Goal: Task Accomplishment & Management: Complete application form

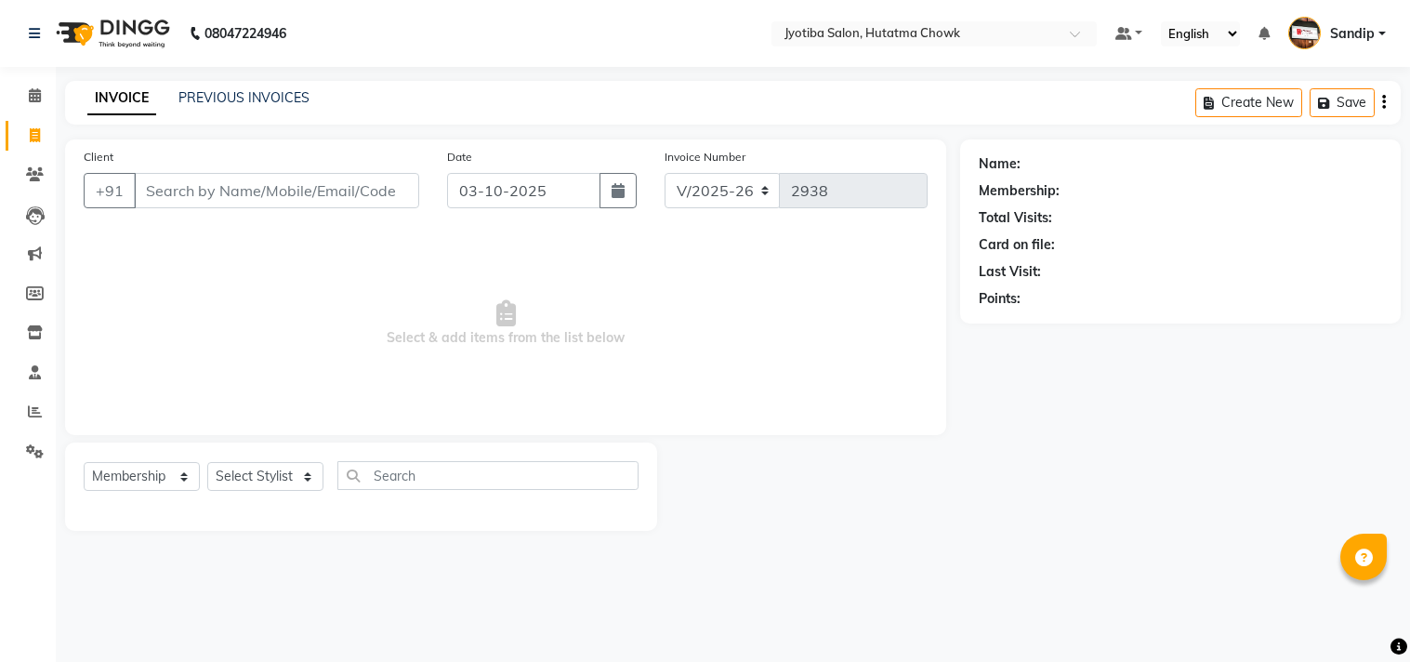
select select "556"
select select "membership"
click at [33, 100] on icon at bounding box center [35, 95] width 12 height 14
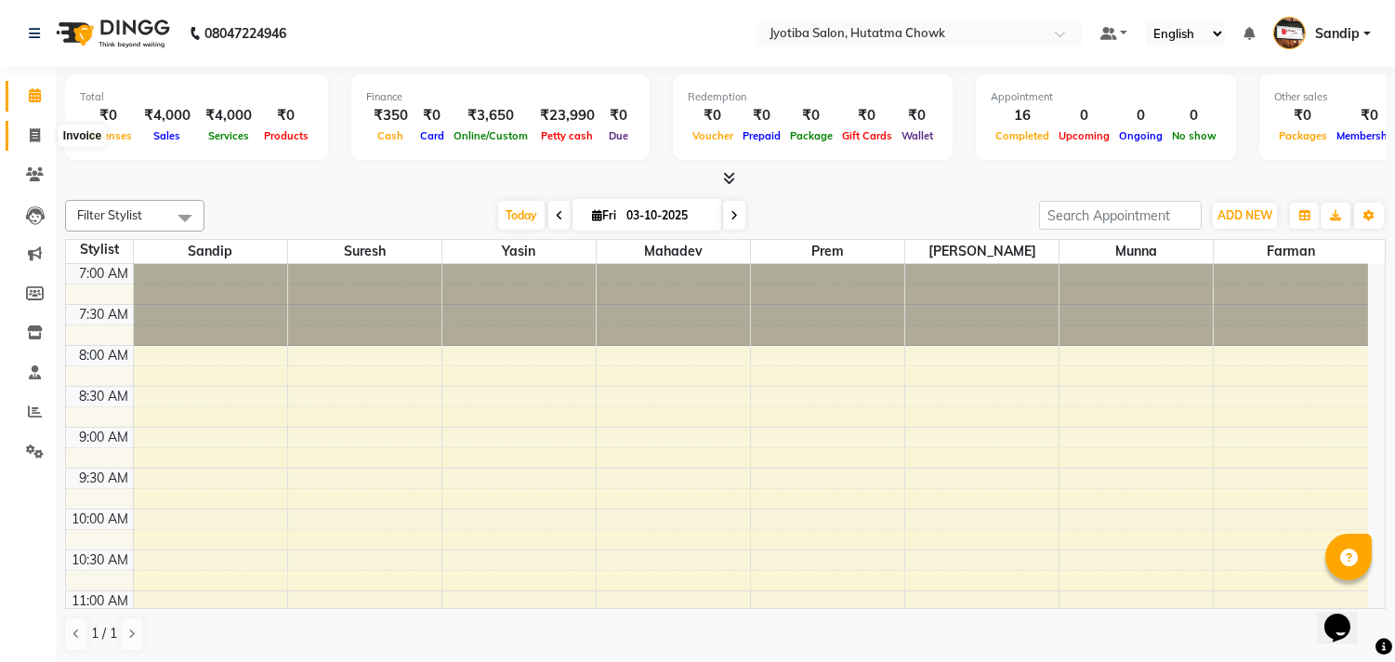
click at [30, 137] on icon at bounding box center [35, 135] width 10 height 14
select select "556"
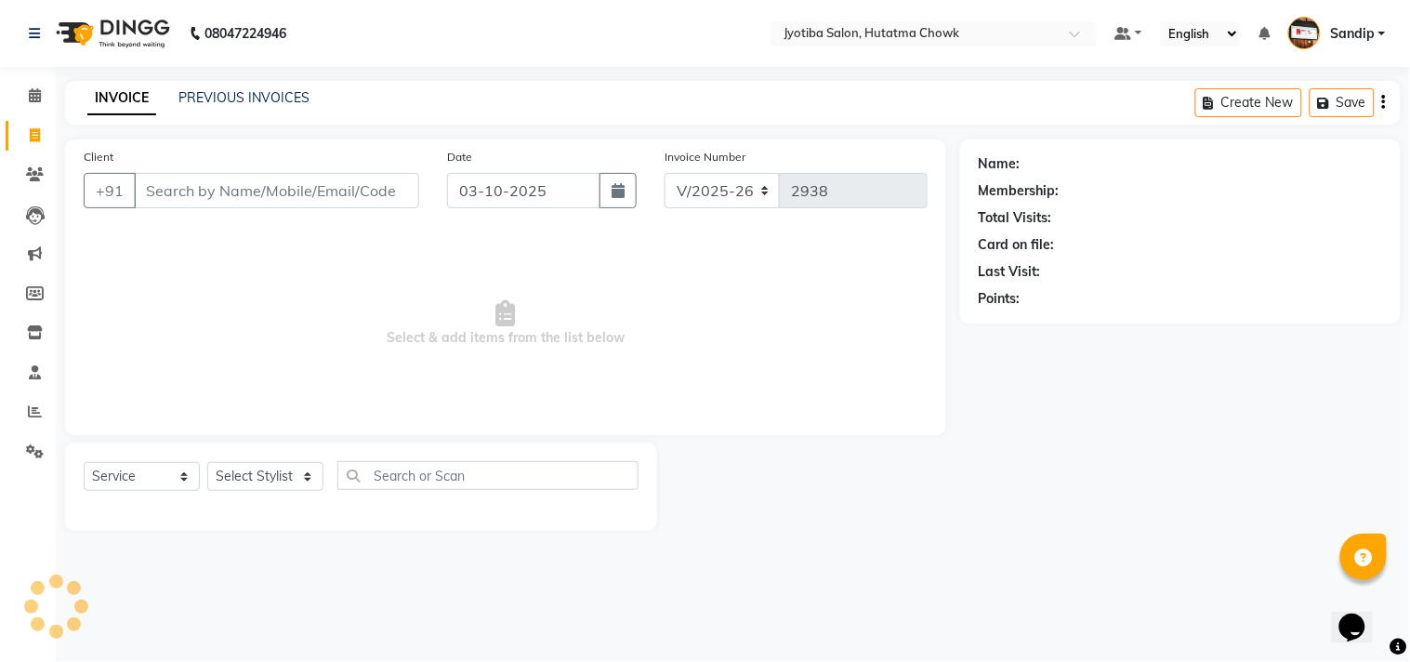
select select "membership"
click at [235, 96] on link "PREVIOUS INVOICES" at bounding box center [243, 97] width 131 height 17
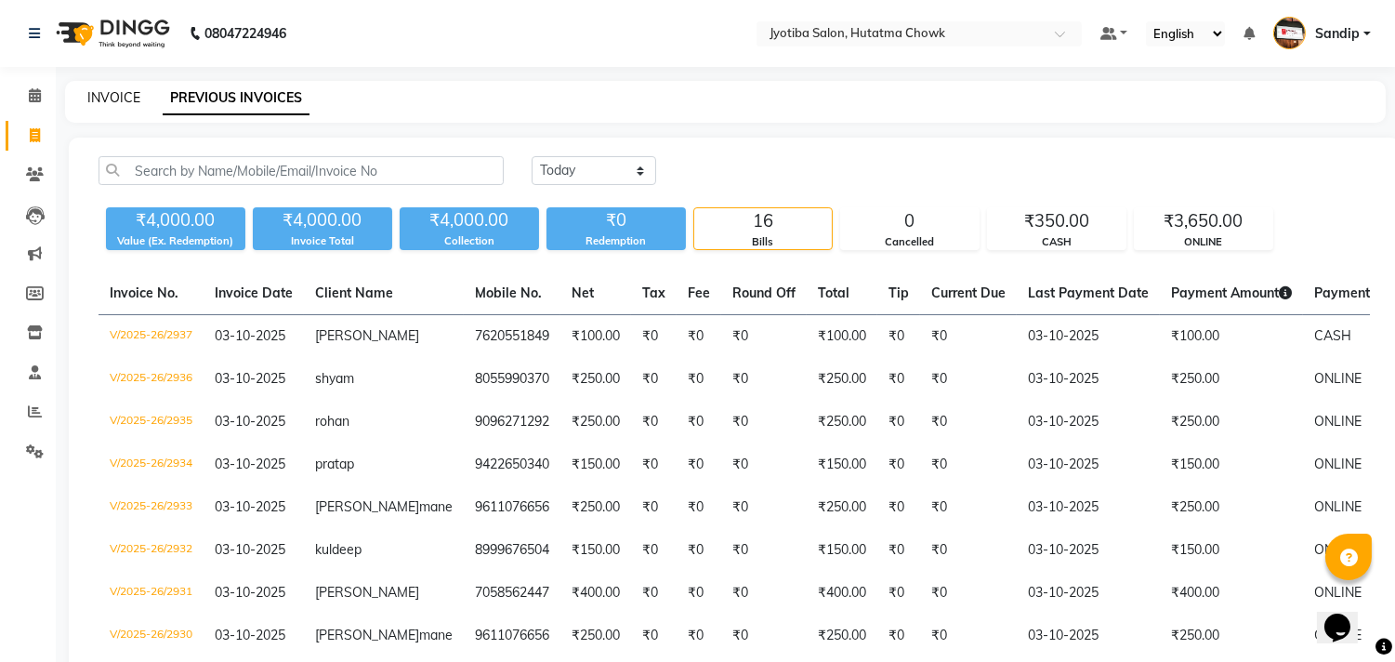
click at [108, 100] on link "INVOICE" at bounding box center [113, 97] width 53 height 17
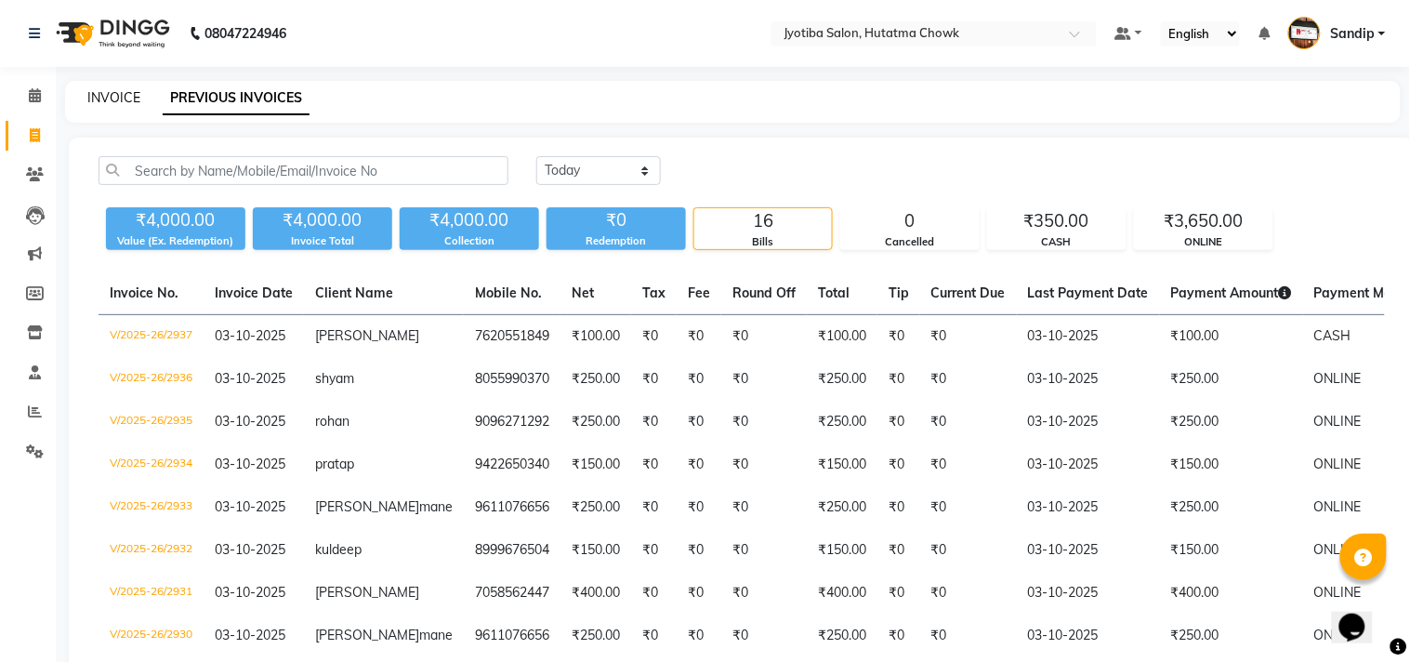
select select "556"
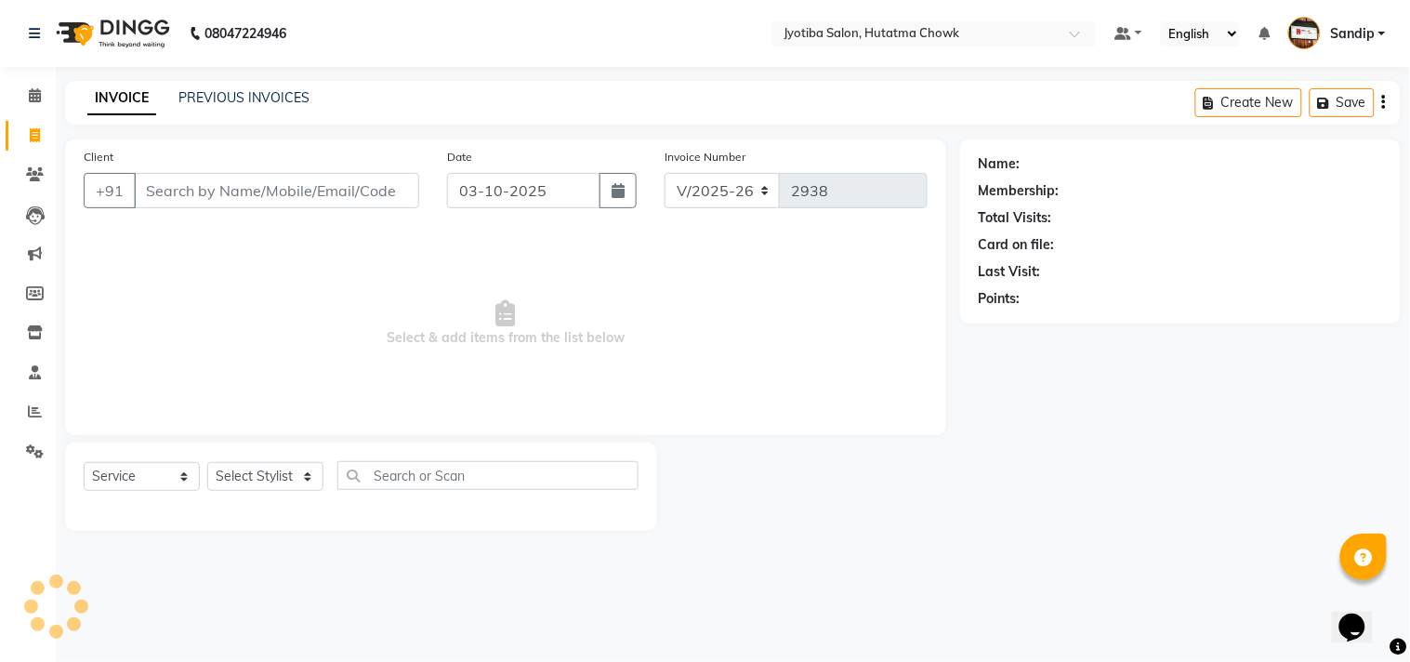
select select "membership"
click at [21, 89] on span at bounding box center [35, 95] width 33 height 21
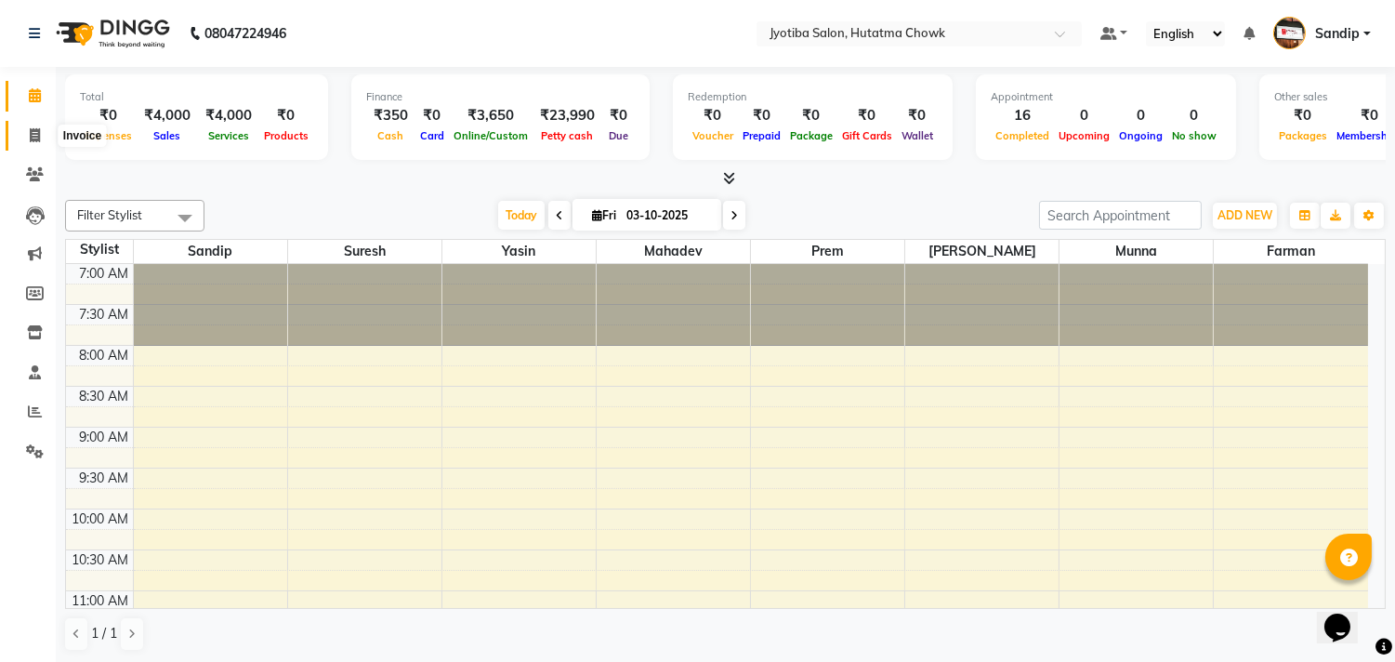
click at [32, 144] on span at bounding box center [35, 135] width 33 height 21
select select "service"
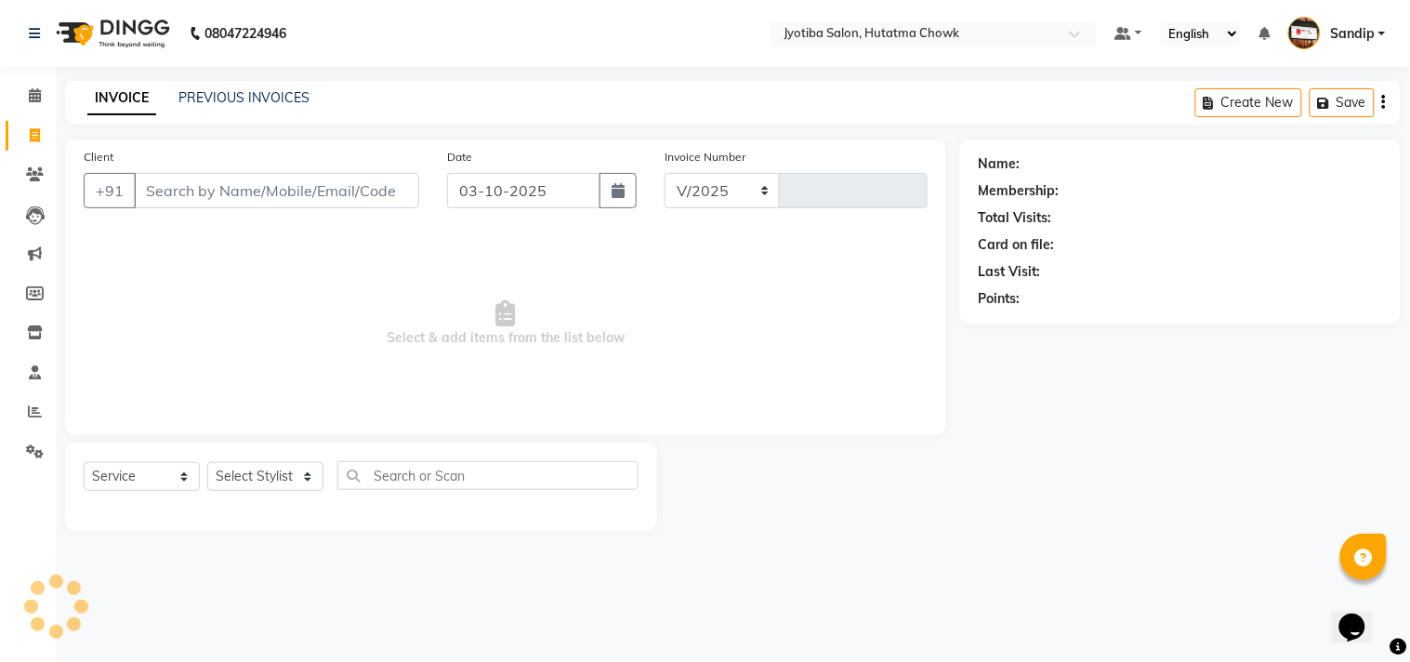
select select "556"
type input "2938"
select select "membership"
click at [243, 91] on link "PREVIOUS INVOICES" at bounding box center [243, 97] width 131 height 17
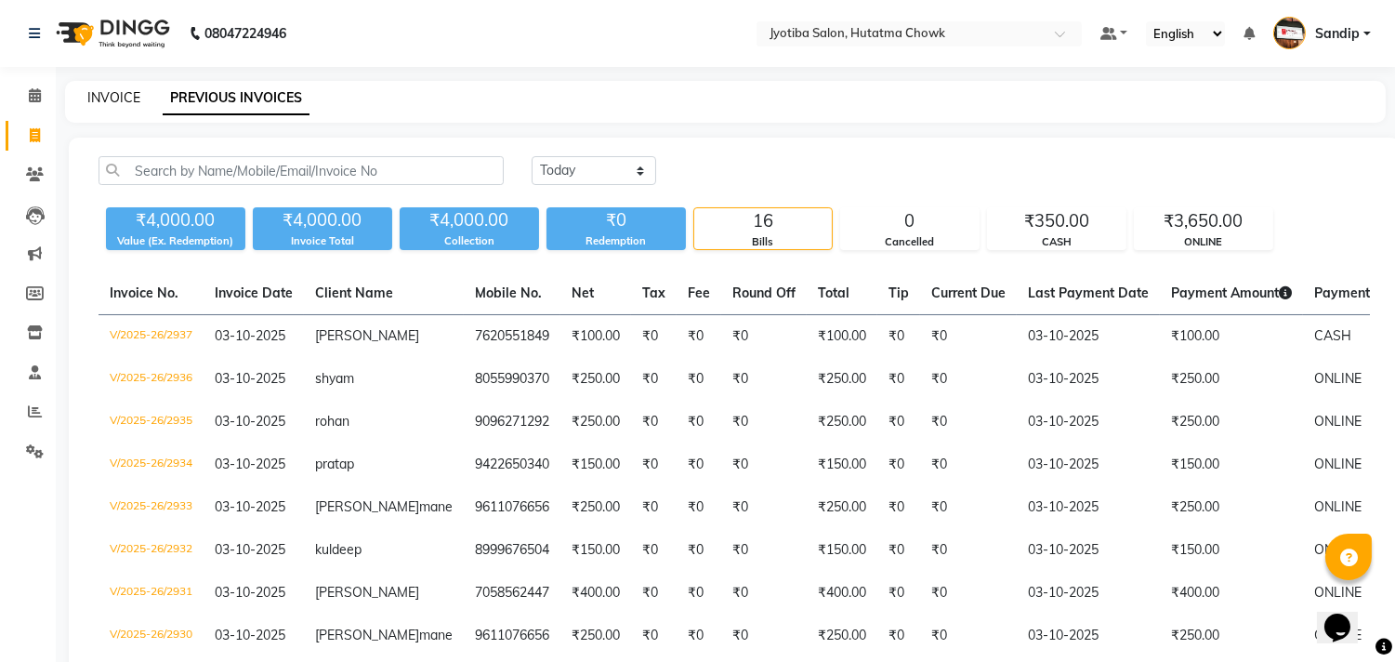
click at [113, 94] on link "INVOICE" at bounding box center [113, 97] width 53 height 17
select select "service"
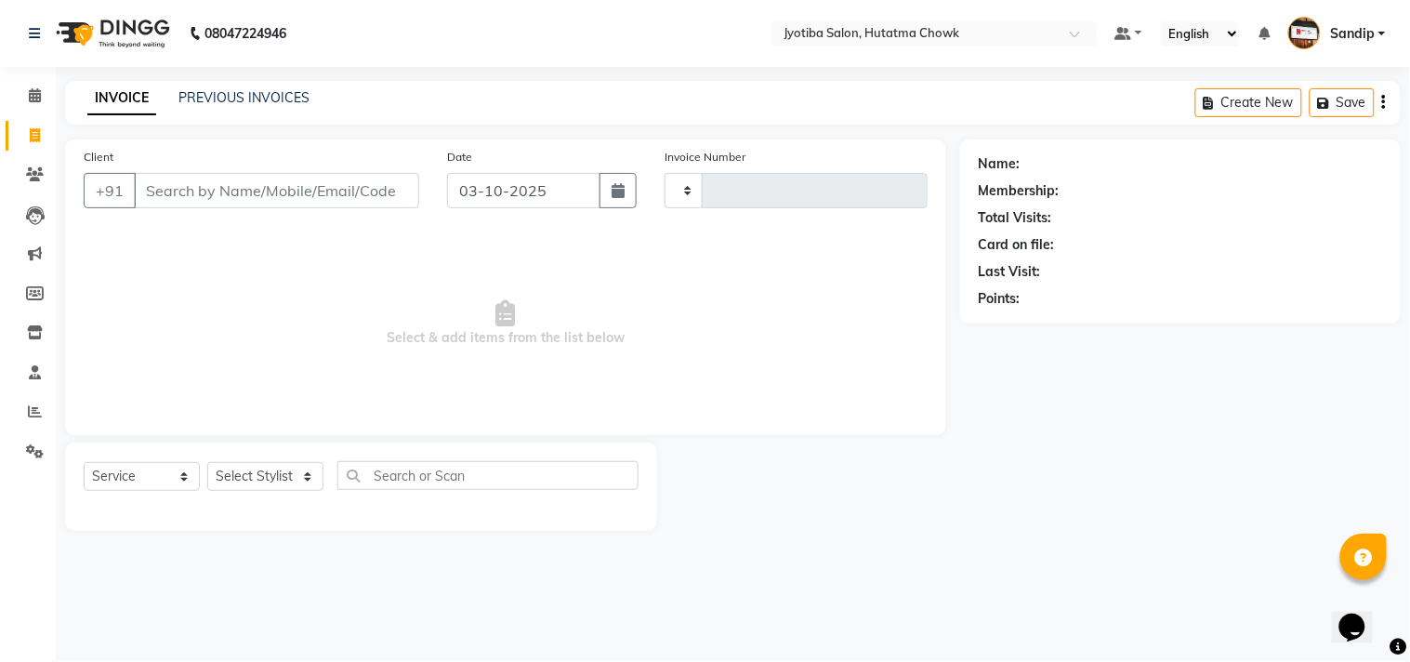
type input "2938"
select select "556"
select select "membership"
click at [243, 96] on link "PREVIOUS INVOICES" at bounding box center [243, 97] width 131 height 17
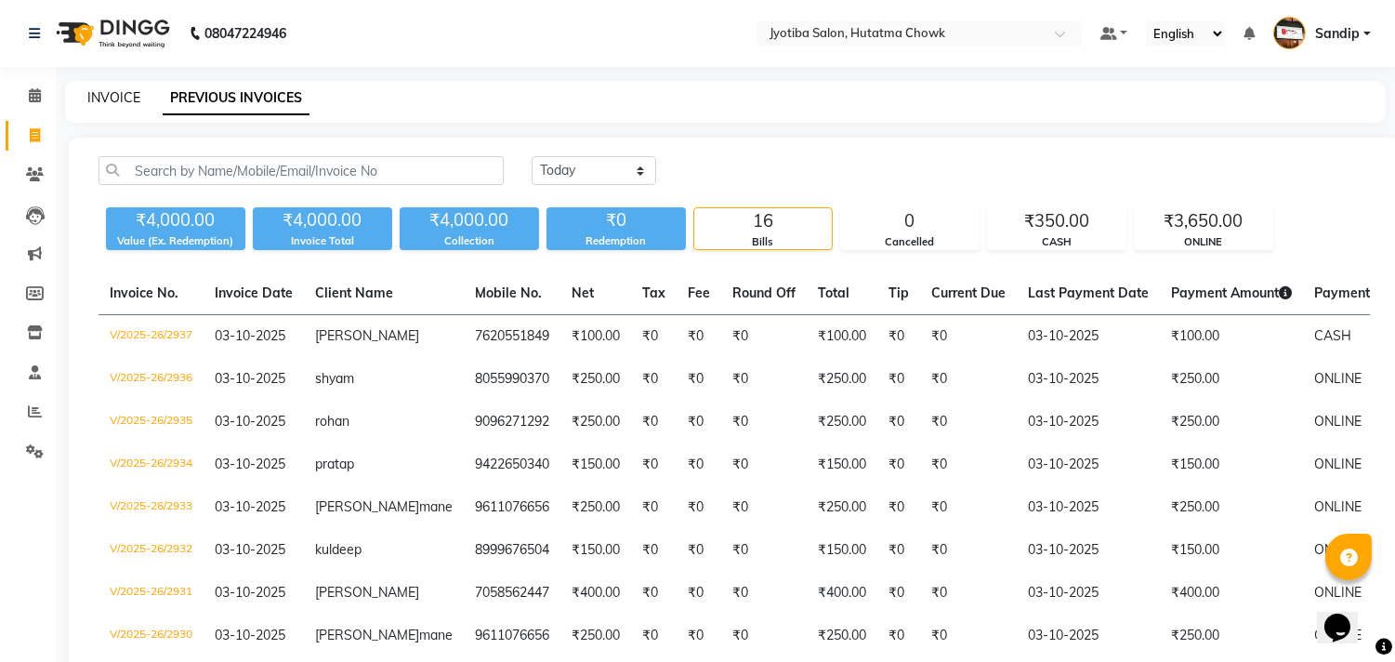
click at [112, 95] on link "INVOICE" at bounding box center [113, 97] width 53 height 17
select select "556"
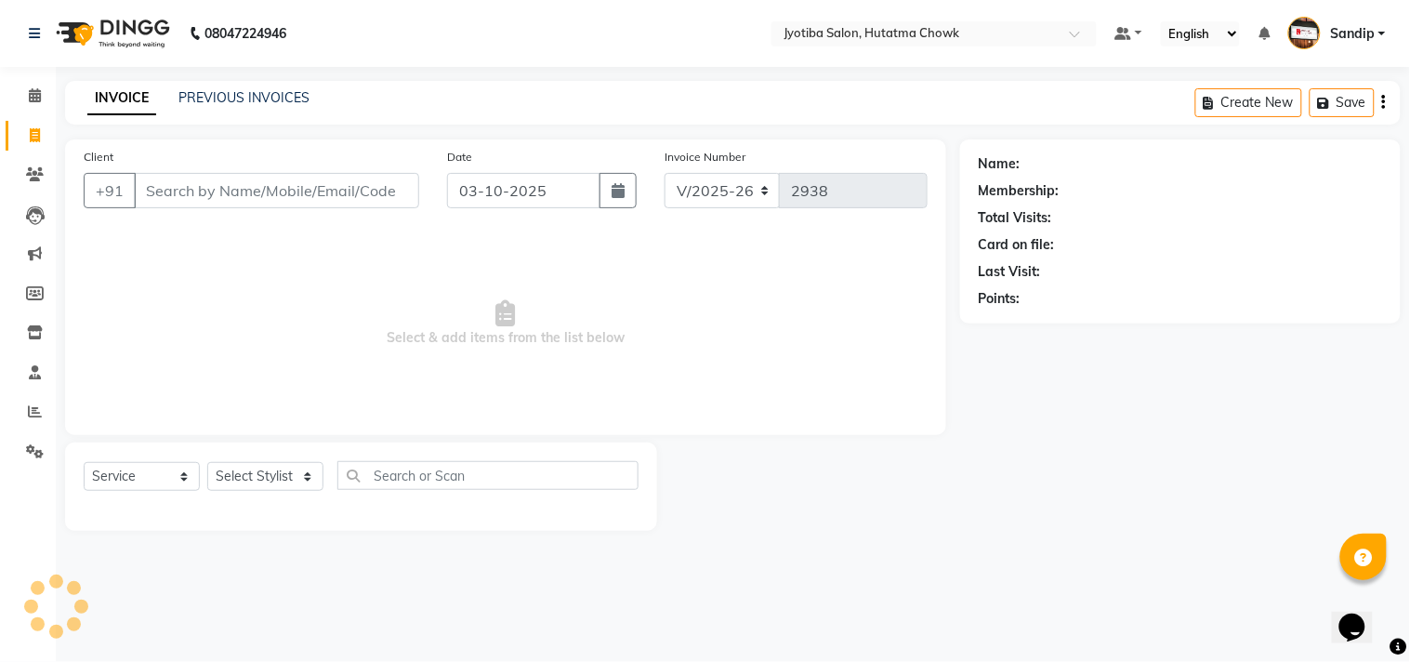
select select "membership"
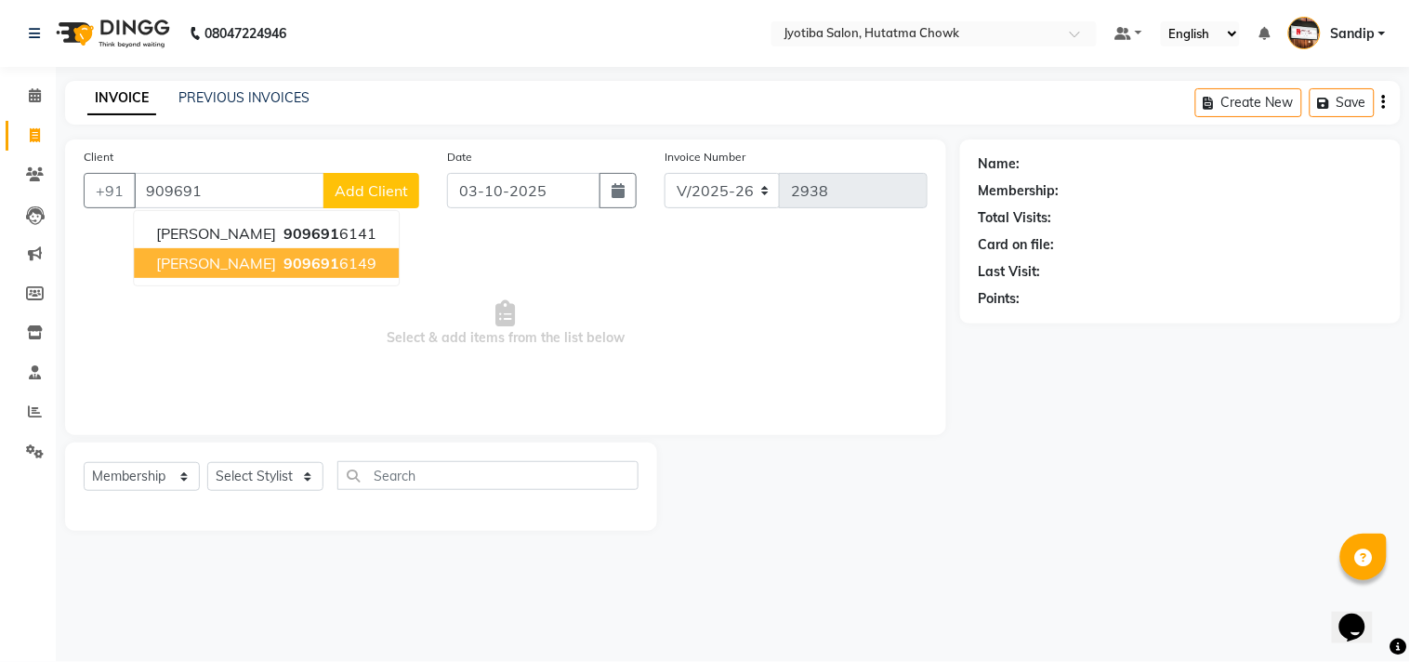
click at [219, 275] on button "[PERSON_NAME] 909691 6149" at bounding box center [266, 263] width 265 height 30
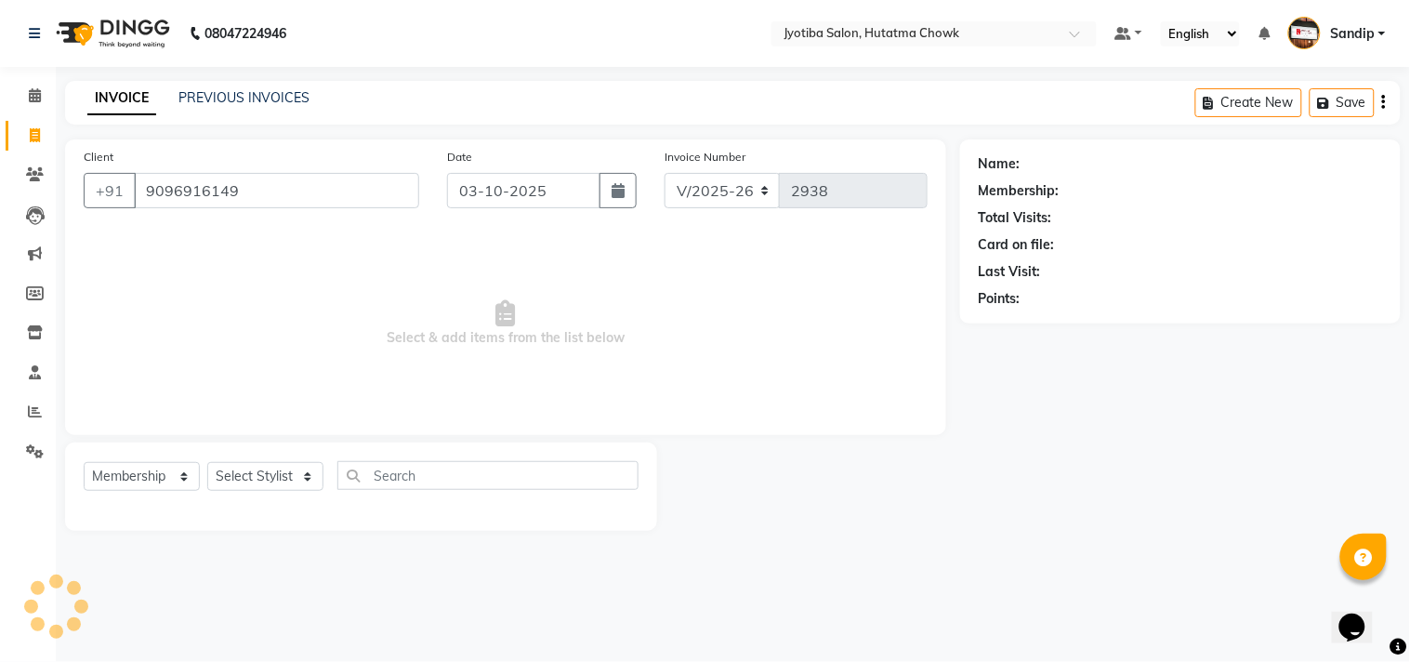
type input "9096916149"
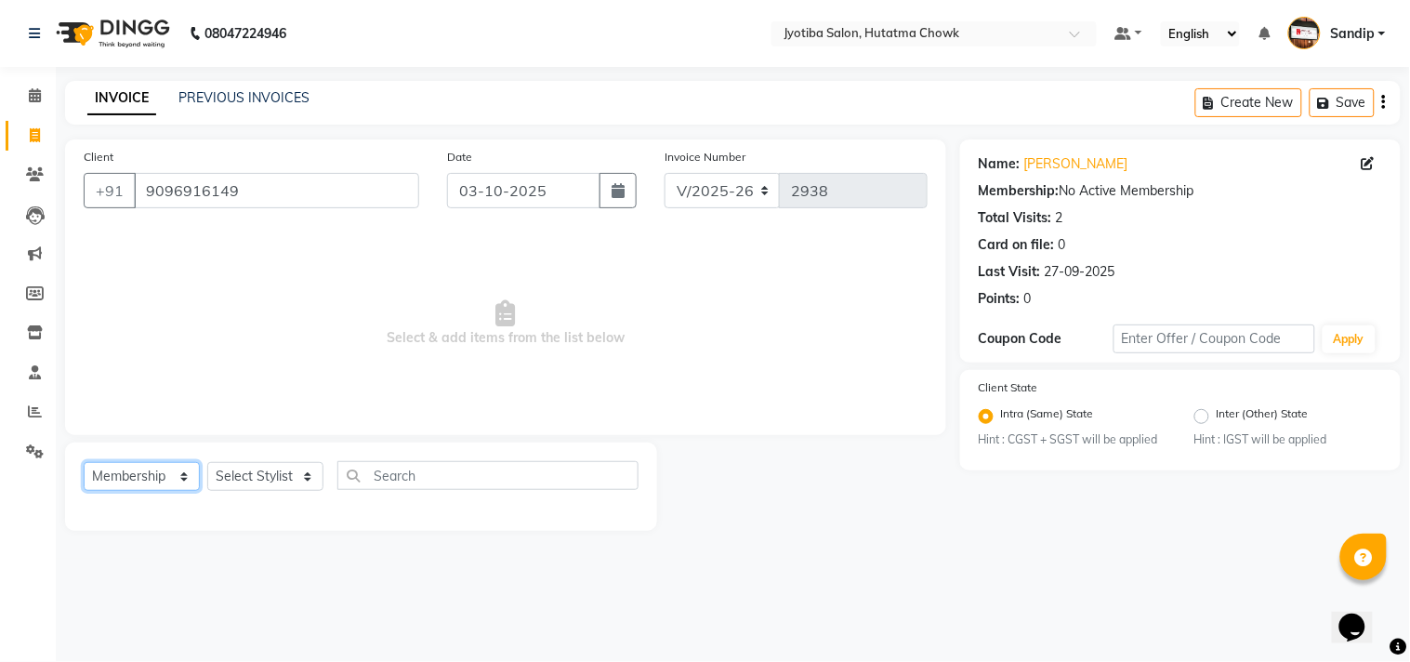
click at [151, 469] on select "Select Service Product Membership Package Voucher Prepaid Gift Card" at bounding box center [142, 476] width 116 height 29
select select "service"
click at [84, 463] on select "Select Service Product Membership Package Voucher Prepaid Gift Card" at bounding box center [142, 476] width 116 height 29
click at [244, 480] on select "Select Stylist [PERSON_NAME] [PERSON_NAME] [PERSON_NAME] prem Sandip [PERSON_NA…" at bounding box center [265, 476] width 116 height 29
select select "7208"
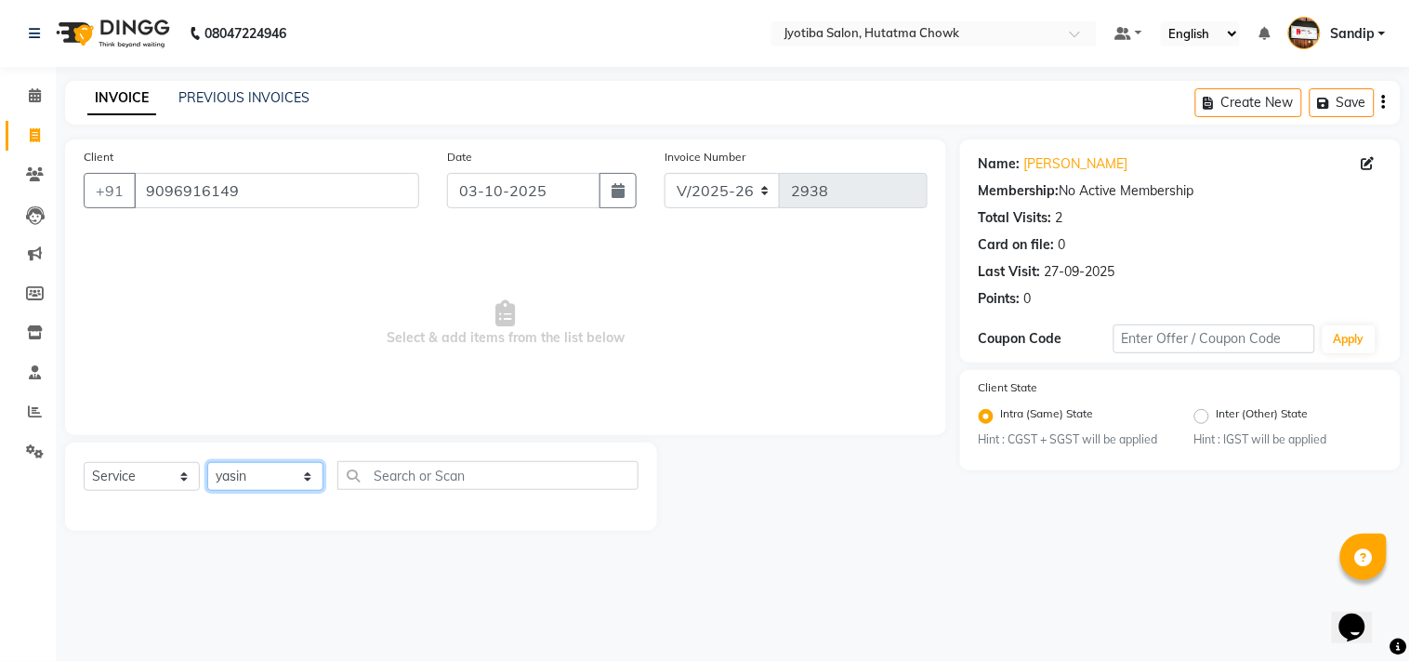
click at [207, 463] on select "Select Stylist [PERSON_NAME] [PERSON_NAME] [PERSON_NAME] prem Sandip [PERSON_NA…" at bounding box center [265, 476] width 116 height 29
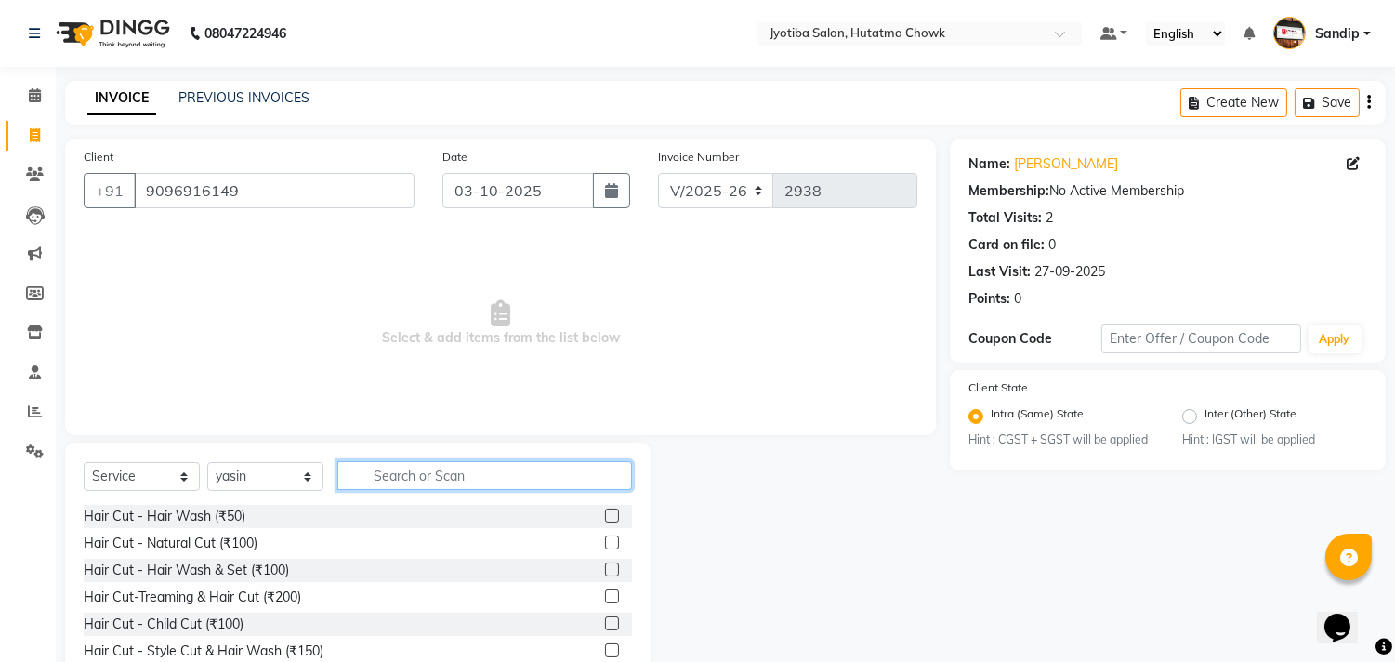
click at [392, 476] on input "text" at bounding box center [484, 475] width 295 height 29
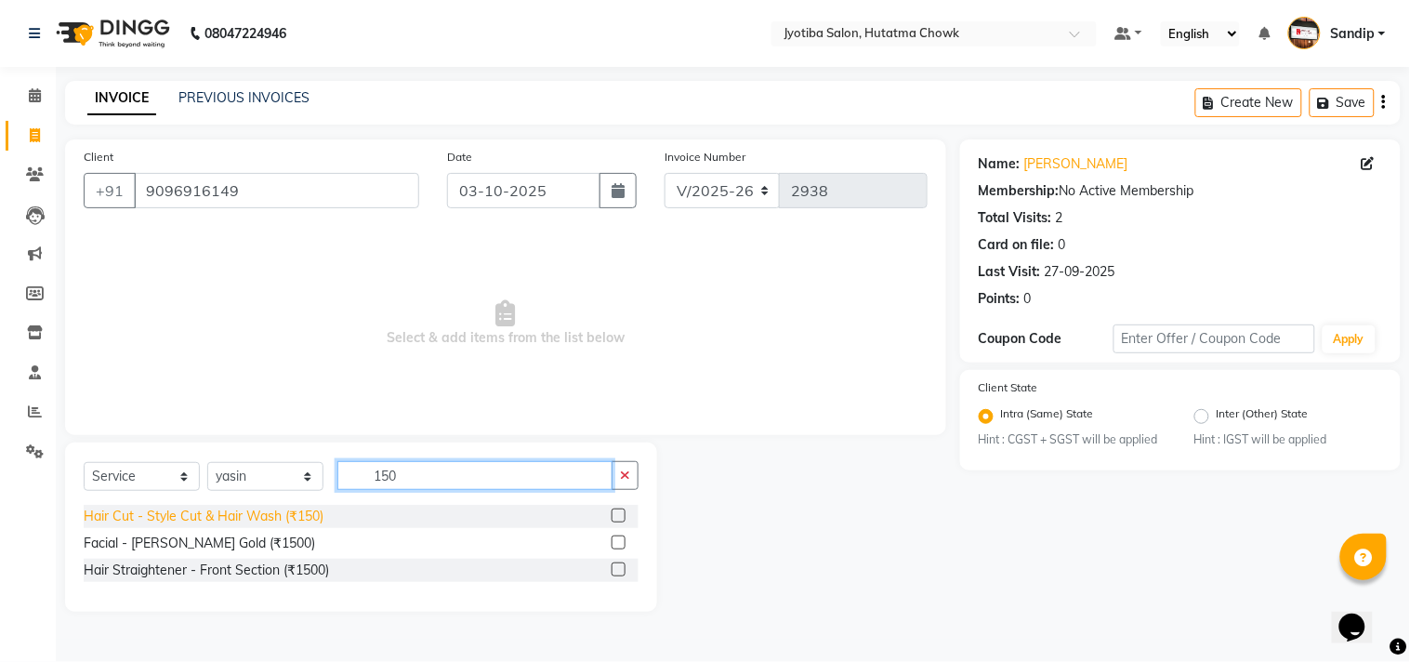
type input "150"
click at [280, 513] on div "Hair Cut - Style Cut & Hair Wash (₹150)" at bounding box center [204, 516] width 240 height 20
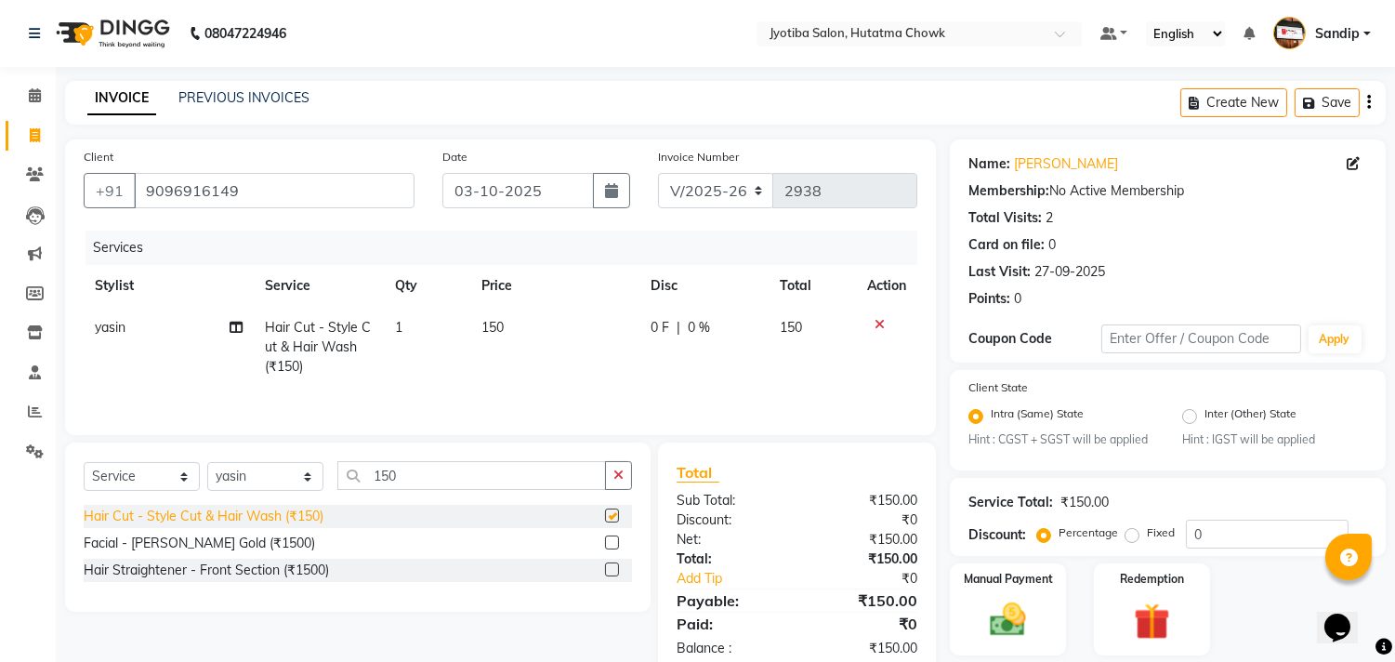
checkbox input "false"
click at [619, 485] on button "button" at bounding box center [618, 475] width 27 height 29
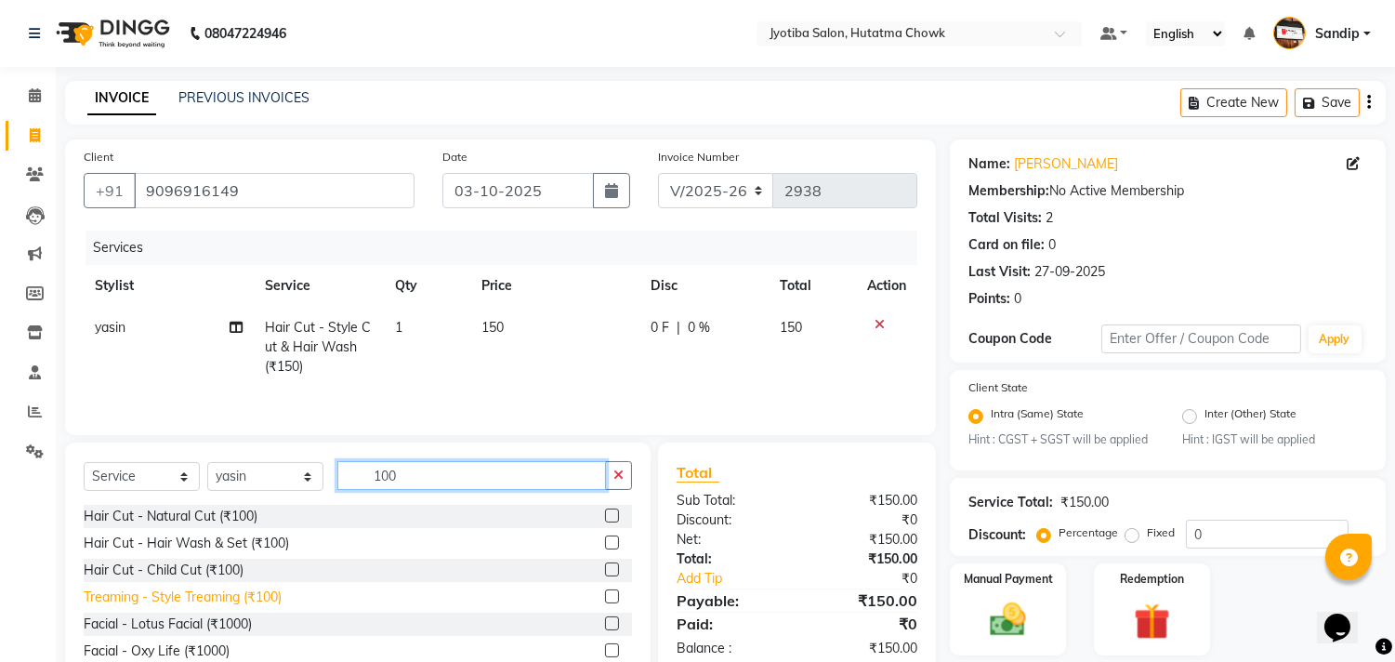
type input "100"
click at [198, 602] on div "Treaming - Style Treaming (₹100)" at bounding box center [183, 597] width 198 height 20
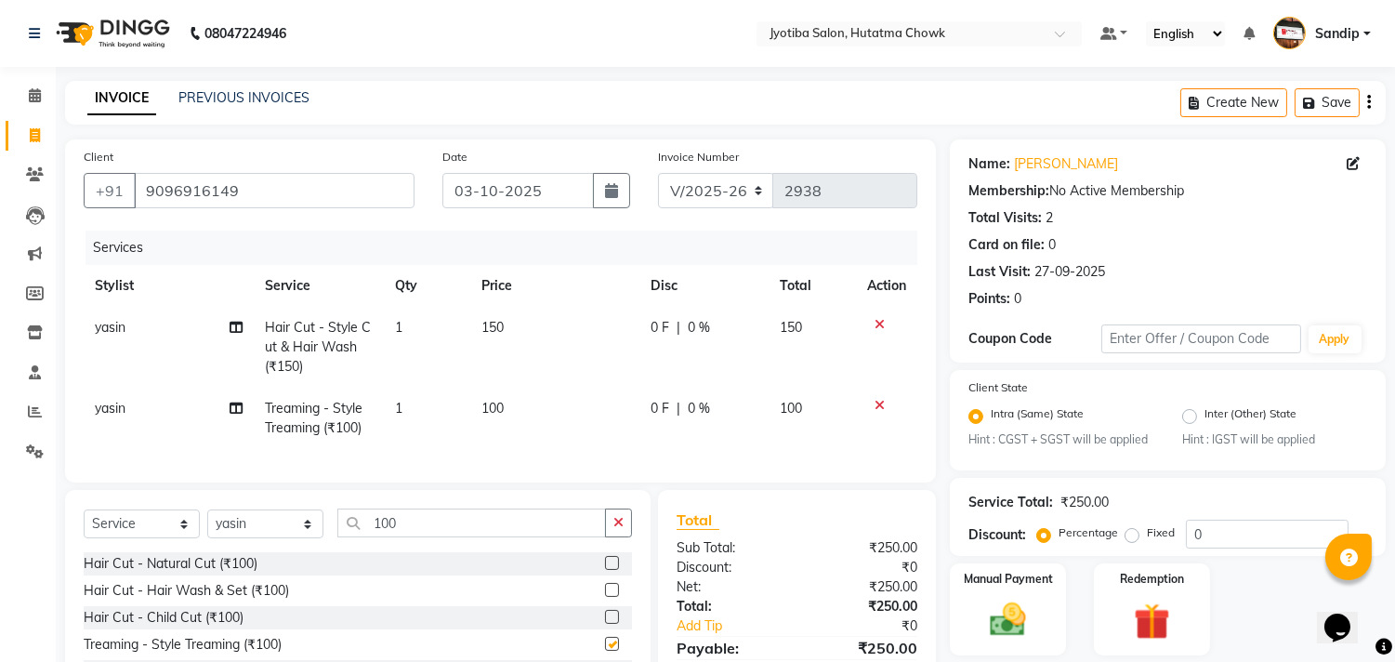
checkbox input "false"
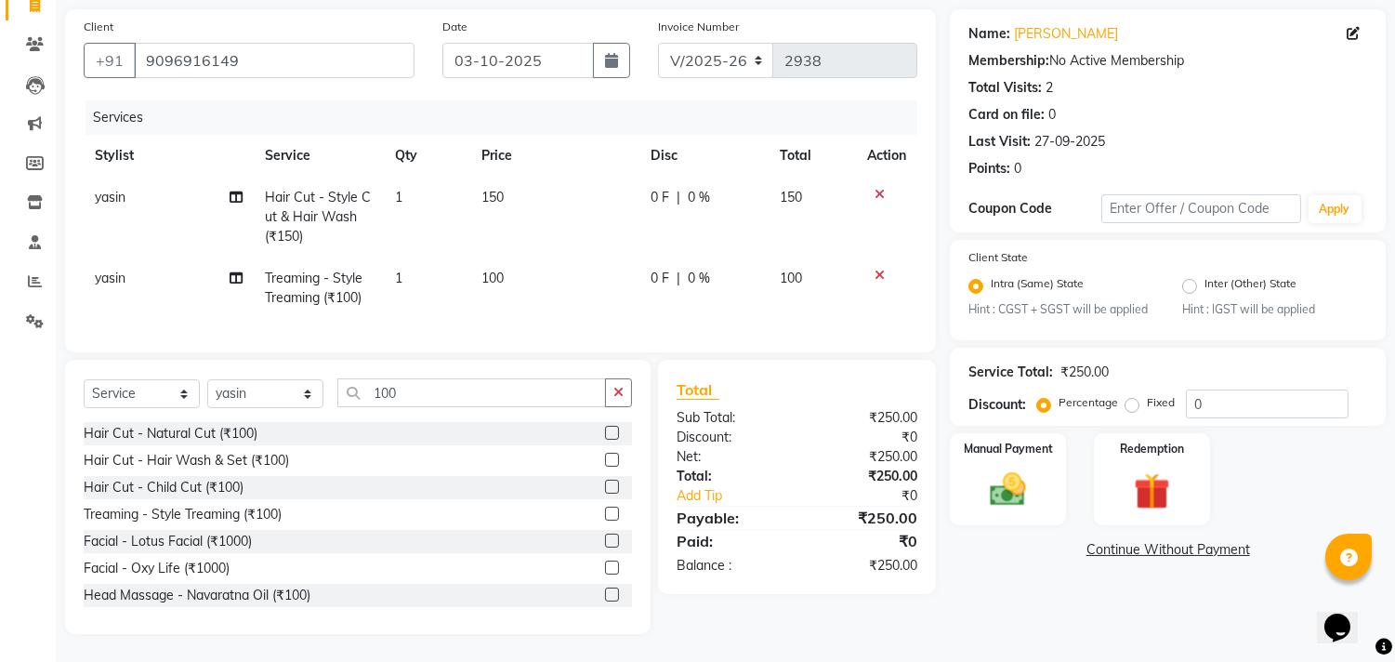
click at [1123, 540] on link "Continue Without Payment" at bounding box center [1167, 550] width 428 height 20
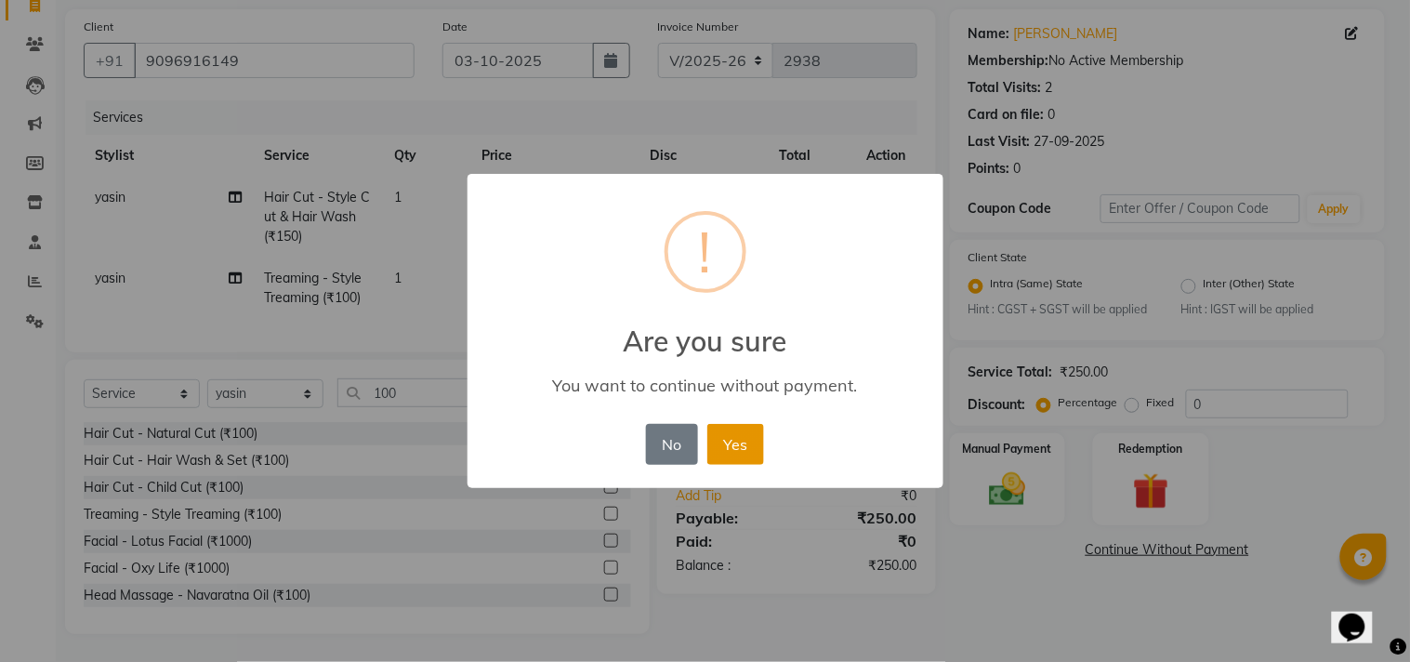
click at [732, 453] on button "Yes" at bounding box center [735, 444] width 57 height 41
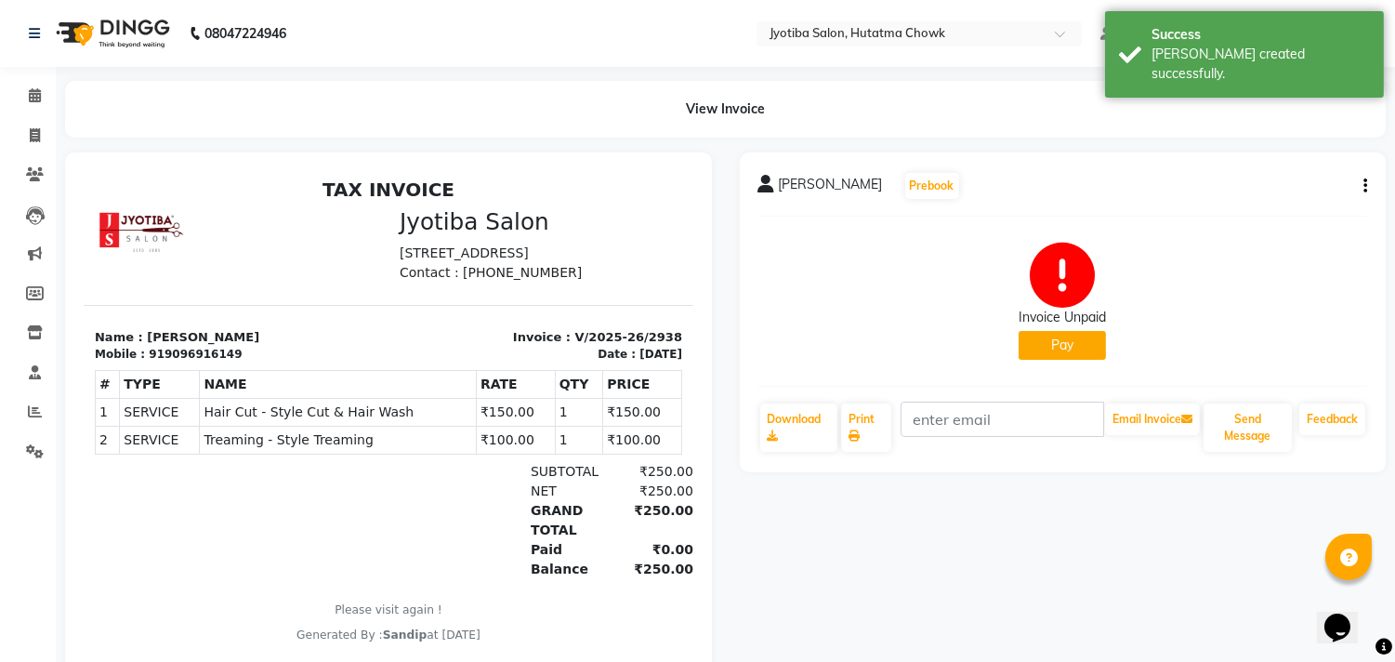
click at [1047, 355] on button "Pay" at bounding box center [1061, 345] width 87 height 29
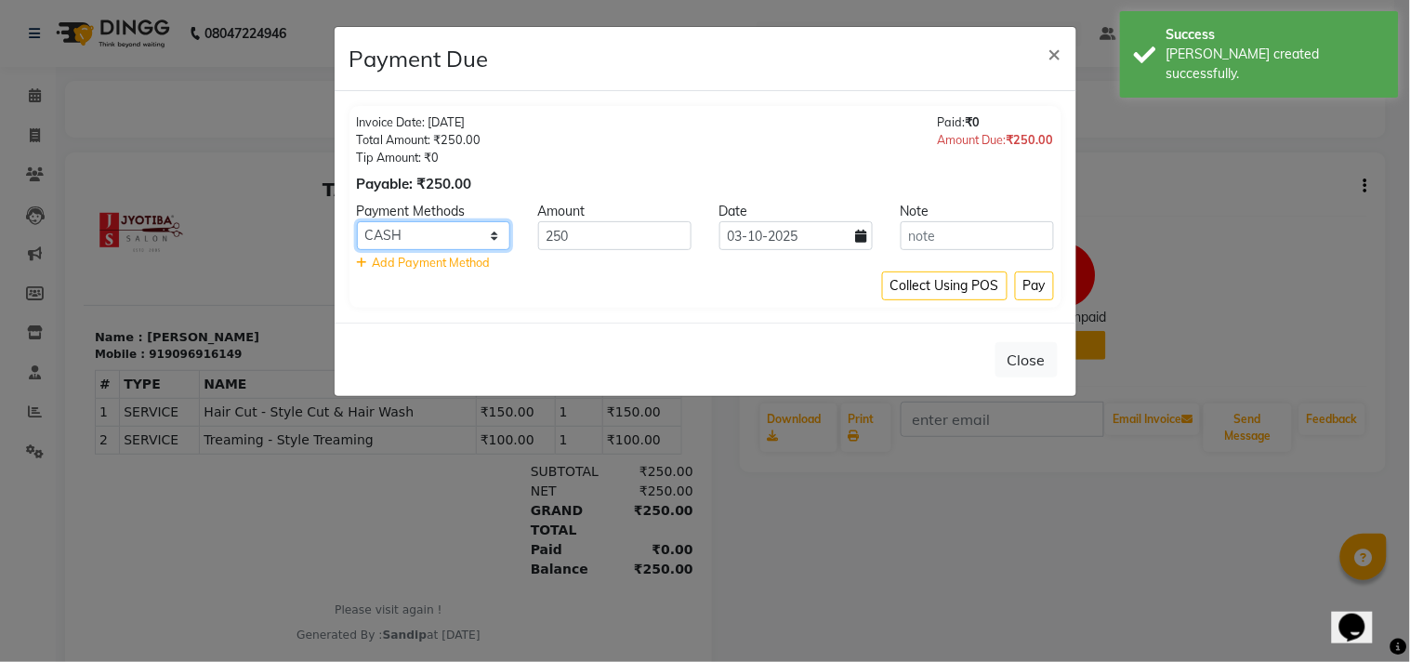
click at [457, 236] on select "CASH ONLINE CARD" at bounding box center [433, 235] width 153 height 29
select select "3"
click at [357, 221] on select "CASH ONLINE CARD" at bounding box center [433, 235] width 153 height 29
click at [1038, 280] on button "Pay" at bounding box center [1034, 285] width 39 height 29
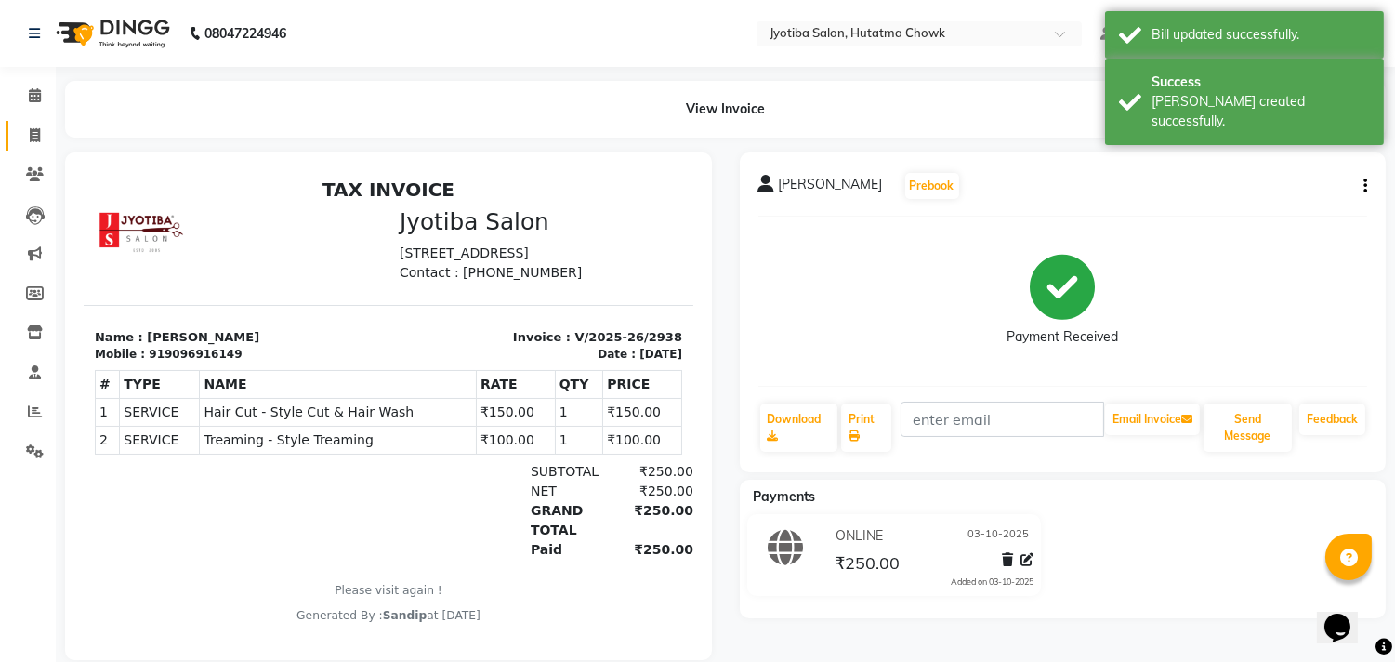
click at [31, 142] on icon at bounding box center [35, 135] width 10 height 14
select select "service"
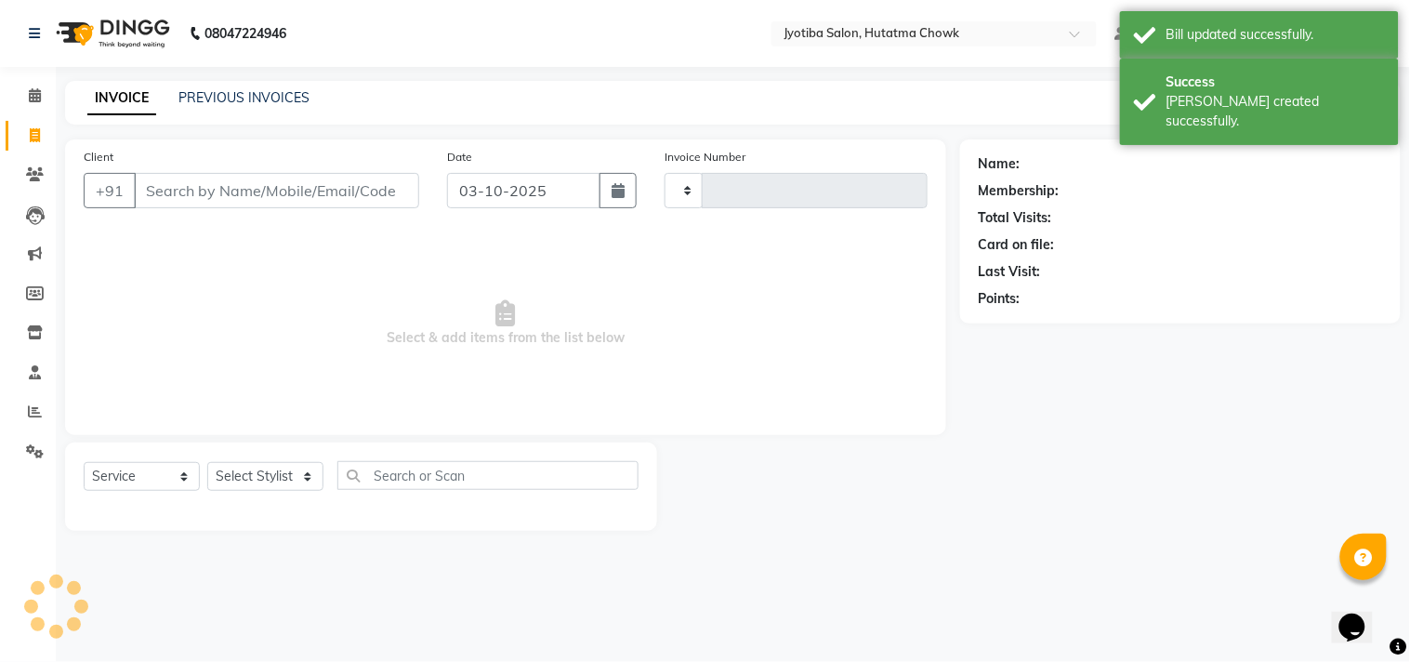
type input "2939"
select select "556"
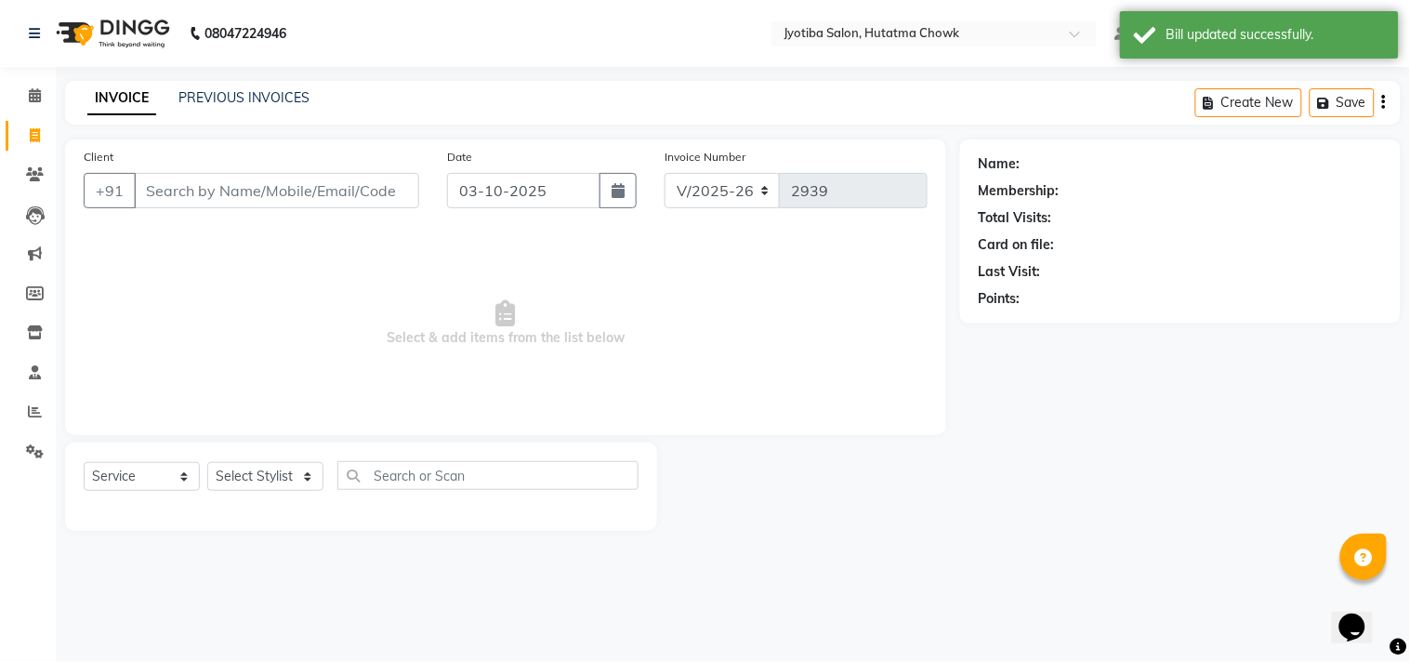
select select "membership"
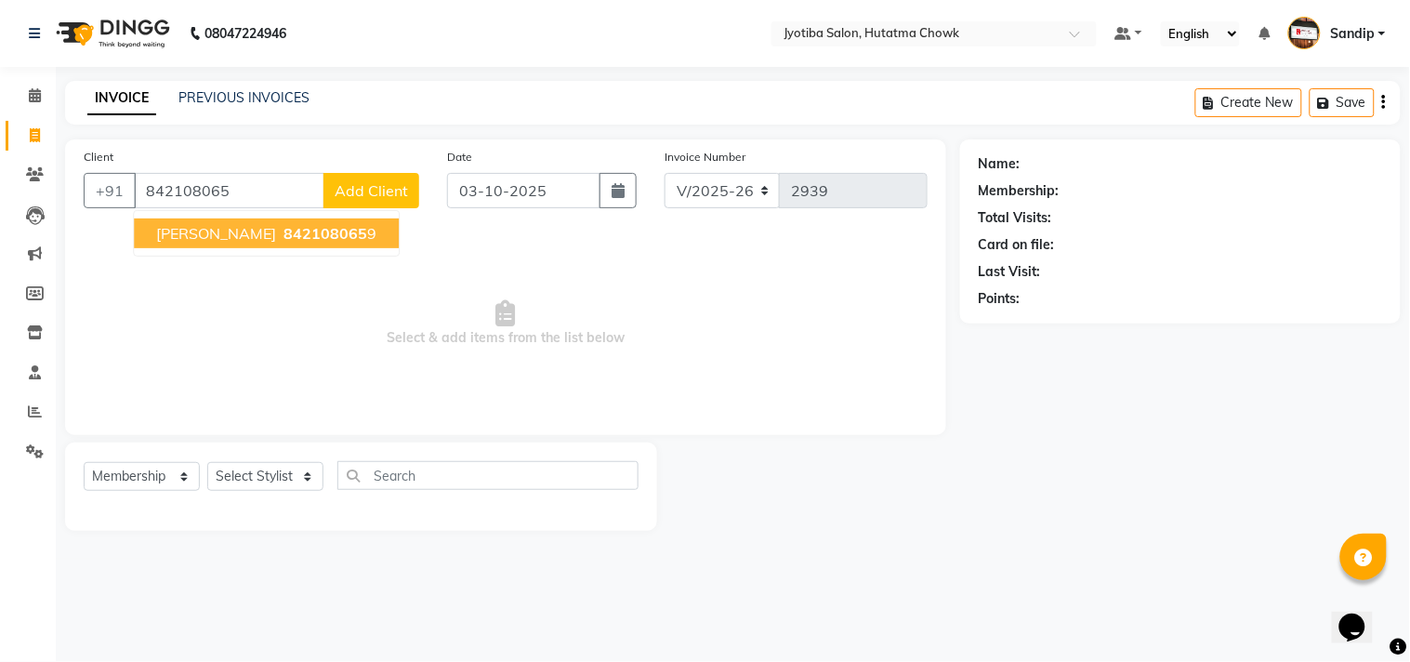
click at [214, 247] on button "[PERSON_NAME] 842108065 9" at bounding box center [266, 233] width 265 height 30
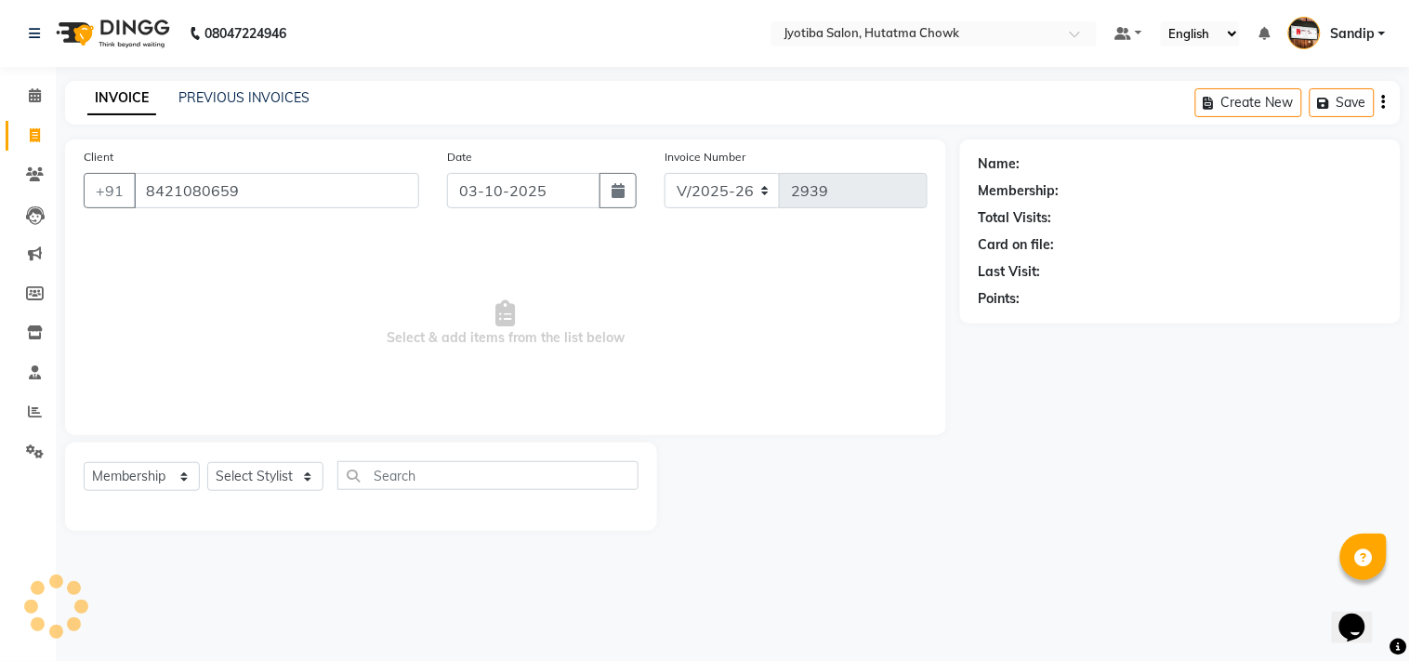
type input "8421080659"
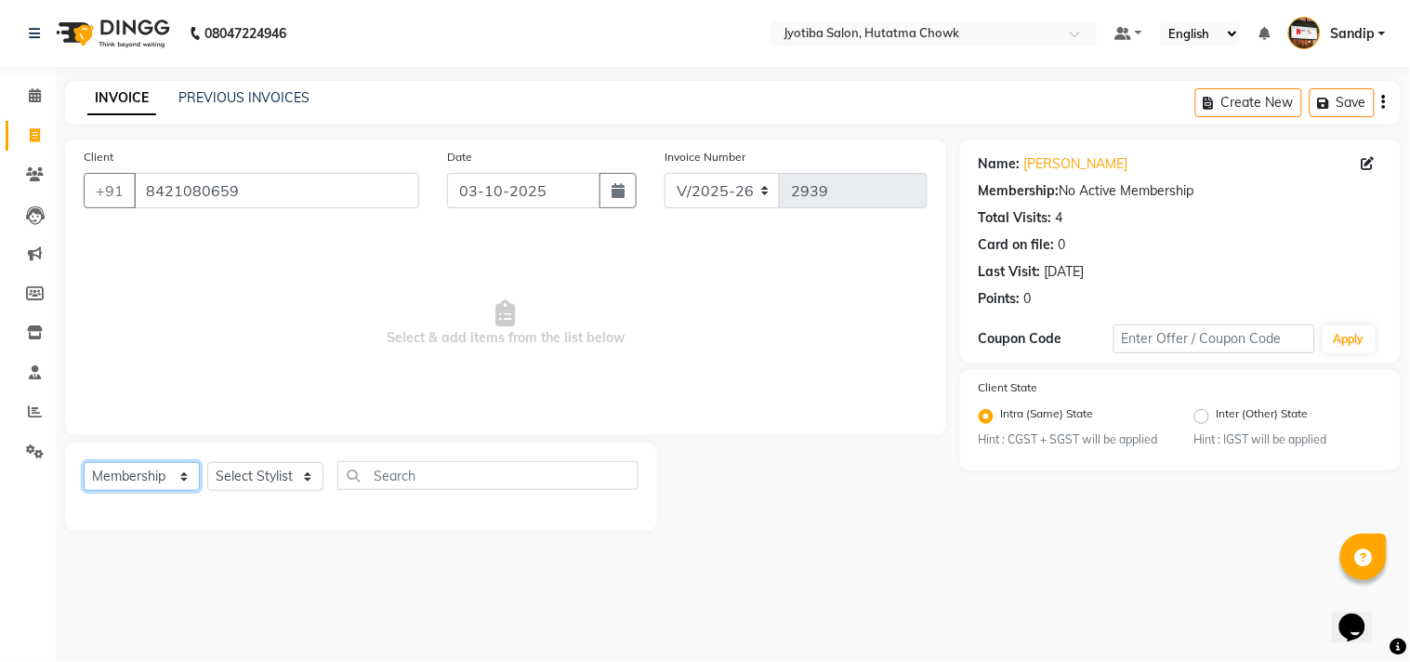
click at [155, 476] on select "Select Service Product Membership Package Voucher Prepaid Gift Card" at bounding box center [142, 476] width 116 height 29
select select "service"
click at [84, 463] on select "Select Service Product Membership Package Voucher Prepaid Gift Card" at bounding box center [142, 476] width 116 height 29
click at [249, 468] on select "Select Stylist [PERSON_NAME] [PERSON_NAME] [PERSON_NAME] prem Sandip [PERSON_NA…" at bounding box center [265, 476] width 116 height 29
select select "81229"
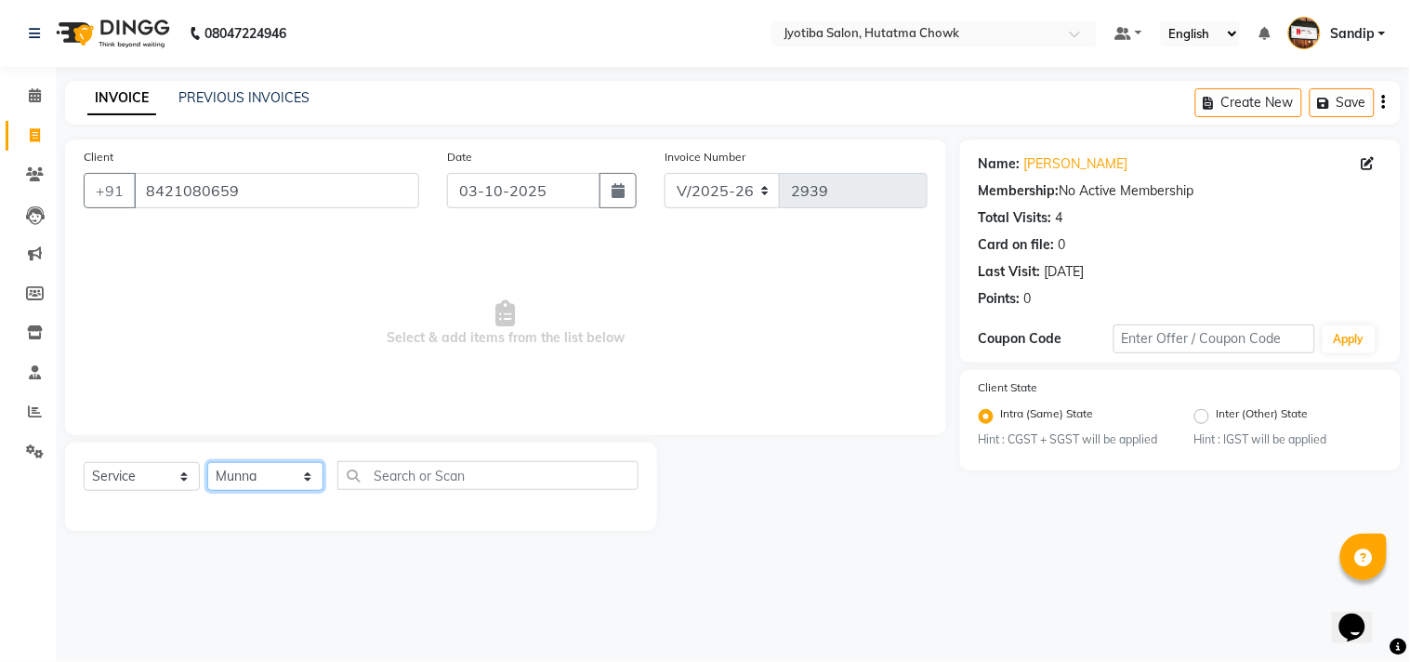
click at [207, 463] on select "Select Stylist [PERSON_NAME] [PERSON_NAME] [PERSON_NAME] prem Sandip [PERSON_NA…" at bounding box center [265, 476] width 116 height 29
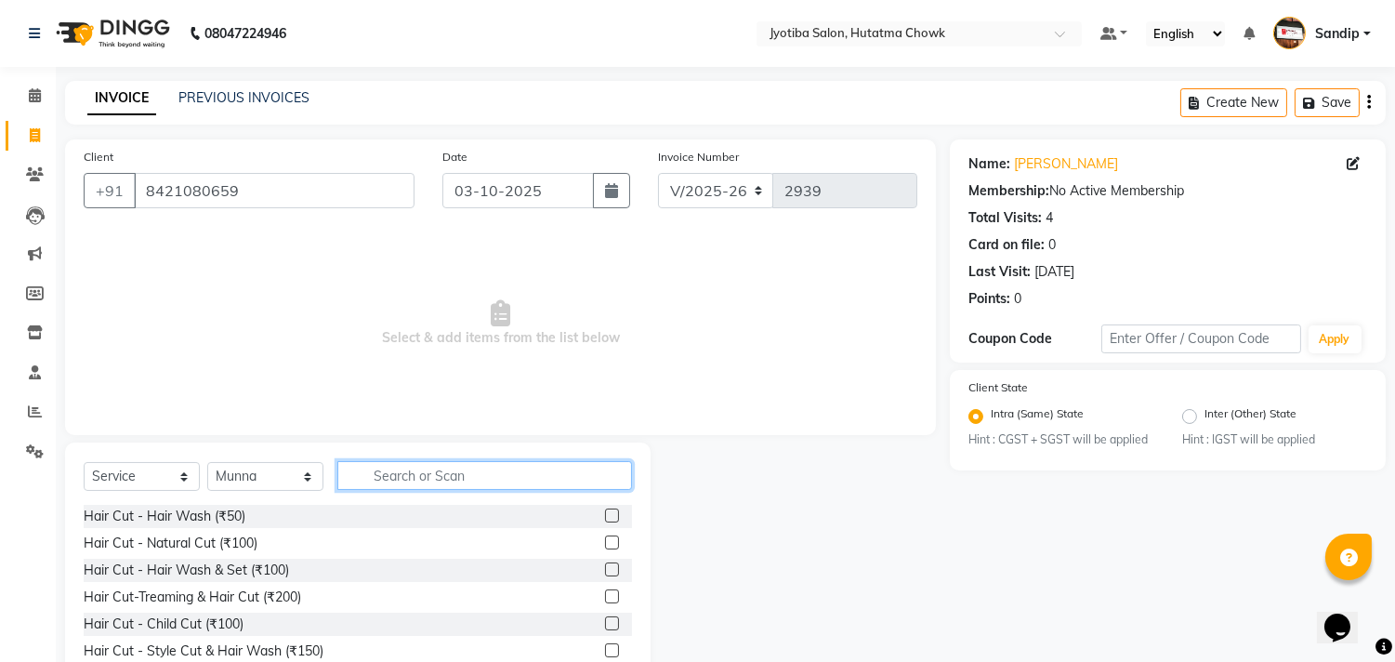
click at [369, 474] on input "text" at bounding box center [484, 475] width 295 height 29
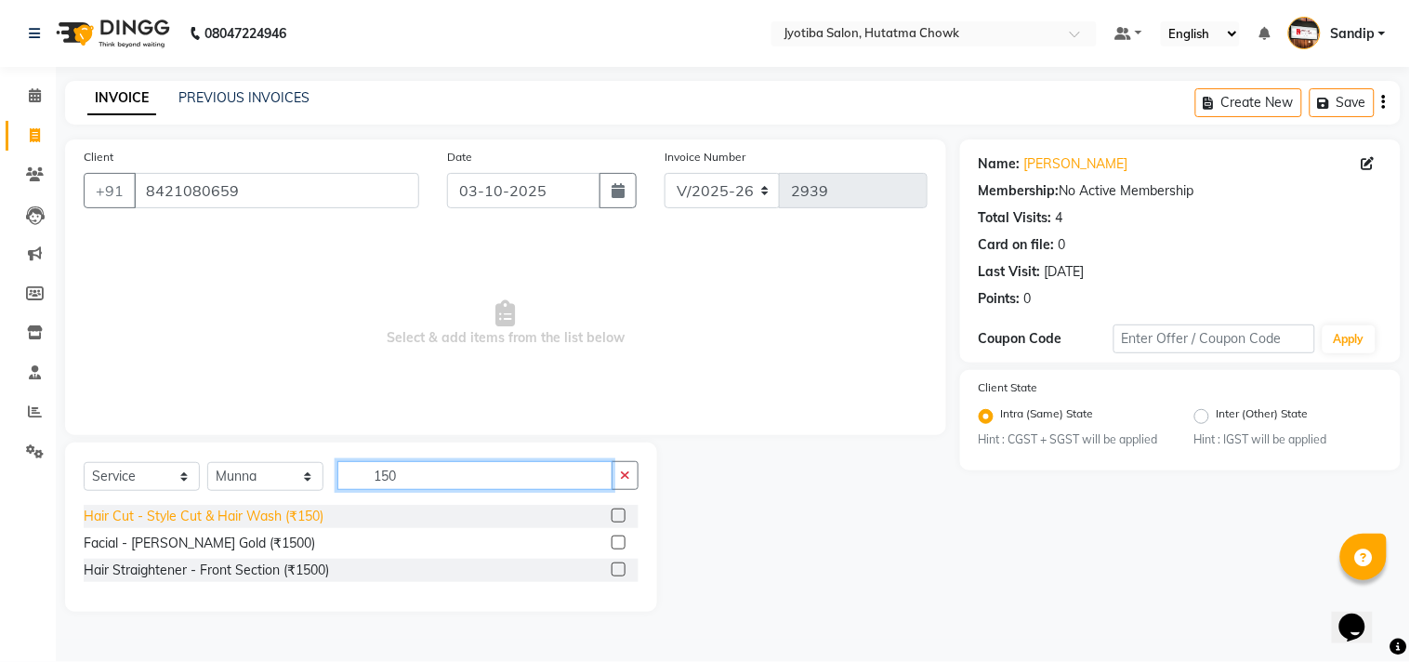
type input "150"
click at [282, 515] on div "Hair Cut - Style Cut & Hair Wash (₹150)" at bounding box center [204, 516] width 240 height 20
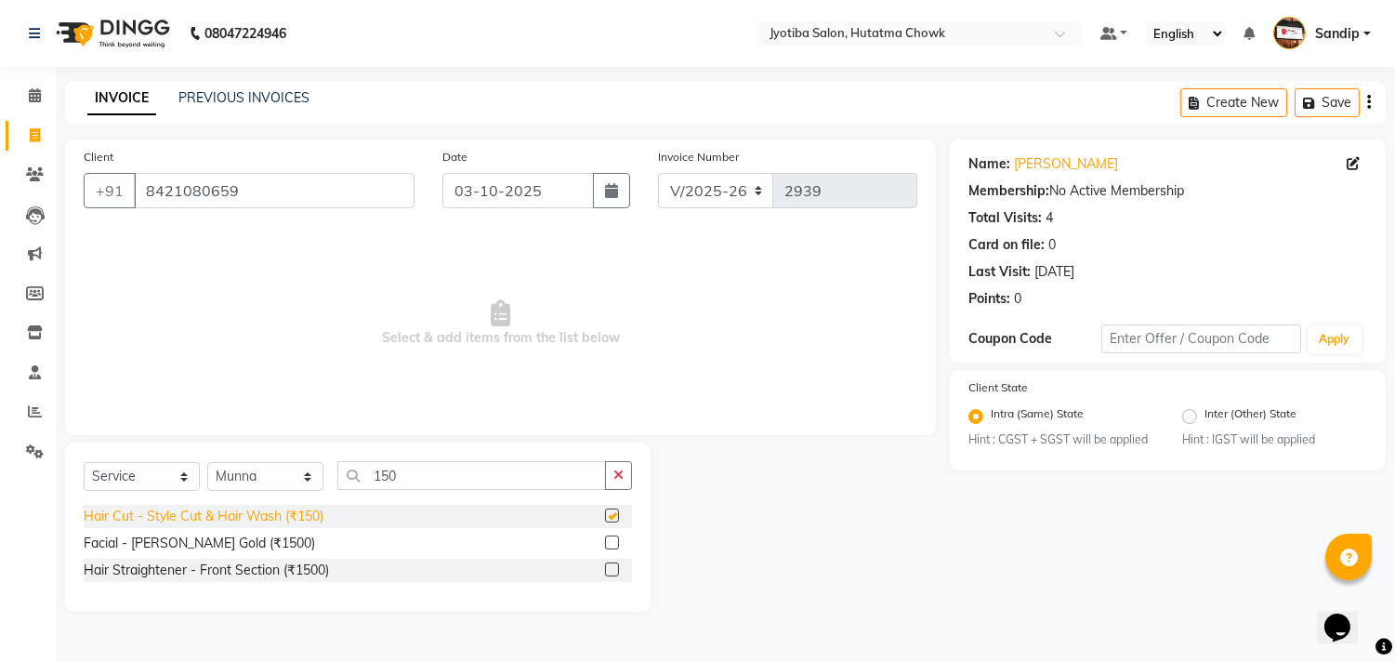
checkbox input "false"
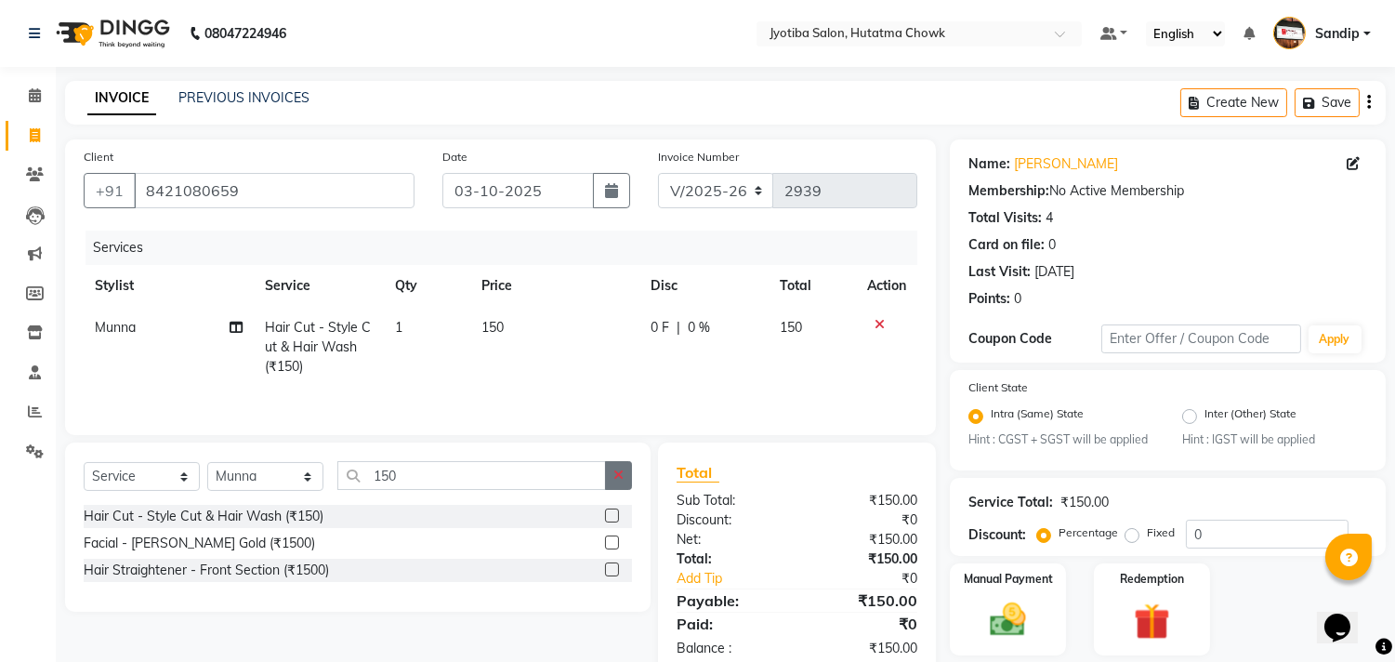
click at [623, 479] on icon "button" at bounding box center [618, 474] width 10 height 13
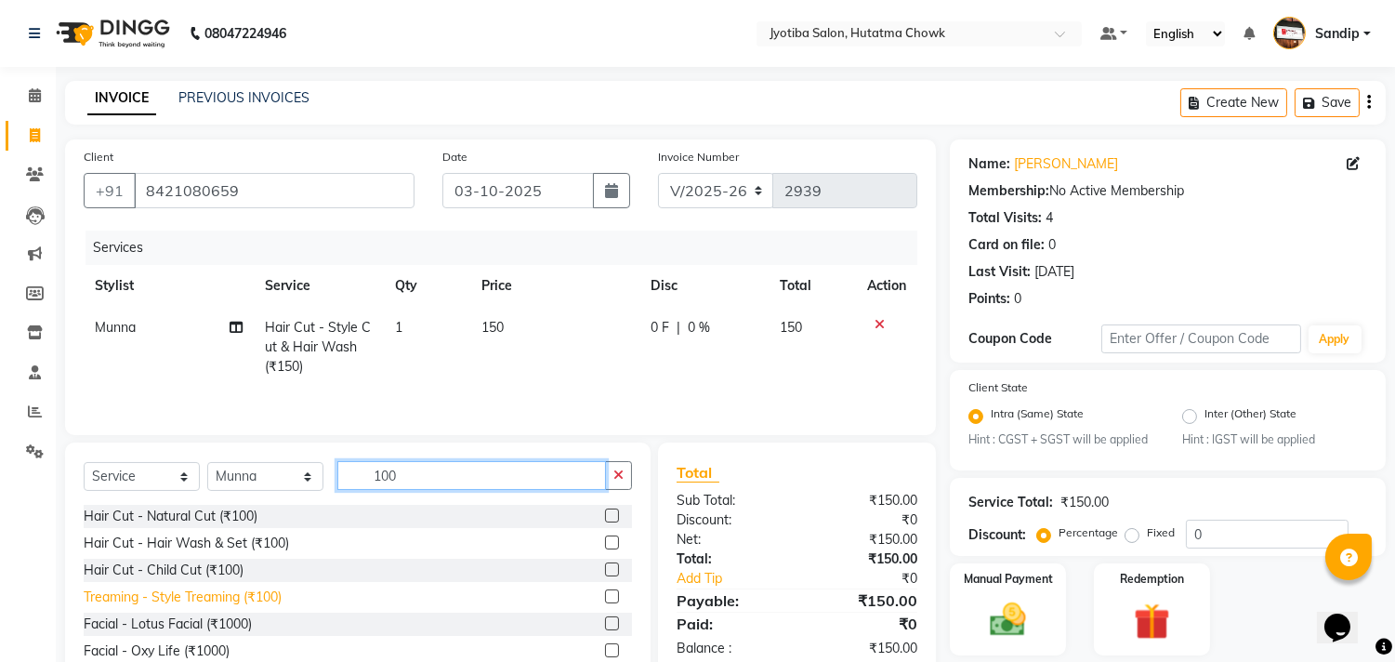
type input "100"
click at [228, 598] on div "Treaming - Style Treaming (₹100)" at bounding box center [183, 597] width 198 height 20
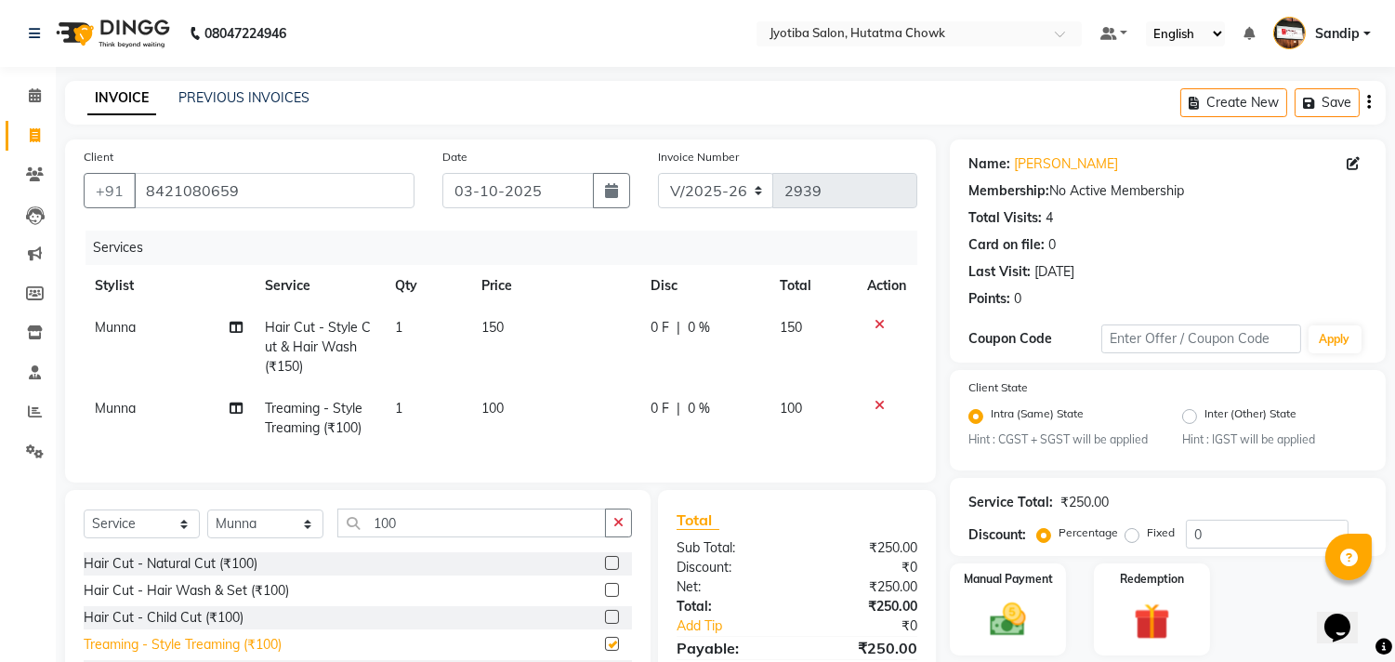
checkbox input "false"
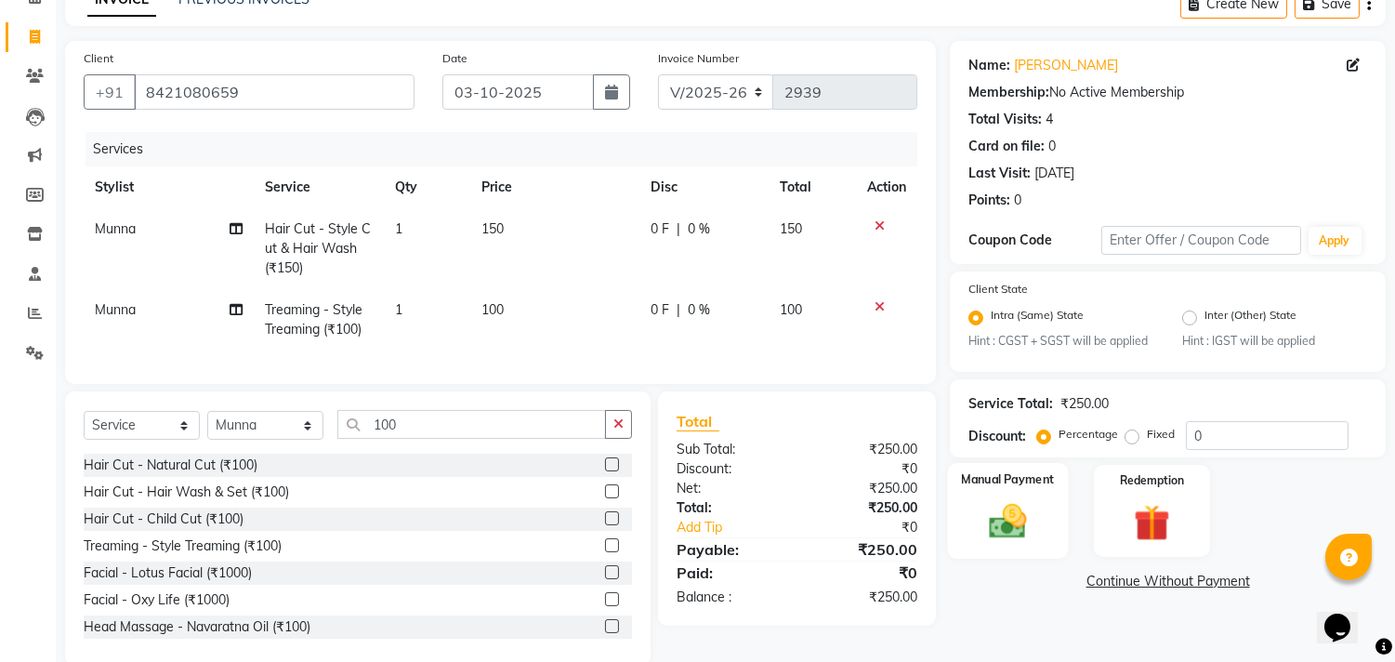
scroll to position [145, 0]
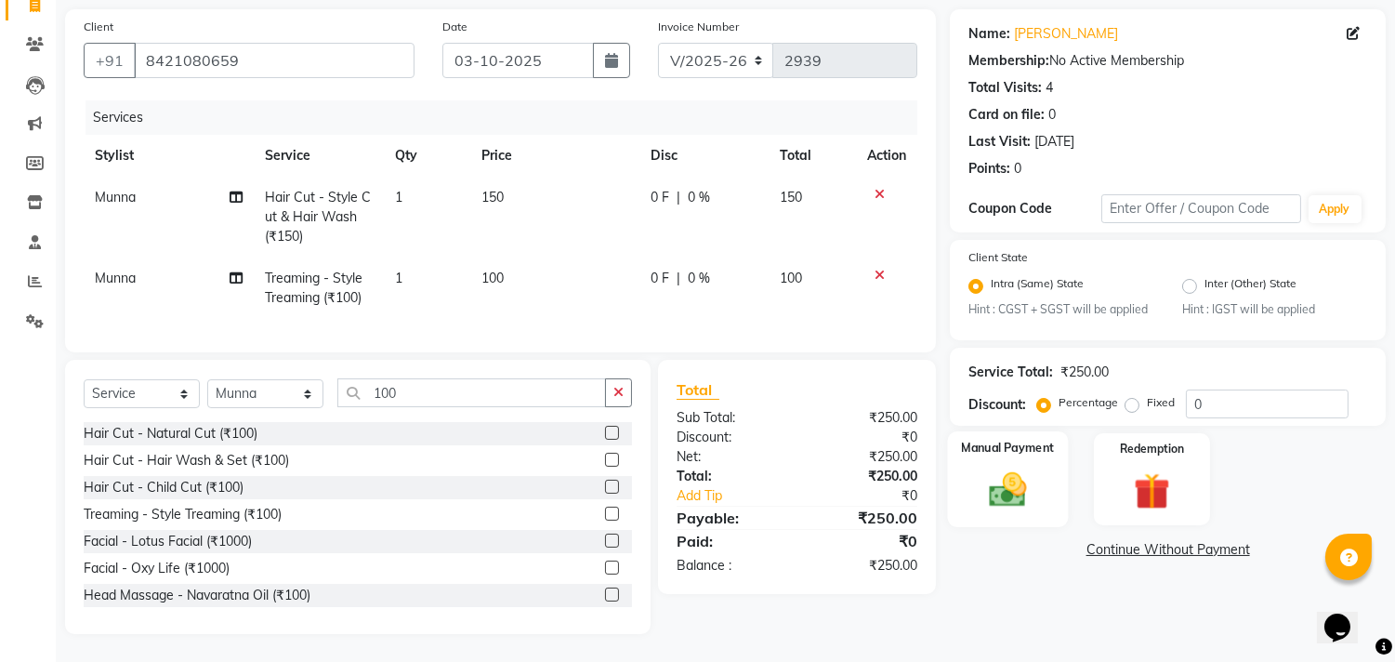
click at [1001, 483] on img at bounding box center [1008, 490] width 61 height 44
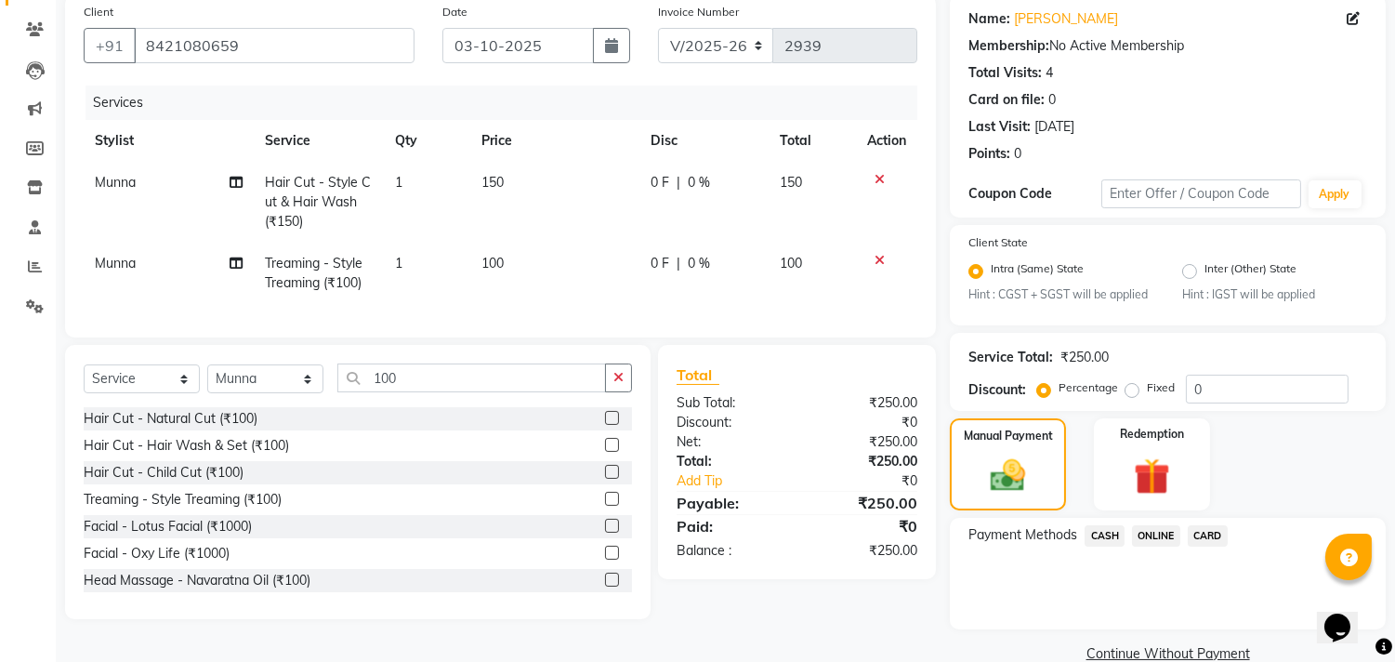
click at [1097, 531] on span "CASH" at bounding box center [1104, 535] width 40 height 21
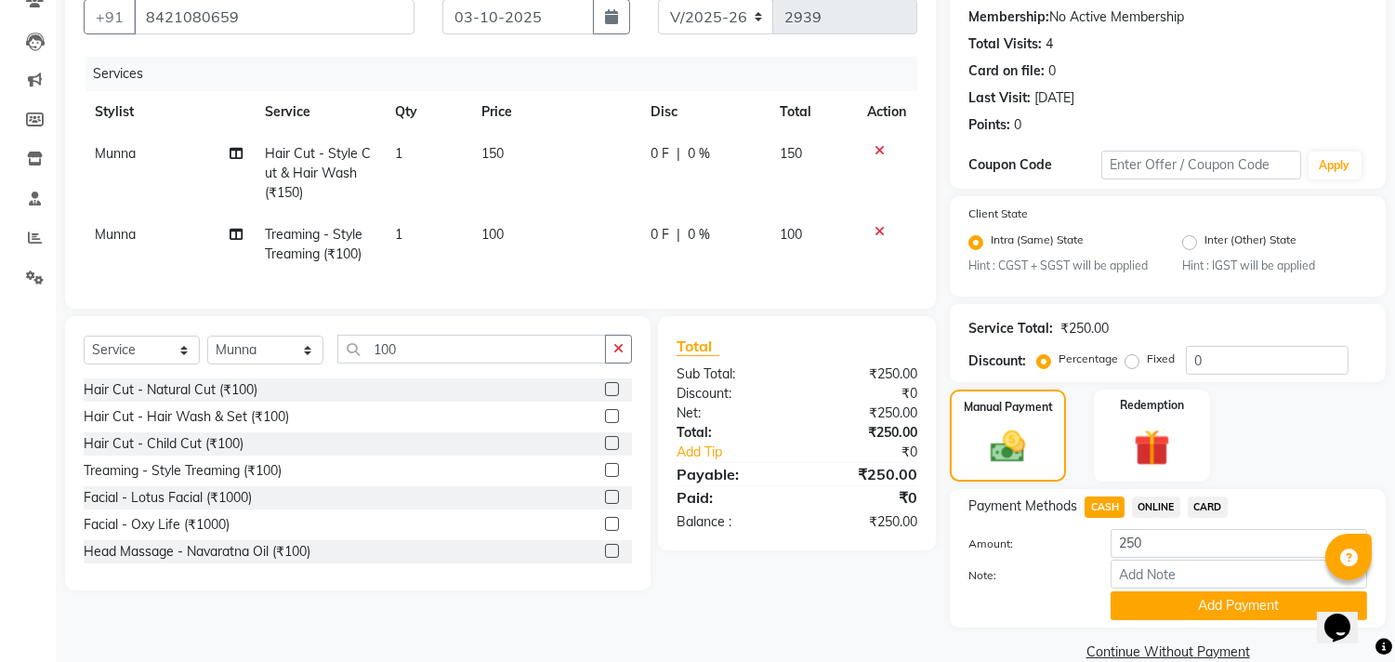
scroll to position [205, 0]
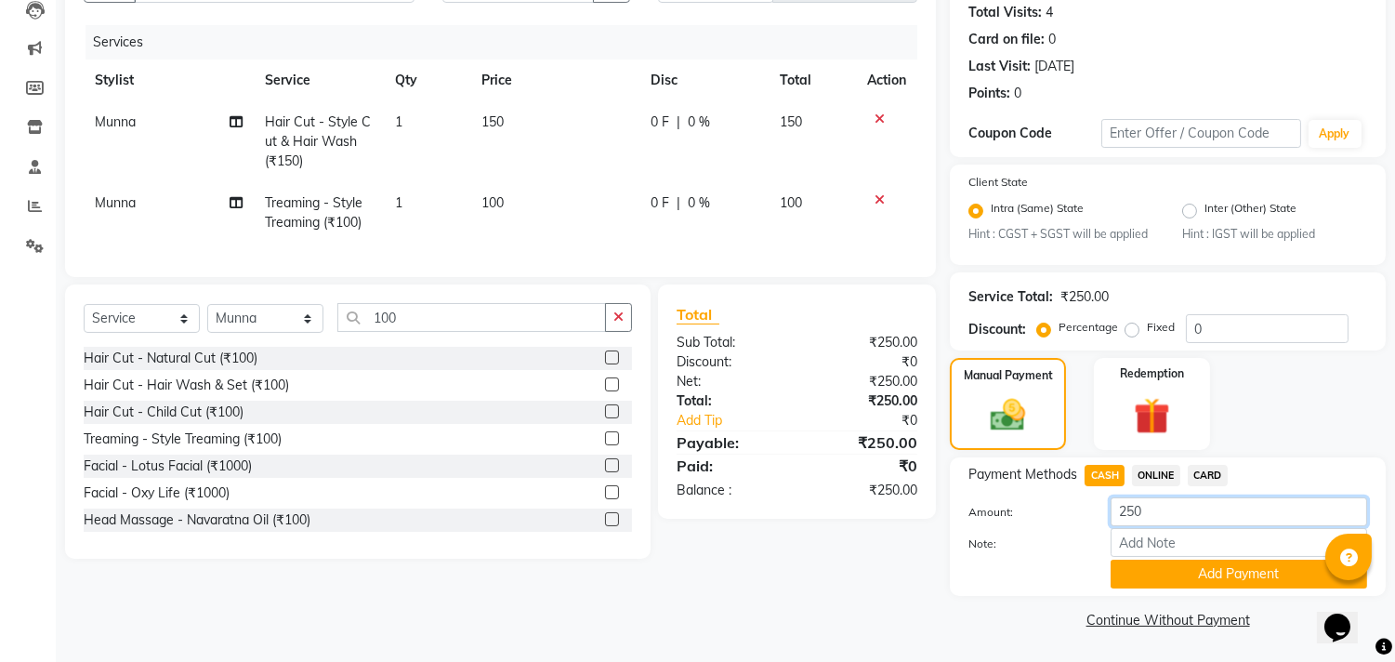
click at [1175, 507] on input "250" at bounding box center [1238, 511] width 256 height 29
type input "200"
click at [1149, 572] on button "Add Payment" at bounding box center [1238, 573] width 256 height 29
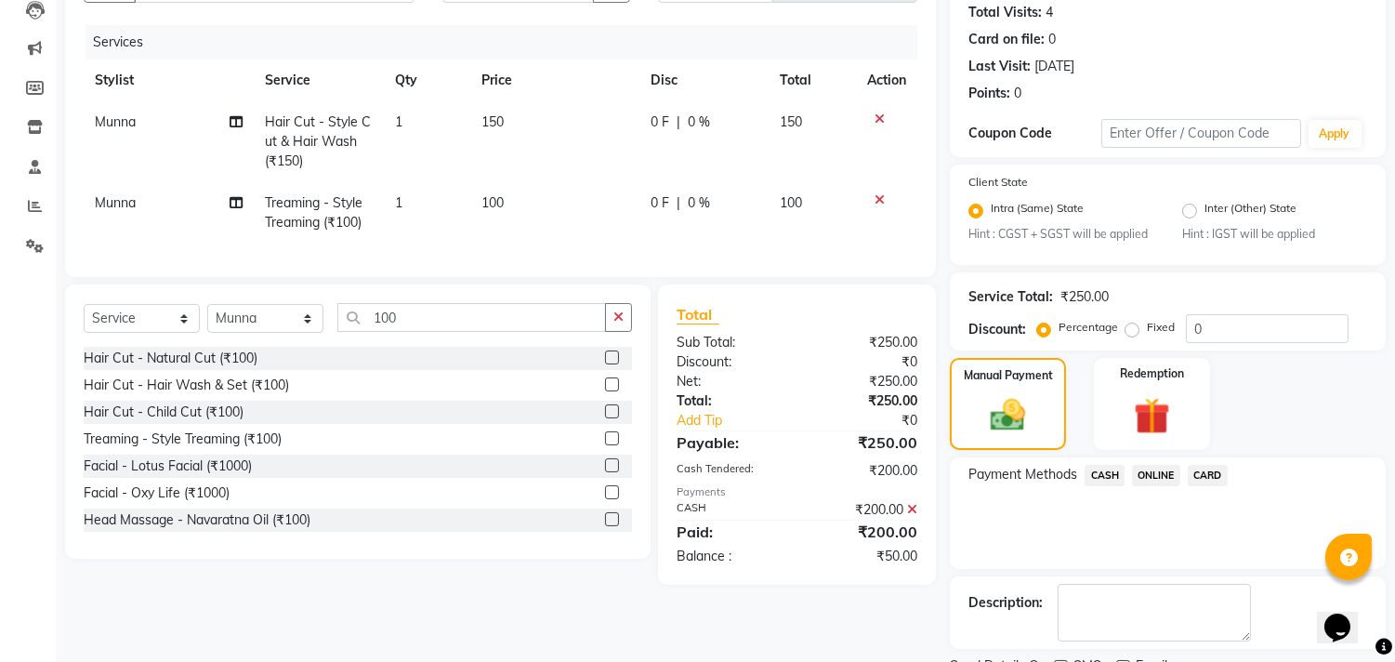
click at [1154, 479] on span "ONLINE" at bounding box center [1156, 475] width 48 height 21
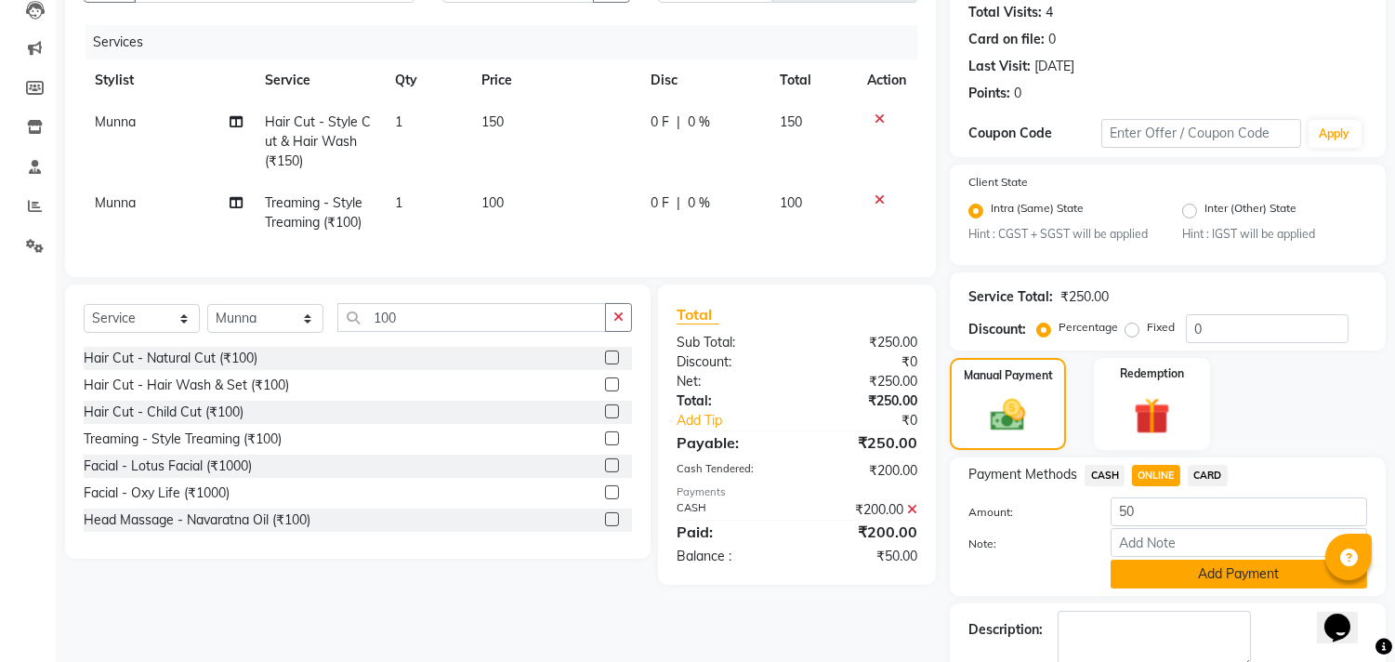
click at [1149, 569] on button "Add Payment" at bounding box center [1238, 573] width 256 height 29
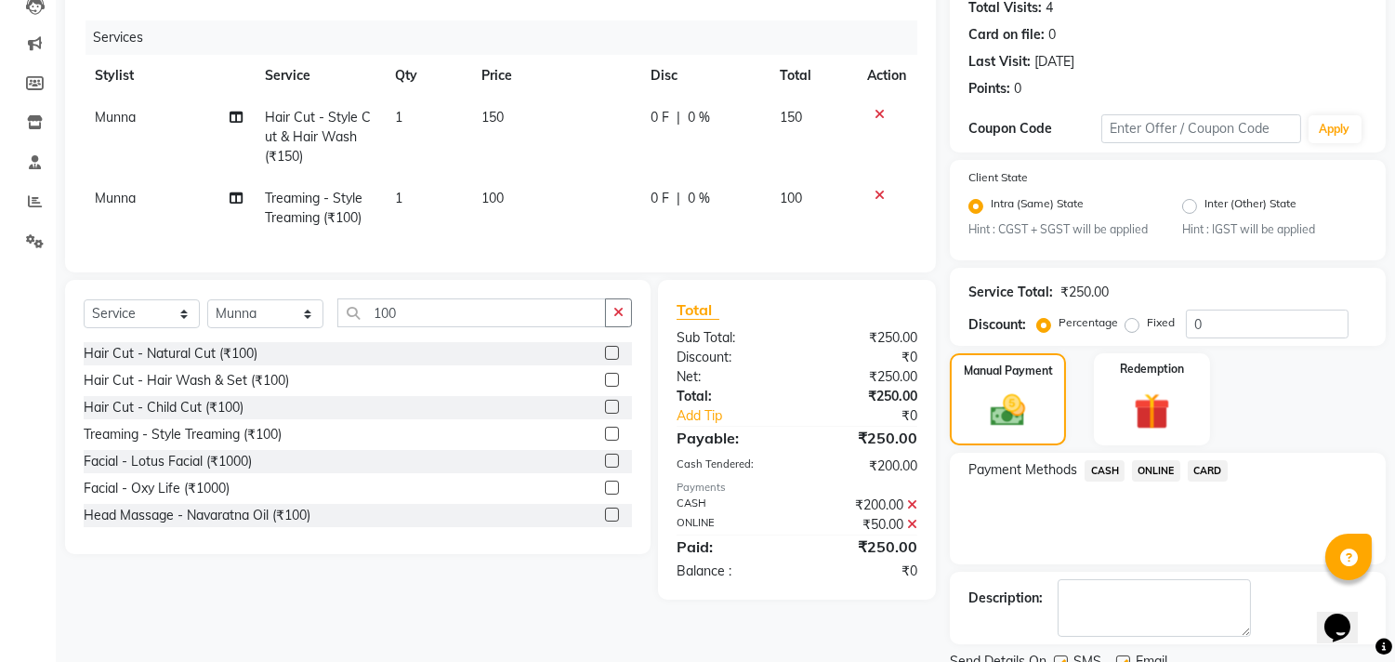
scroll to position [283, 0]
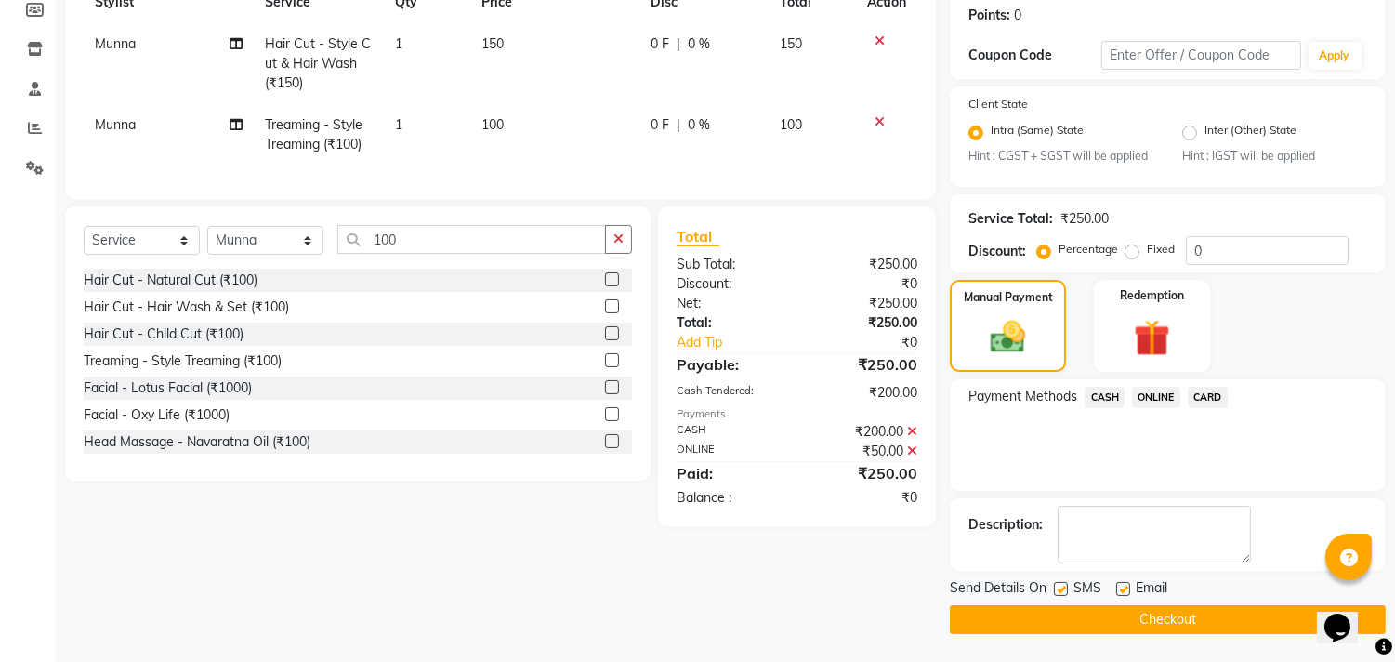
click at [1081, 608] on button "Checkout" at bounding box center [1168, 619] width 436 height 29
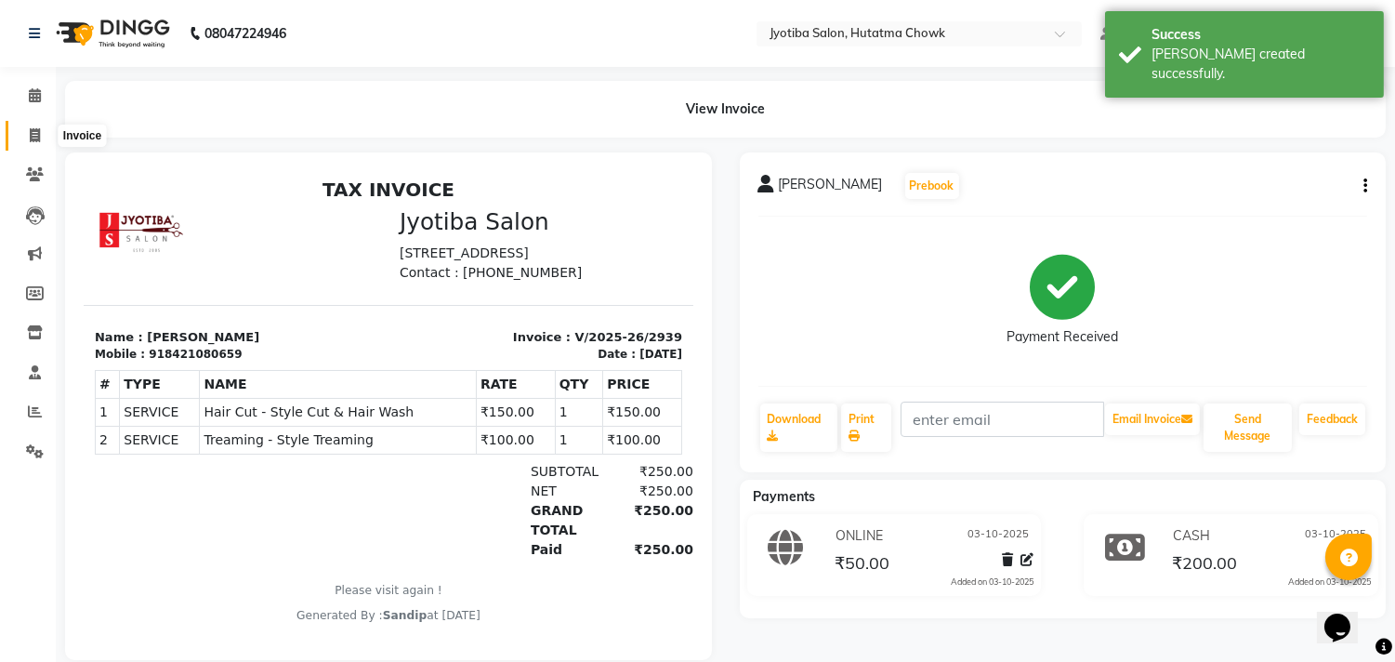
click at [29, 144] on span at bounding box center [35, 135] width 33 height 21
select select "556"
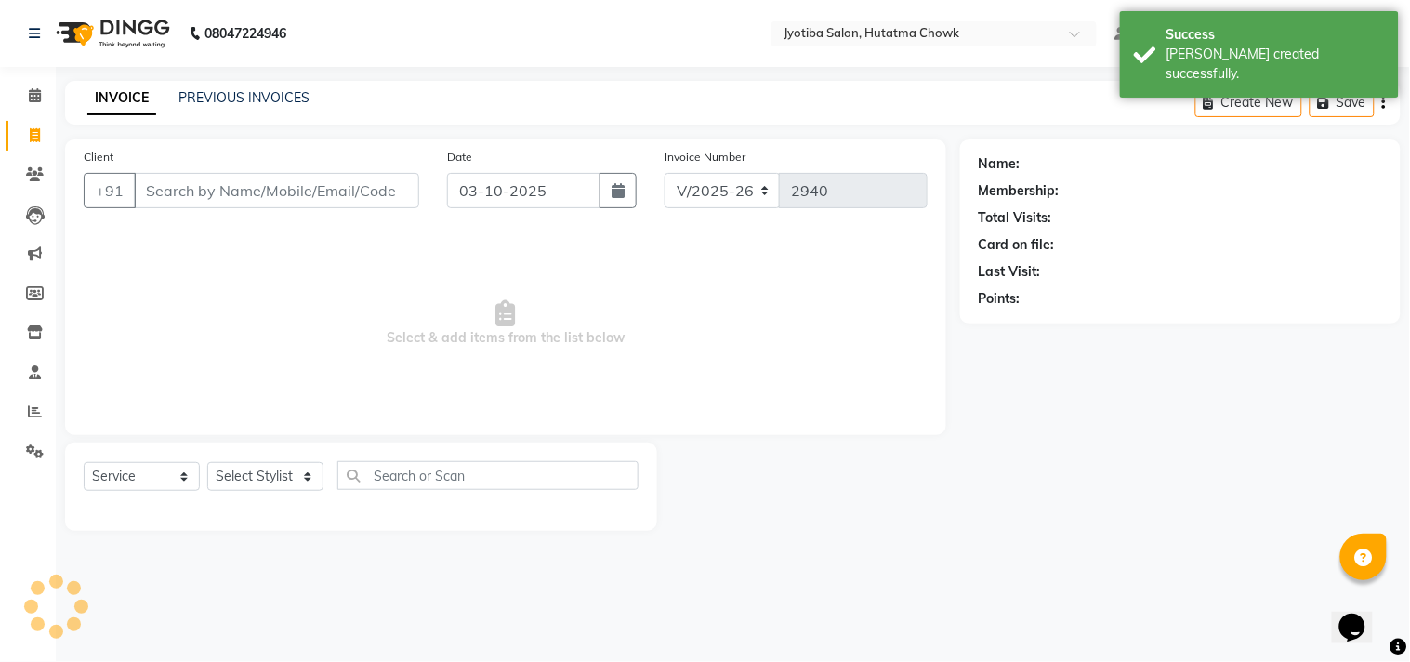
select select "membership"
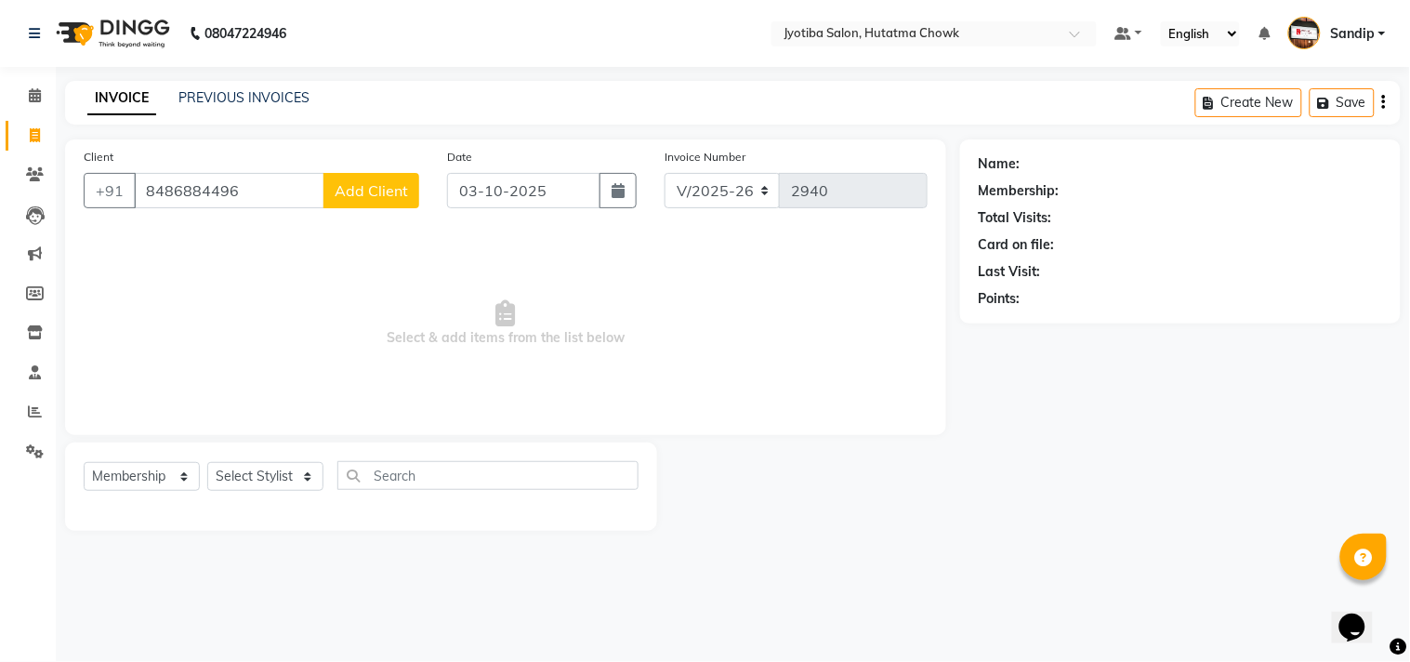
type input "8486884496"
click at [367, 181] on span "Add Client" at bounding box center [371, 190] width 73 height 19
select select "22"
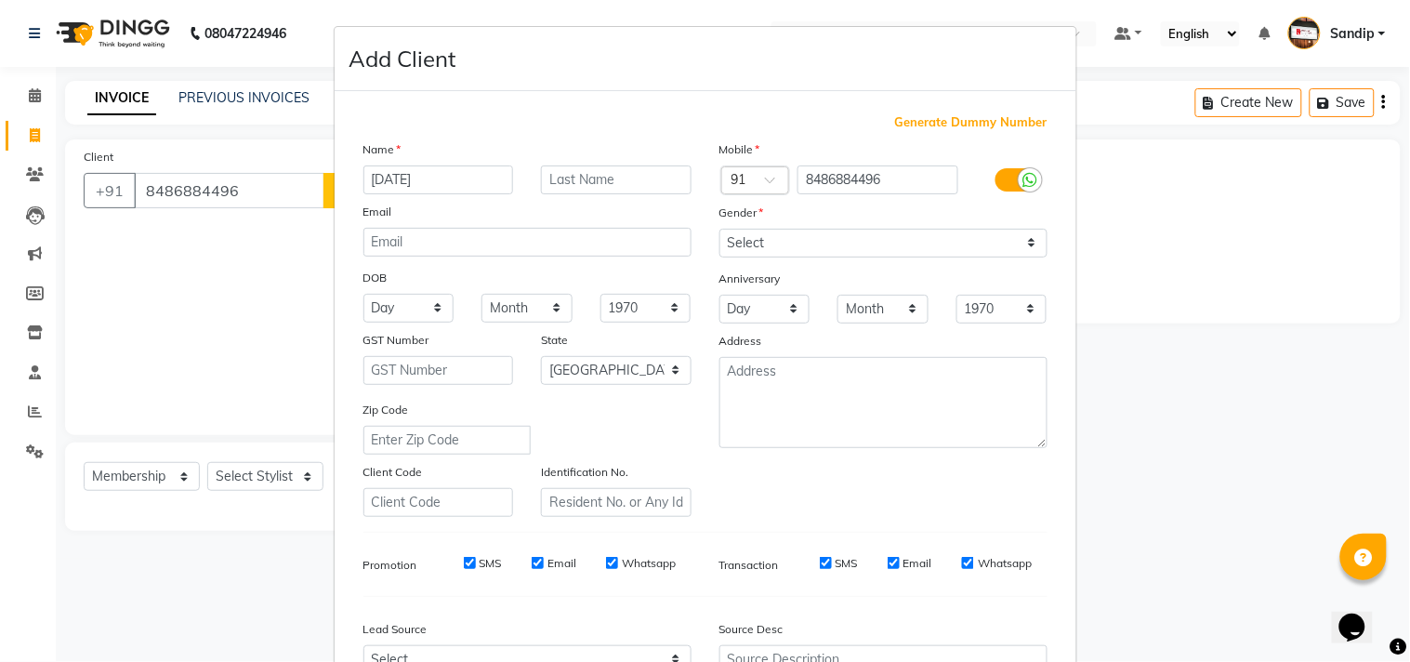
type input "[DATE]"
click at [771, 237] on select "Select [DEMOGRAPHIC_DATA] [DEMOGRAPHIC_DATA] Other Prefer Not To Say" at bounding box center [883, 243] width 328 height 29
select select "[DEMOGRAPHIC_DATA]"
click at [719, 229] on select "Select [DEMOGRAPHIC_DATA] [DEMOGRAPHIC_DATA] Other Prefer Not To Say" at bounding box center [883, 243] width 328 height 29
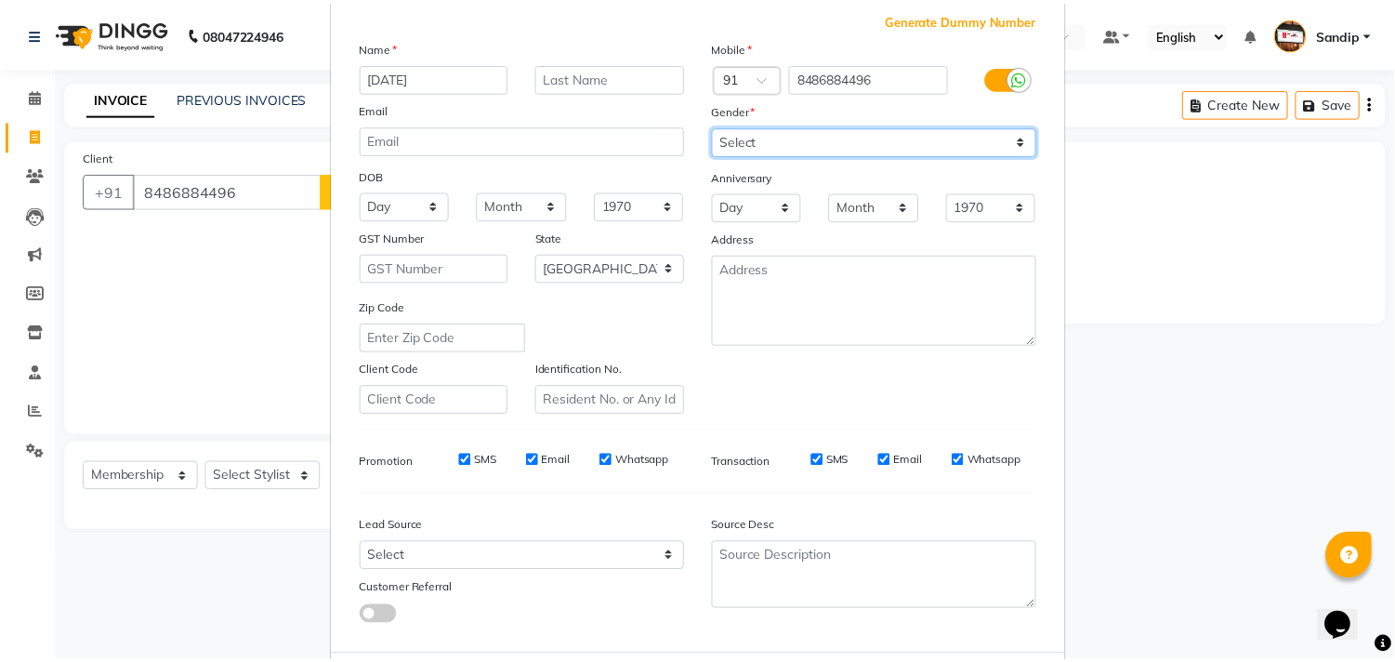
scroll to position [197, 0]
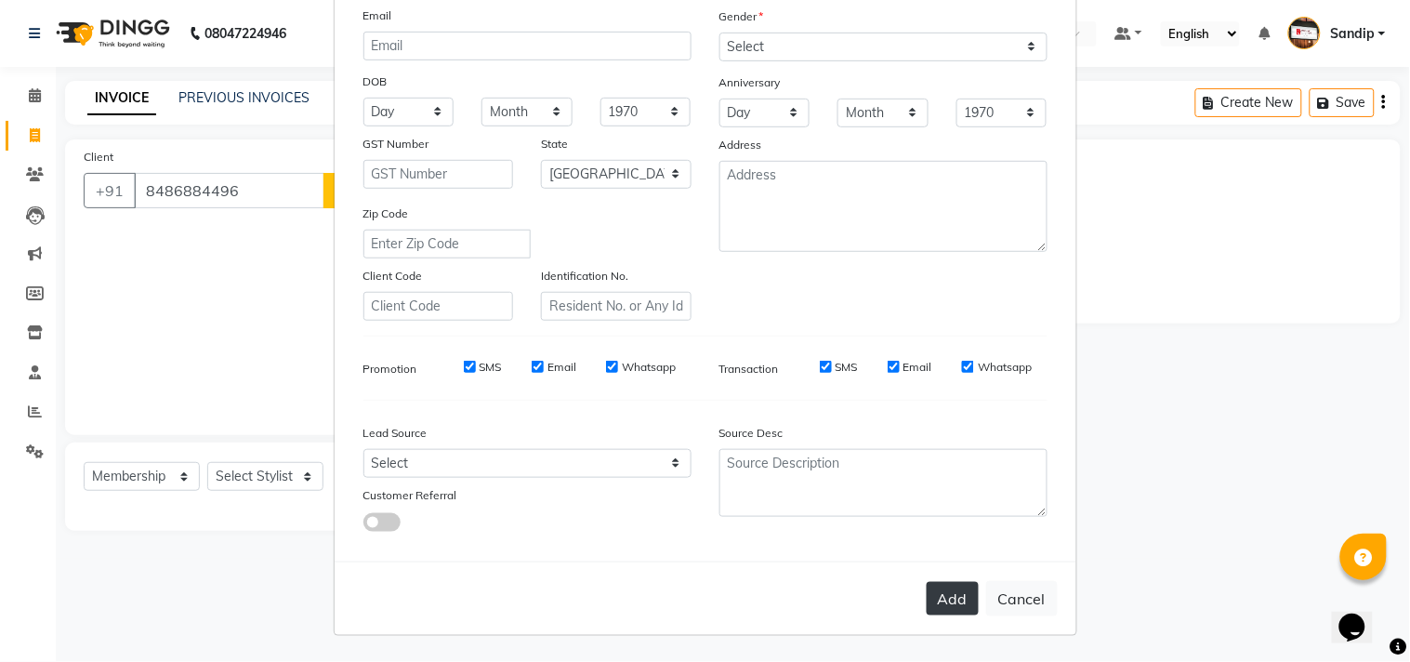
click at [945, 591] on button "Add" at bounding box center [952, 598] width 52 height 33
select select
select select "null"
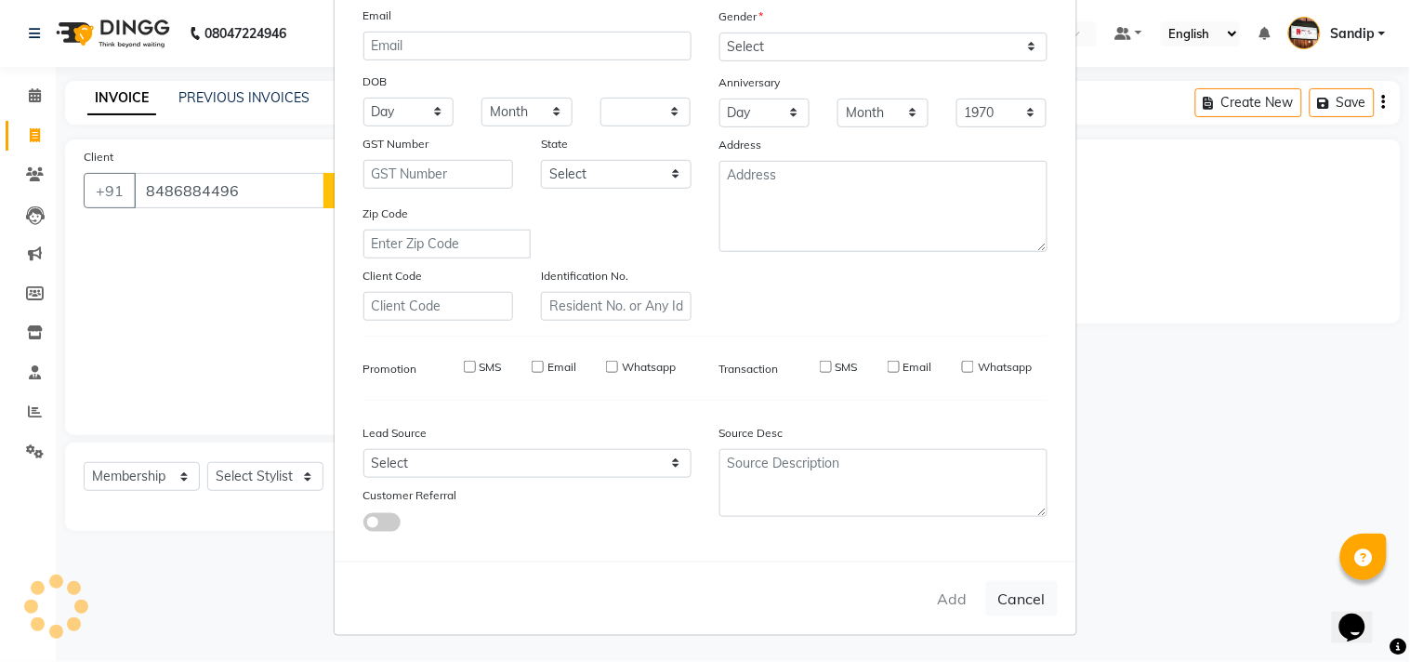
select select
checkbox input "false"
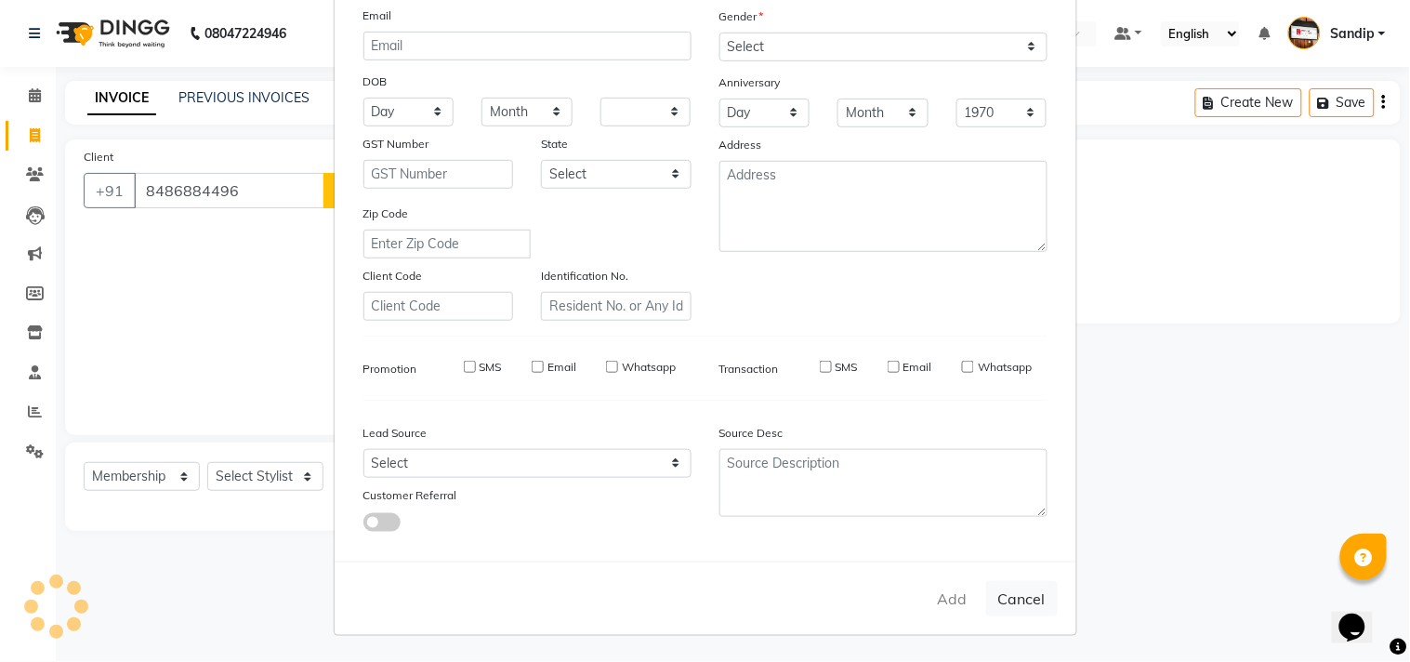
checkbox input "false"
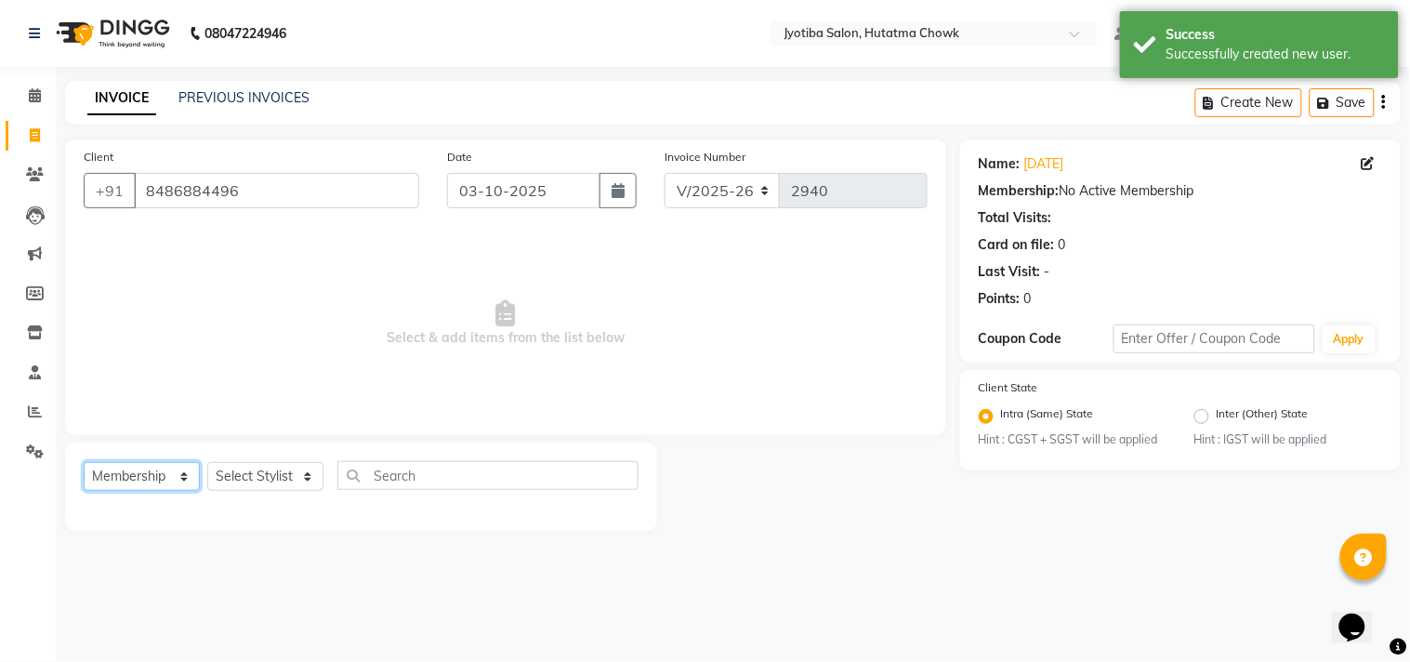
click at [152, 469] on select "Select Service Product Membership Package Voucher Prepaid Gift Card" at bounding box center [142, 476] width 116 height 29
select select "service"
click at [84, 463] on select "Select Service Product Membership Package Voucher Prepaid Gift Card" at bounding box center [142, 476] width 116 height 29
click at [236, 480] on select "Select Stylist [PERSON_NAME] [PERSON_NAME] [PERSON_NAME] prem Sandip [PERSON_NA…" at bounding box center [265, 476] width 116 height 29
select select "7208"
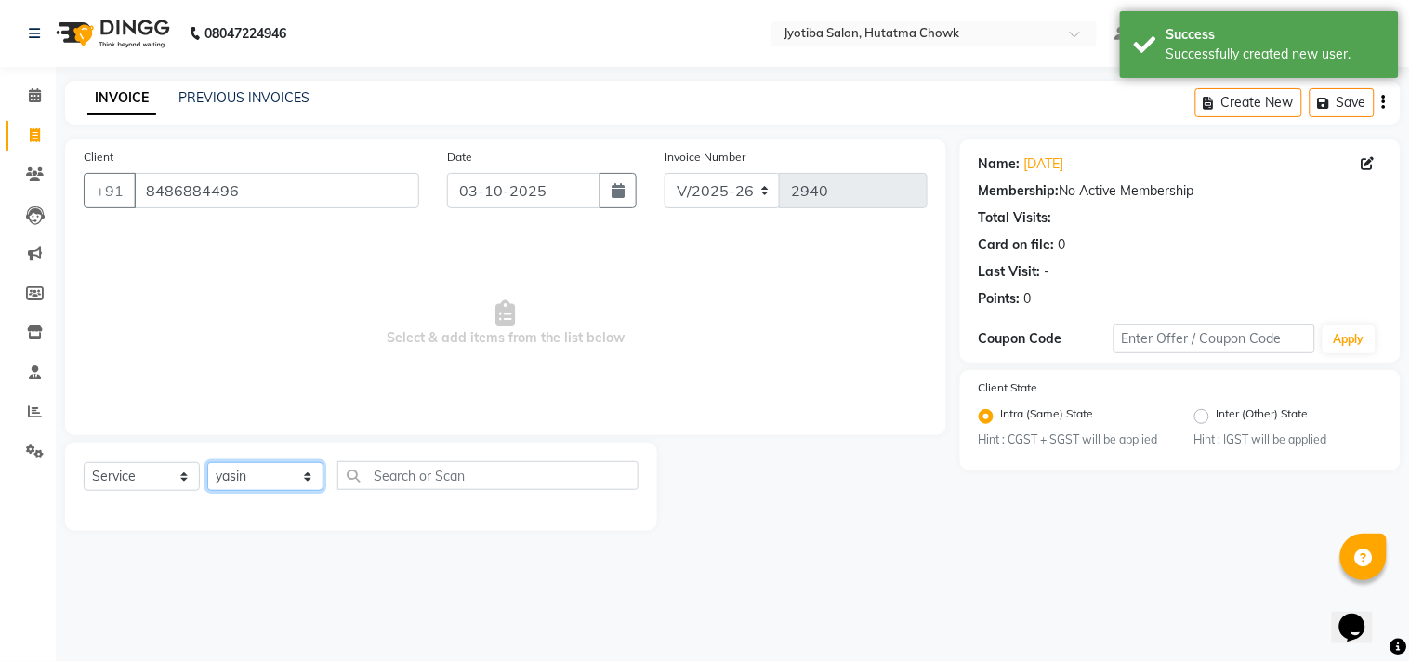
click at [207, 463] on select "Select Stylist [PERSON_NAME] [PERSON_NAME] [PERSON_NAME] prem Sandip [PERSON_NA…" at bounding box center [265, 476] width 116 height 29
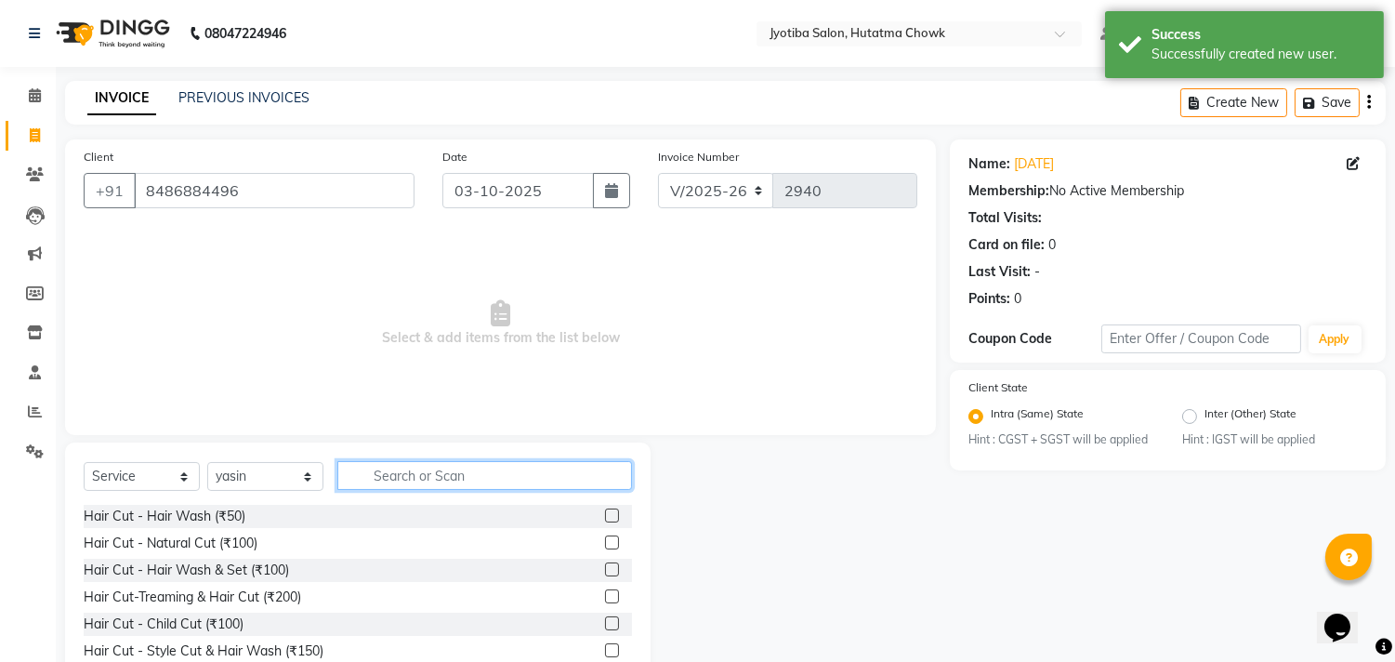
click at [382, 479] on input "text" at bounding box center [484, 475] width 295 height 29
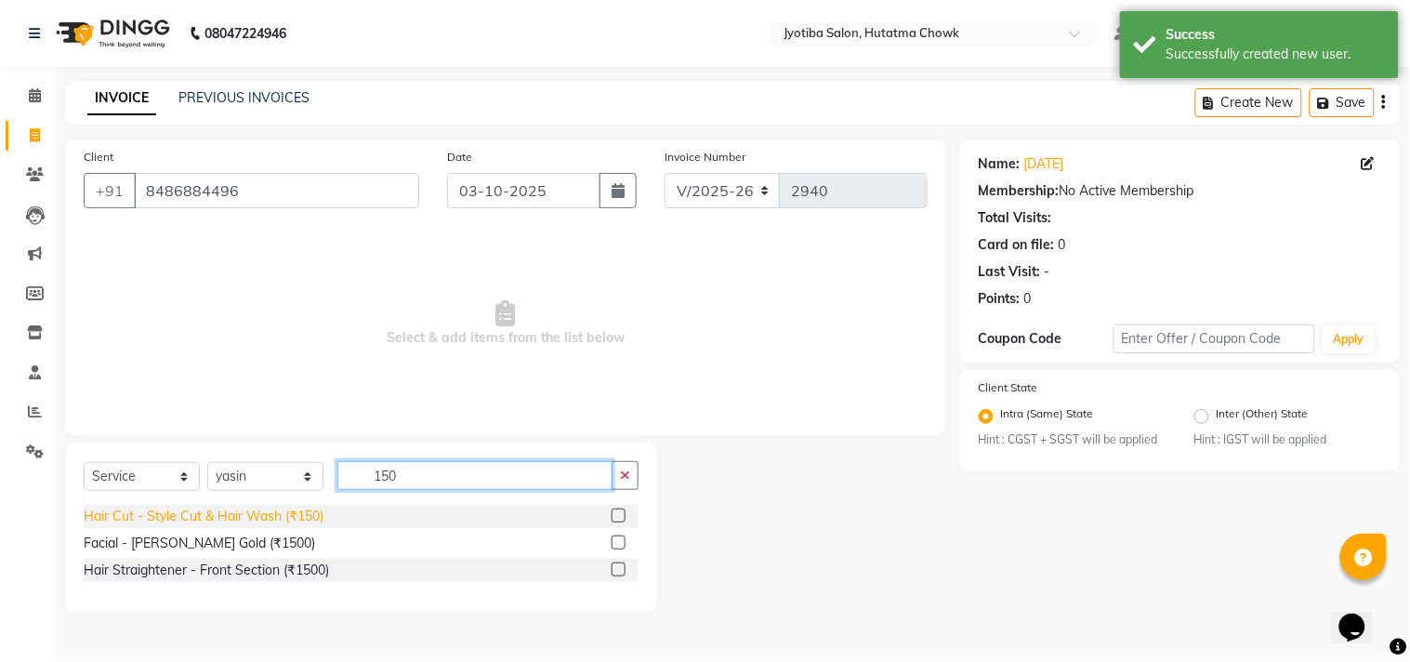
type input "150"
click at [248, 511] on div "Hair Cut - Style Cut & Hair Wash (₹150)" at bounding box center [204, 516] width 240 height 20
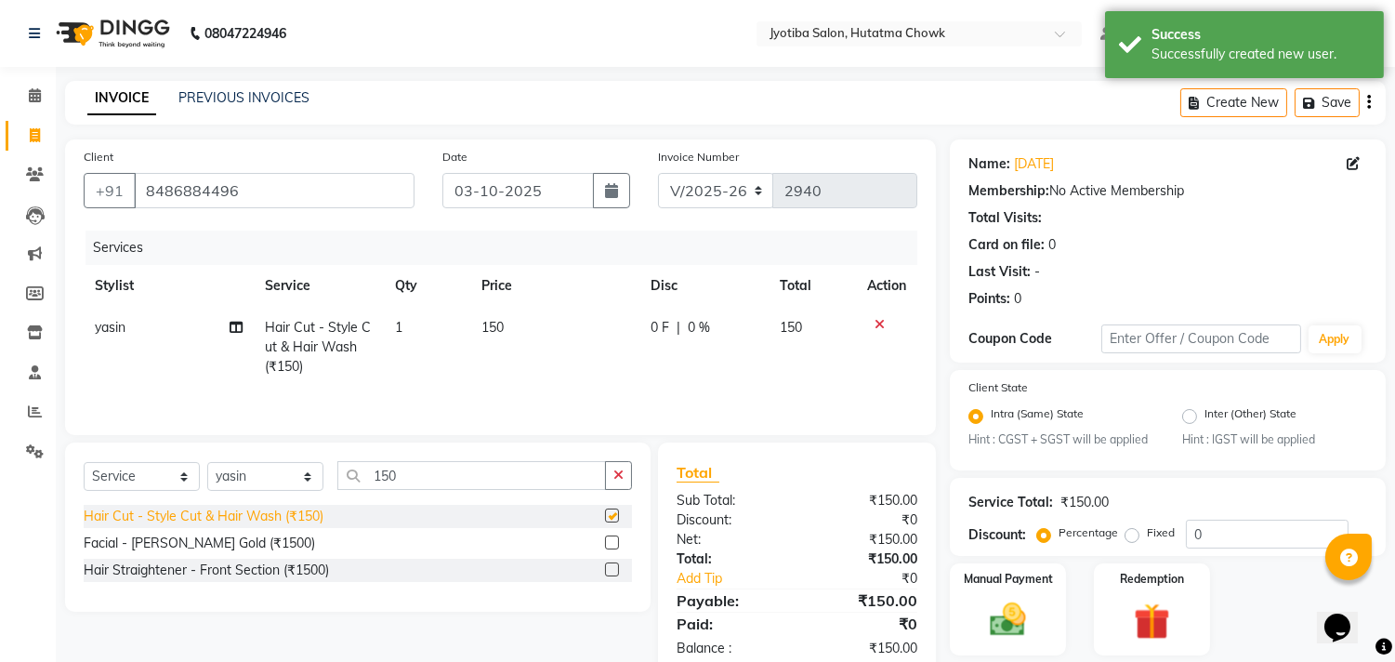
checkbox input "false"
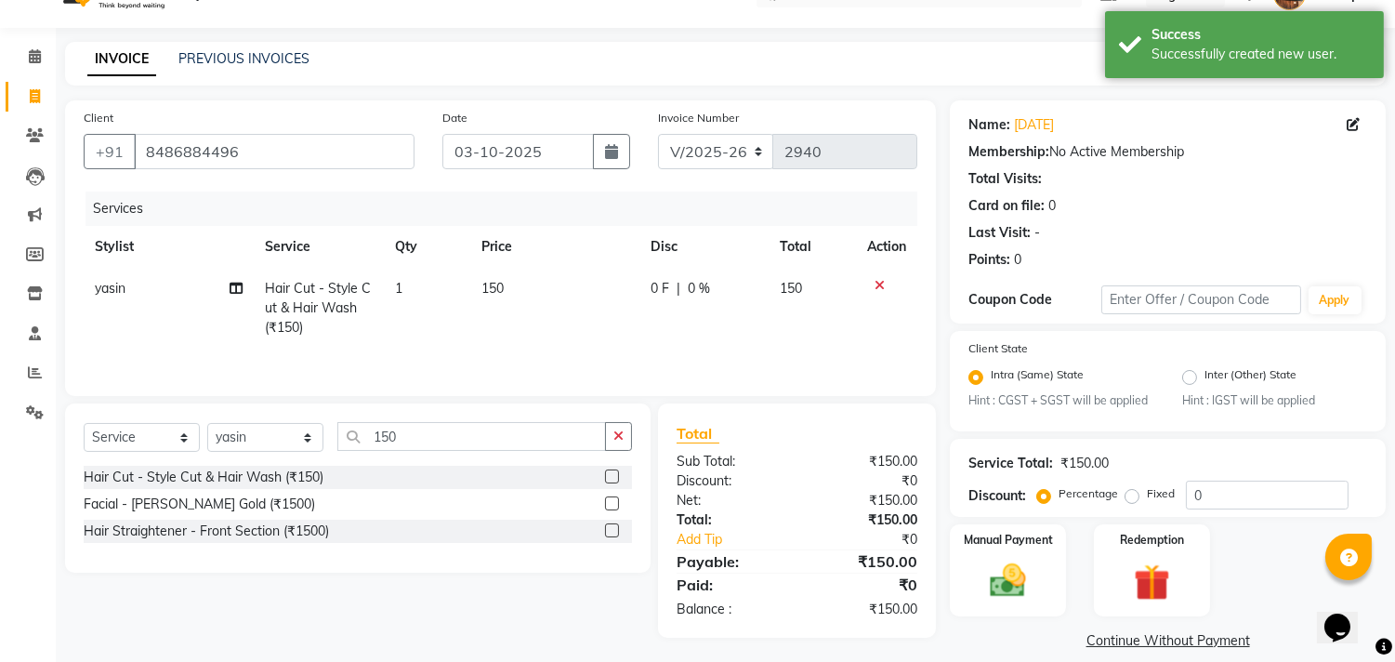
scroll to position [59, 0]
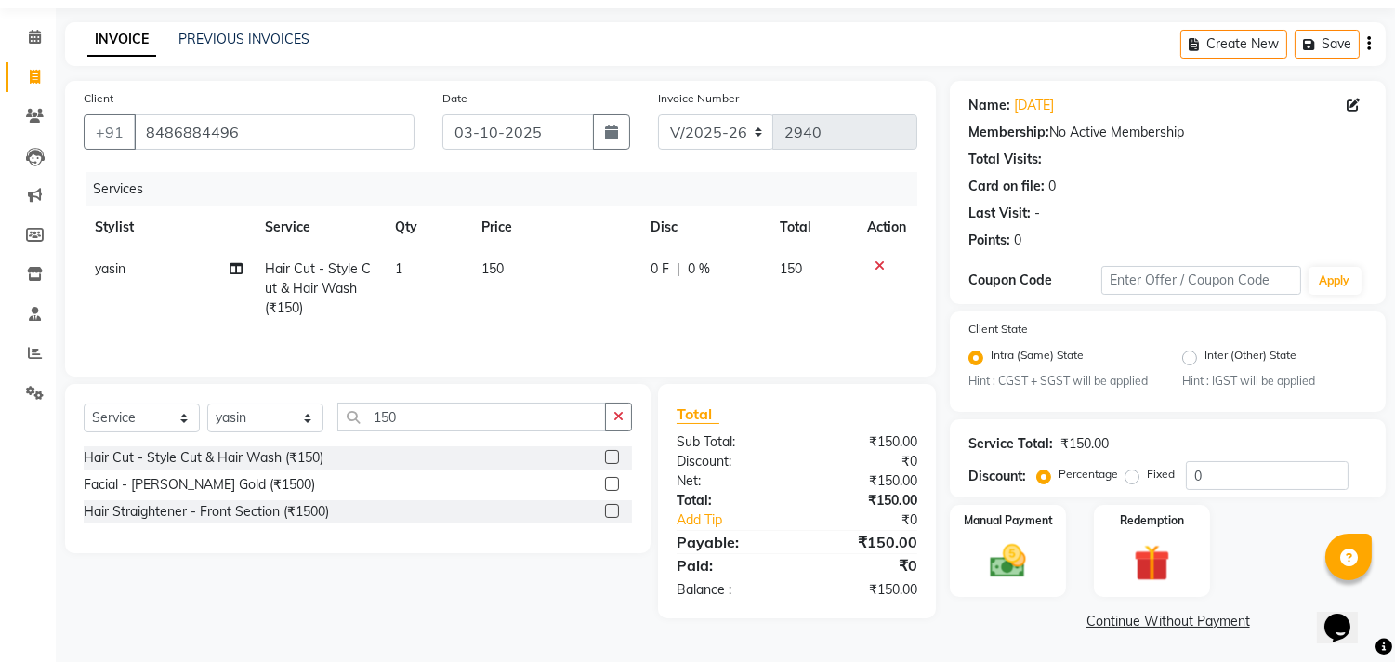
click at [1111, 621] on link "Continue Without Payment" at bounding box center [1167, 621] width 428 height 20
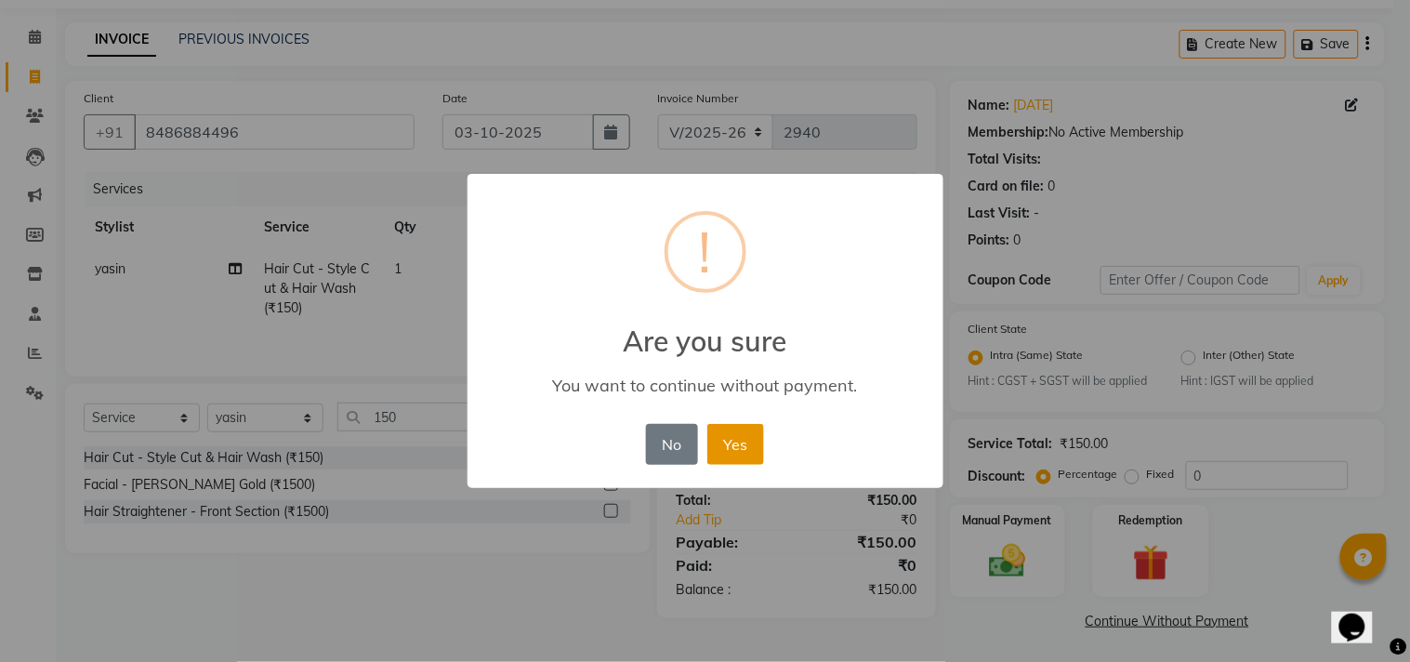
click at [750, 438] on button "Yes" at bounding box center [735, 444] width 57 height 41
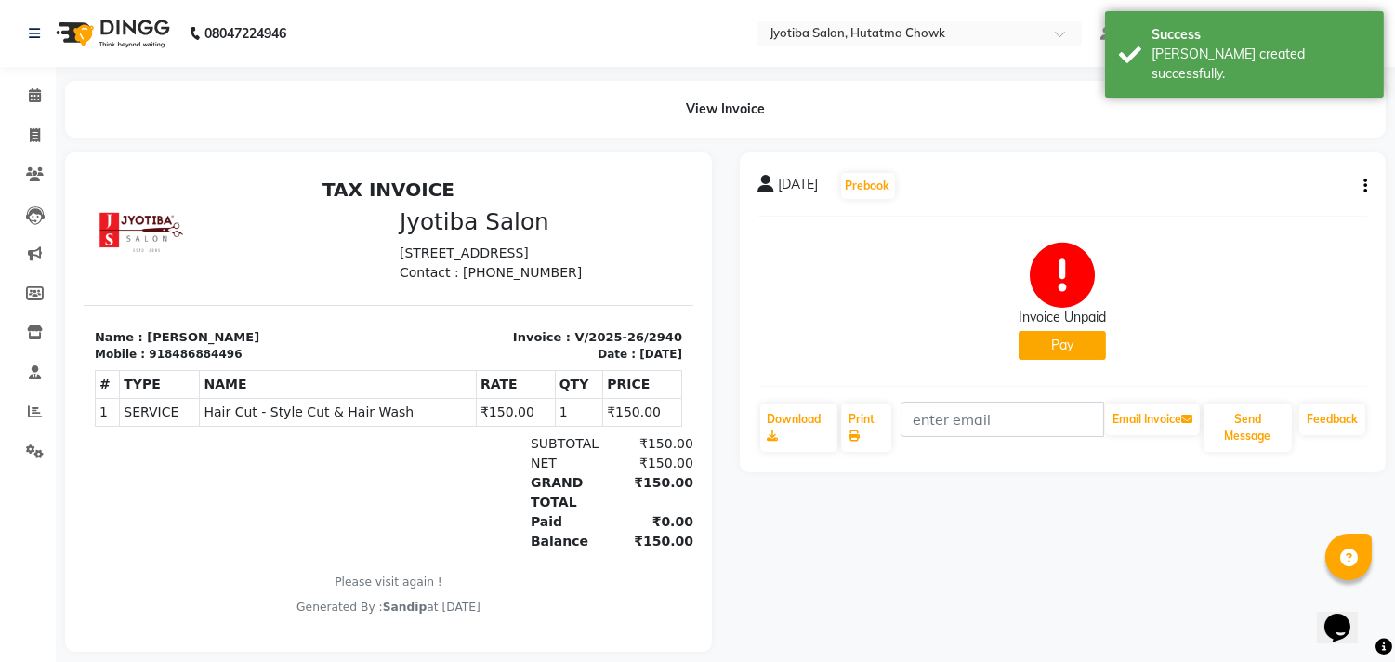
click at [1070, 349] on button "Pay" at bounding box center [1061, 345] width 87 height 29
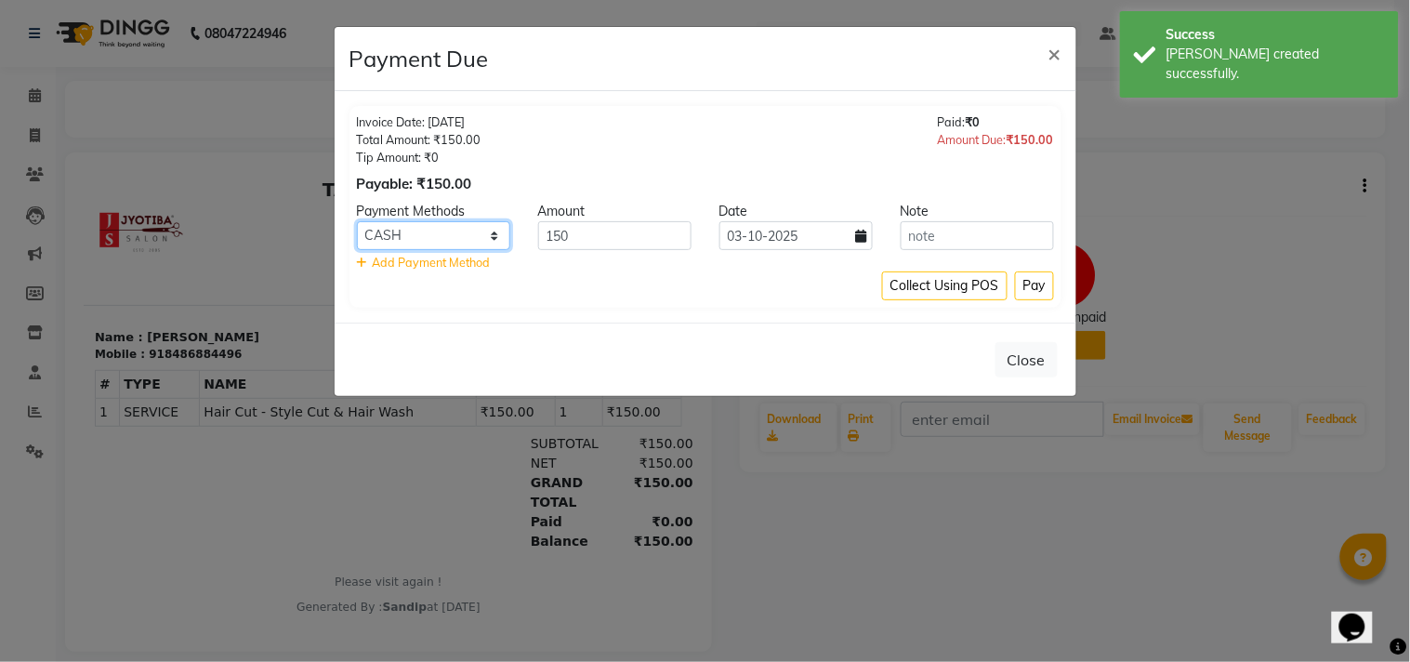
click at [462, 243] on select "CASH ONLINE CARD" at bounding box center [433, 235] width 153 height 29
select select "3"
click at [357, 221] on select "CASH ONLINE CARD" at bounding box center [433, 235] width 153 height 29
click at [1038, 292] on button "Pay" at bounding box center [1034, 285] width 39 height 29
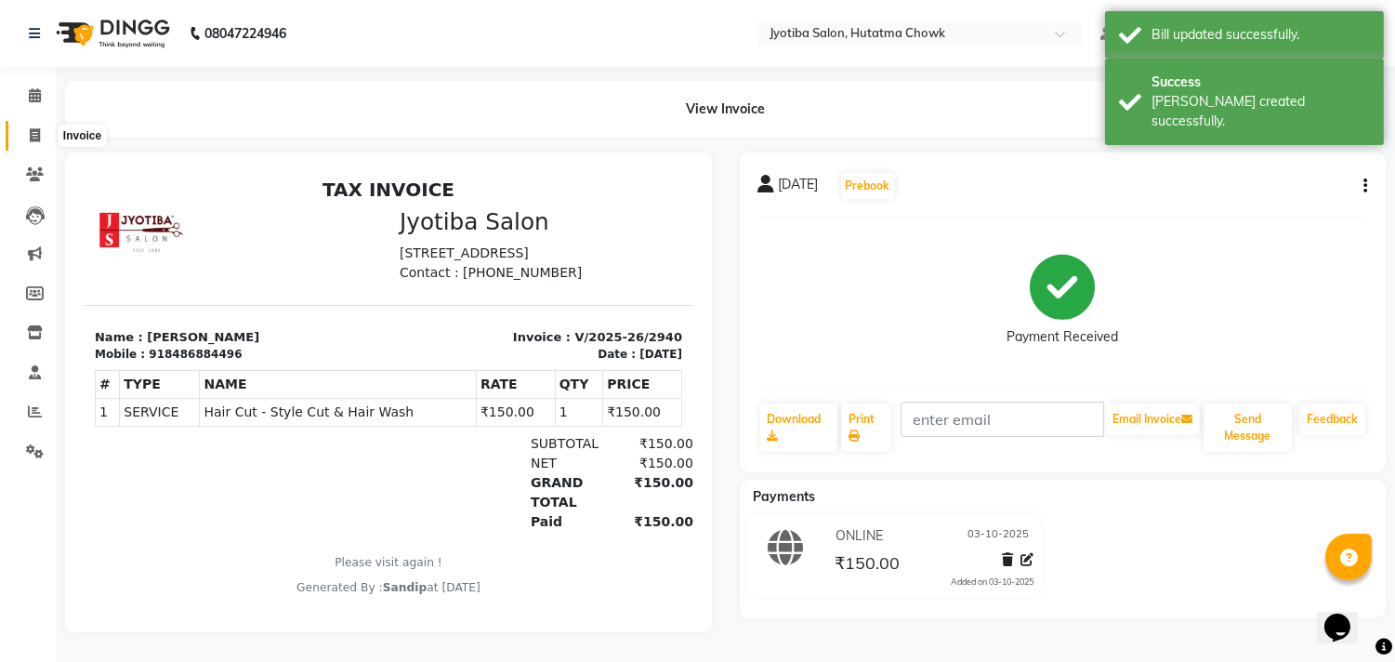
click at [29, 144] on span at bounding box center [35, 135] width 33 height 21
select select "556"
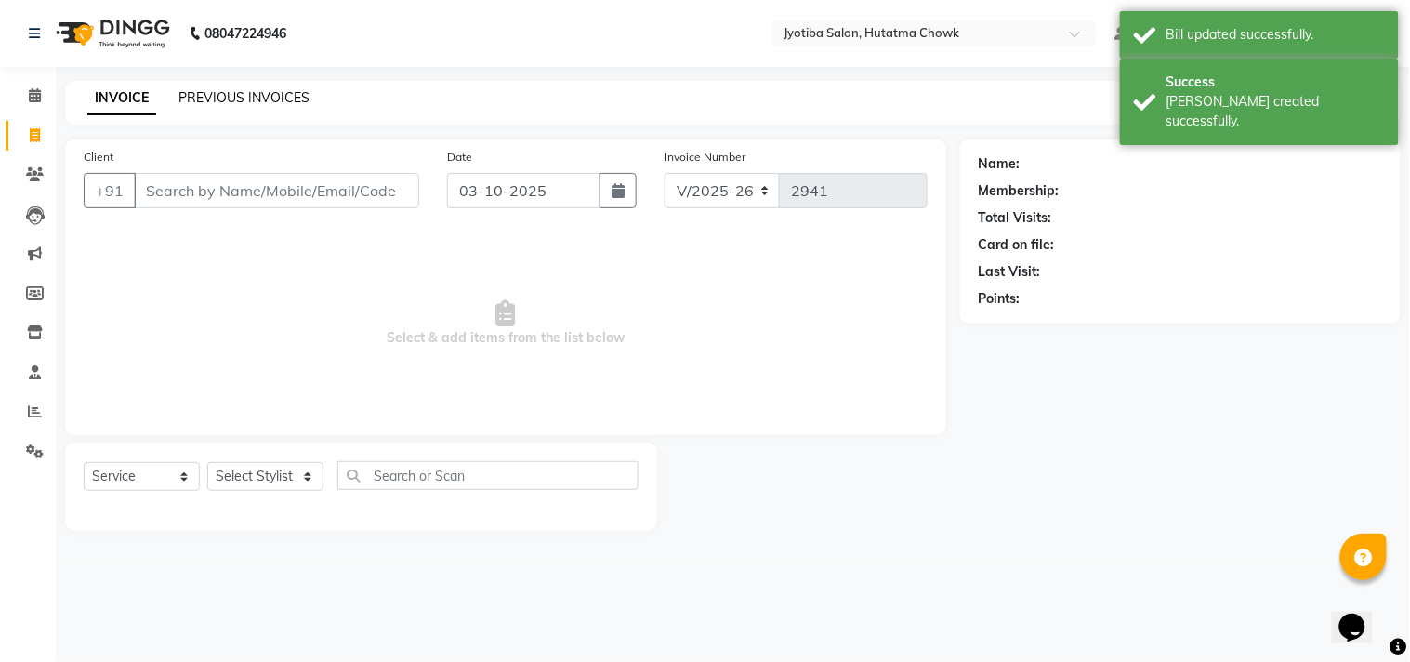
select select "membership"
click at [243, 94] on link "PREVIOUS INVOICES" at bounding box center [243, 97] width 131 height 17
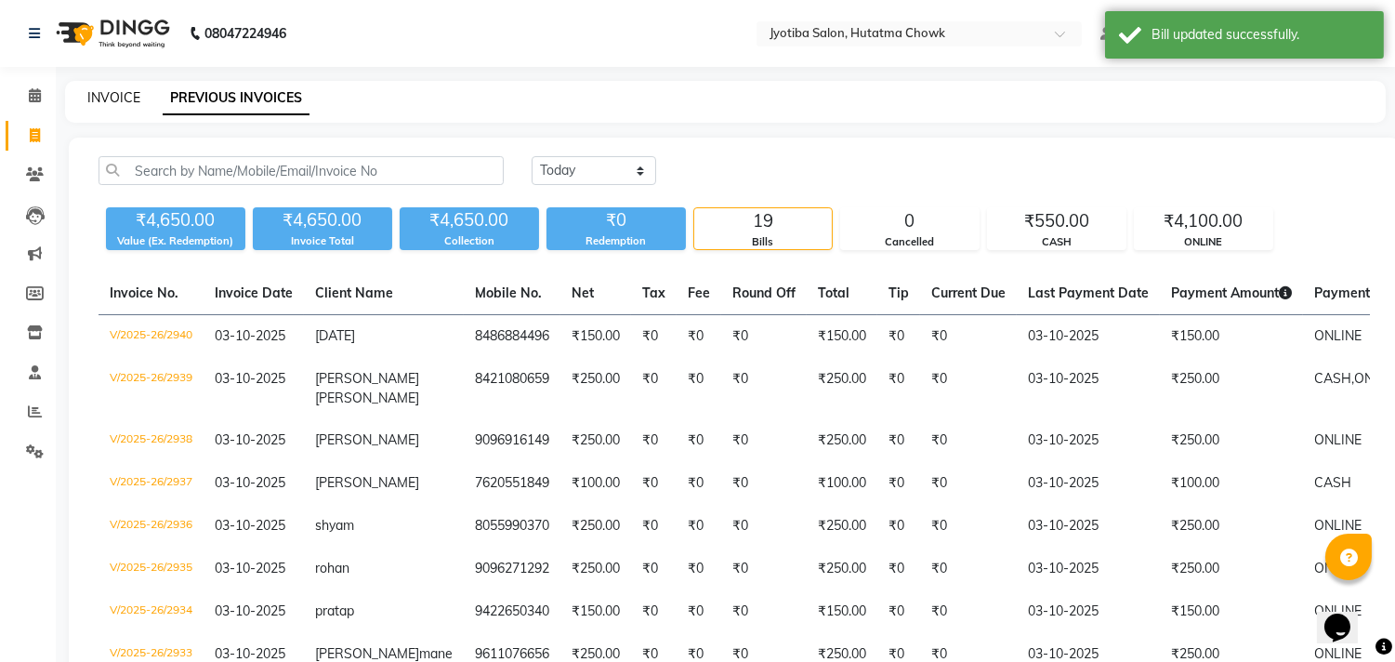
click at [112, 94] on link "INVOICE" at bounding box center [113, 97] width 53 height 17
select select "service"
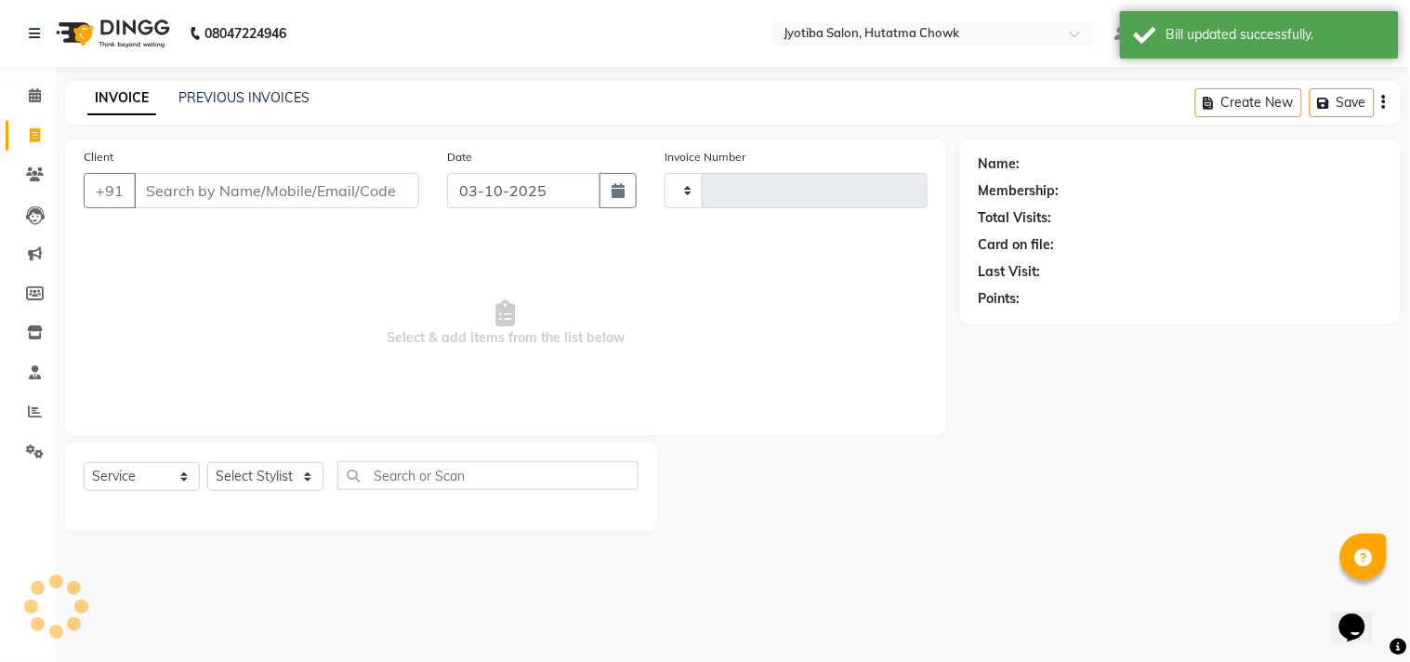
type input "2941"
select select "556"
select select "membership"
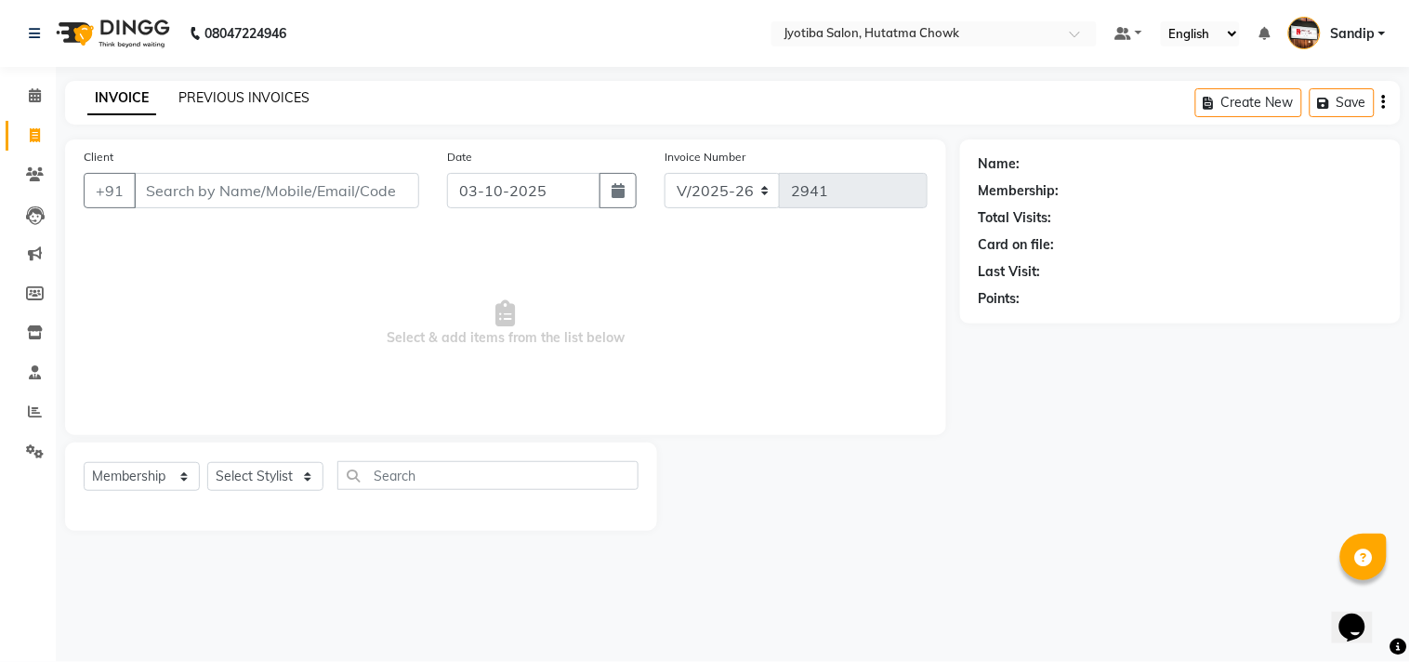
click at [234, 95] on link "PREVIOUS INVOICES" at bounding box center [243, 97] width 131 height 17
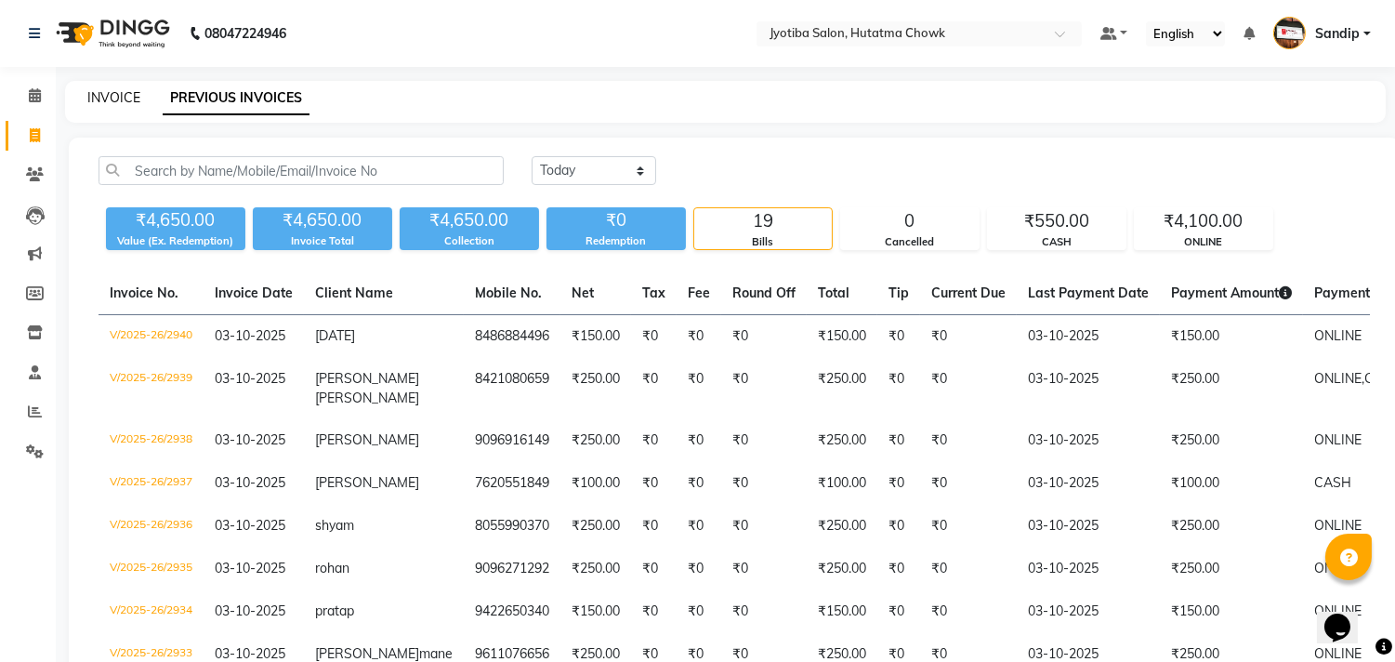
click at [114, 93] on link "INVOICE" at bounding box center [113, 97] width 53 height 17
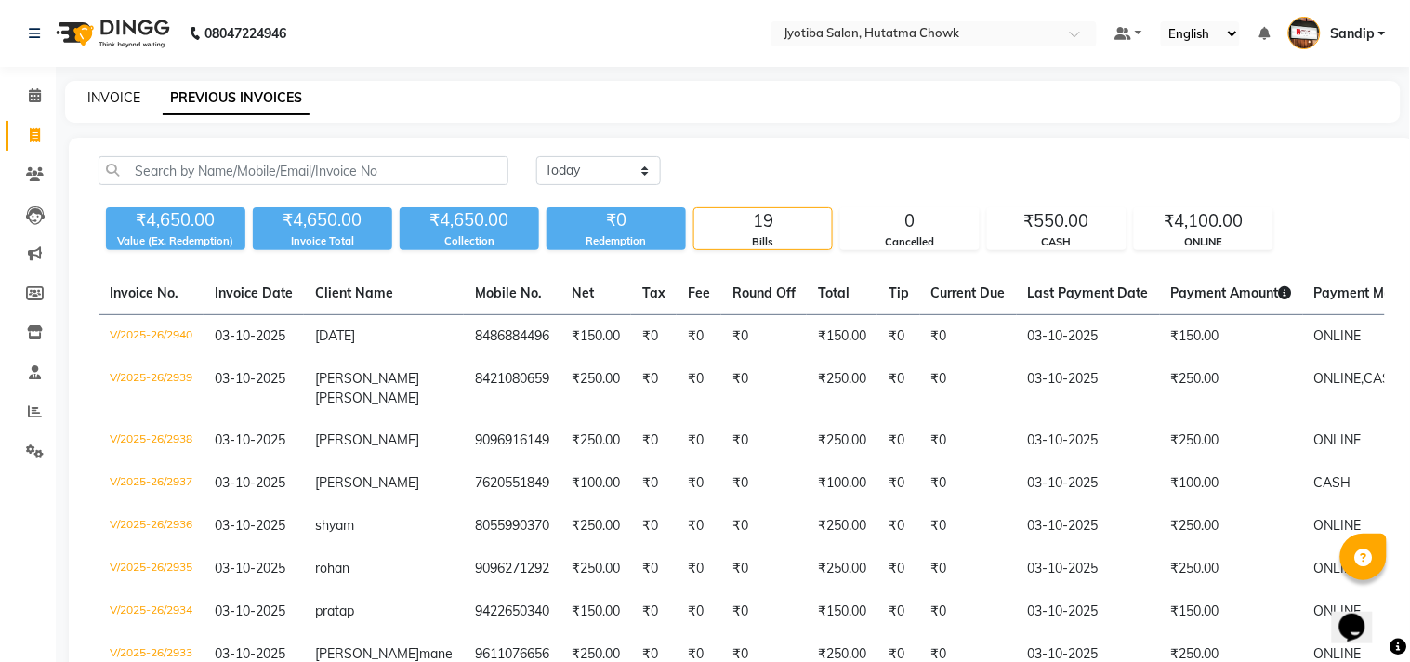
select select "556"
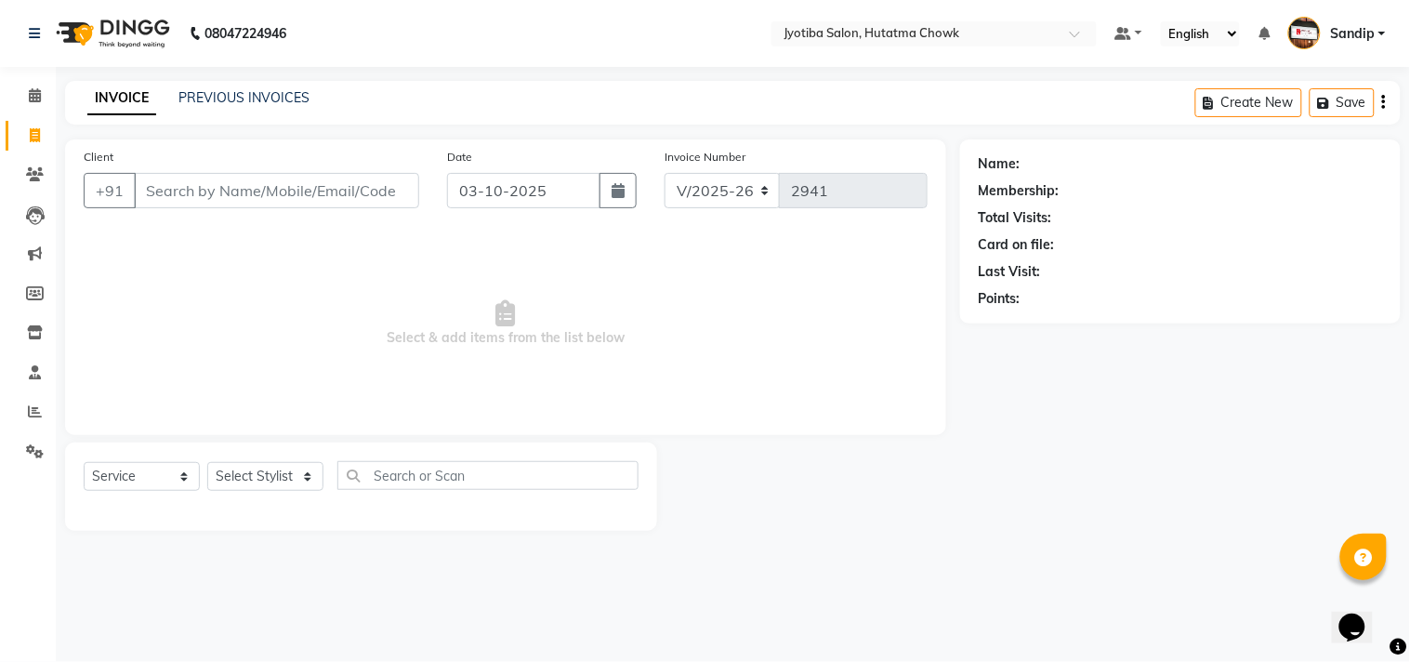
select select "membership"
click at [236, 99] on link "PREVIOUS INVOICES" at bounding box center [243, 97] width 131 height 17
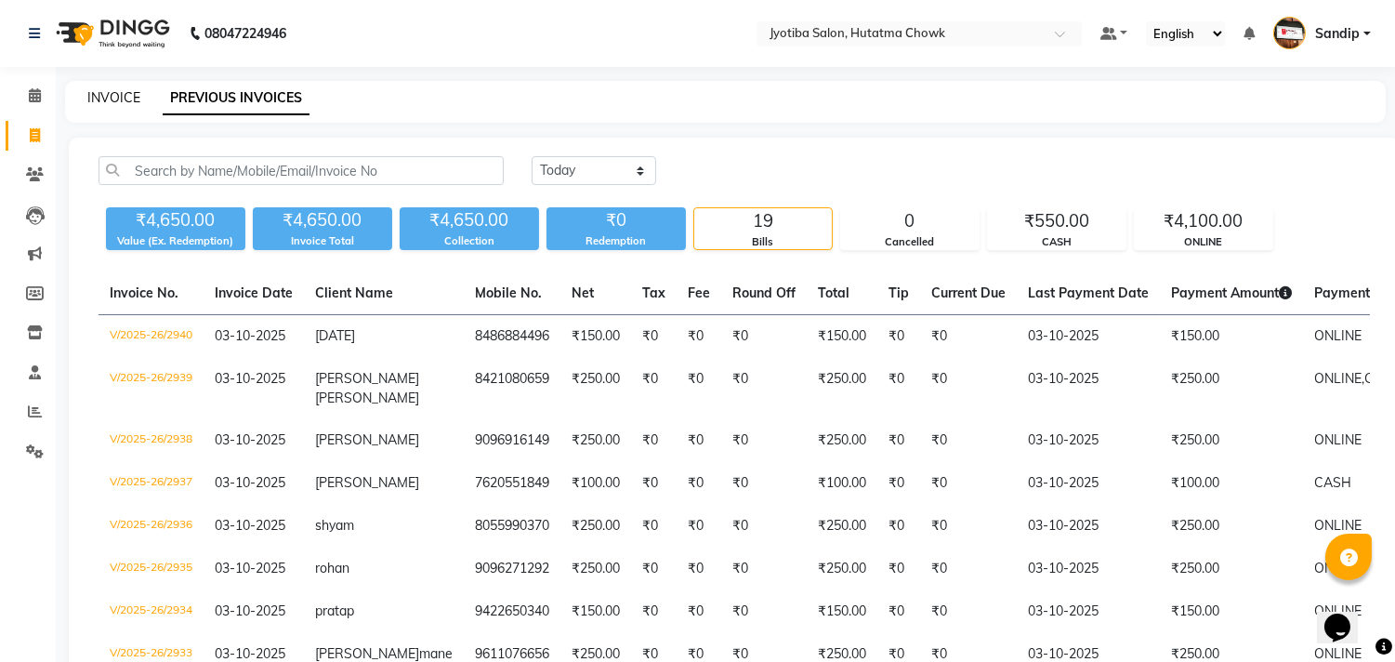
click at [113, 94] on link "INVOICE" at bounding box center [113, 97] width 53 height 17
select select "service"
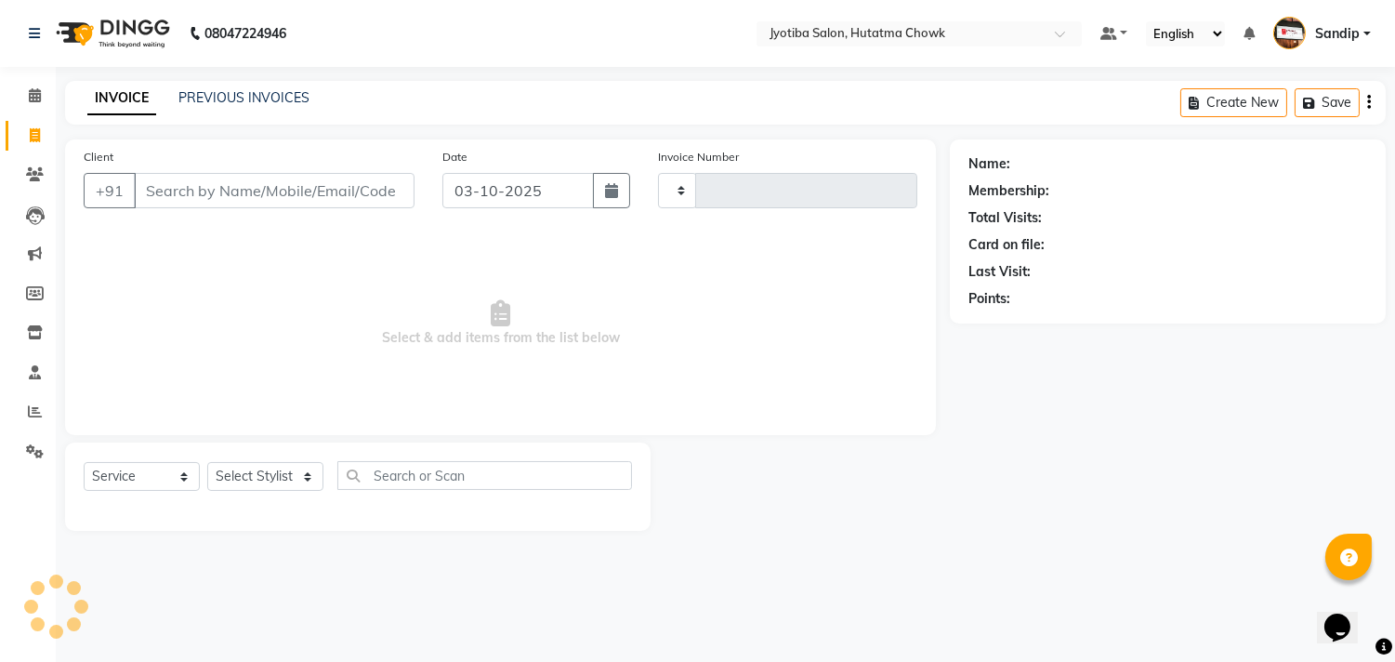
type input "2941"
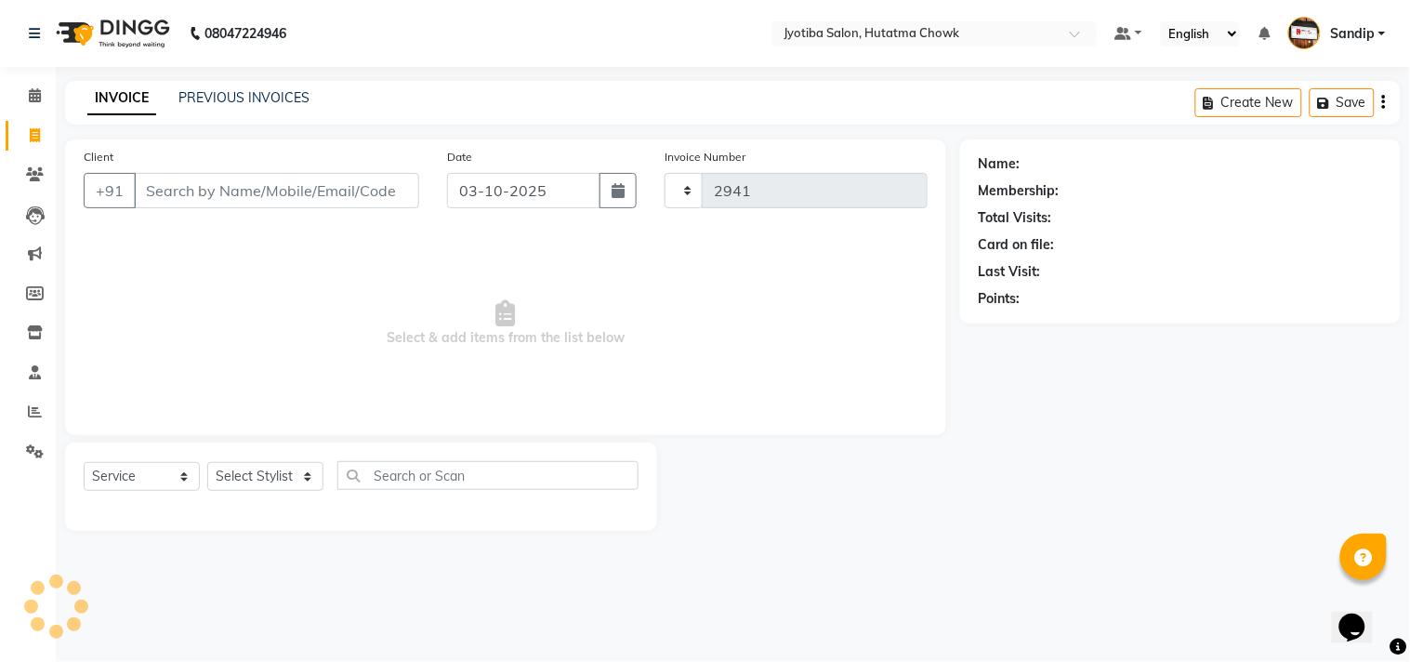
select select "556"
select select "membership"
click at [1227, 458] on div "Name: Membership: Total Visits: Card on file: Last Visit: Points:" at bounding box center [1187, 334] width 454 height 391
select select "556"
select select "membership"
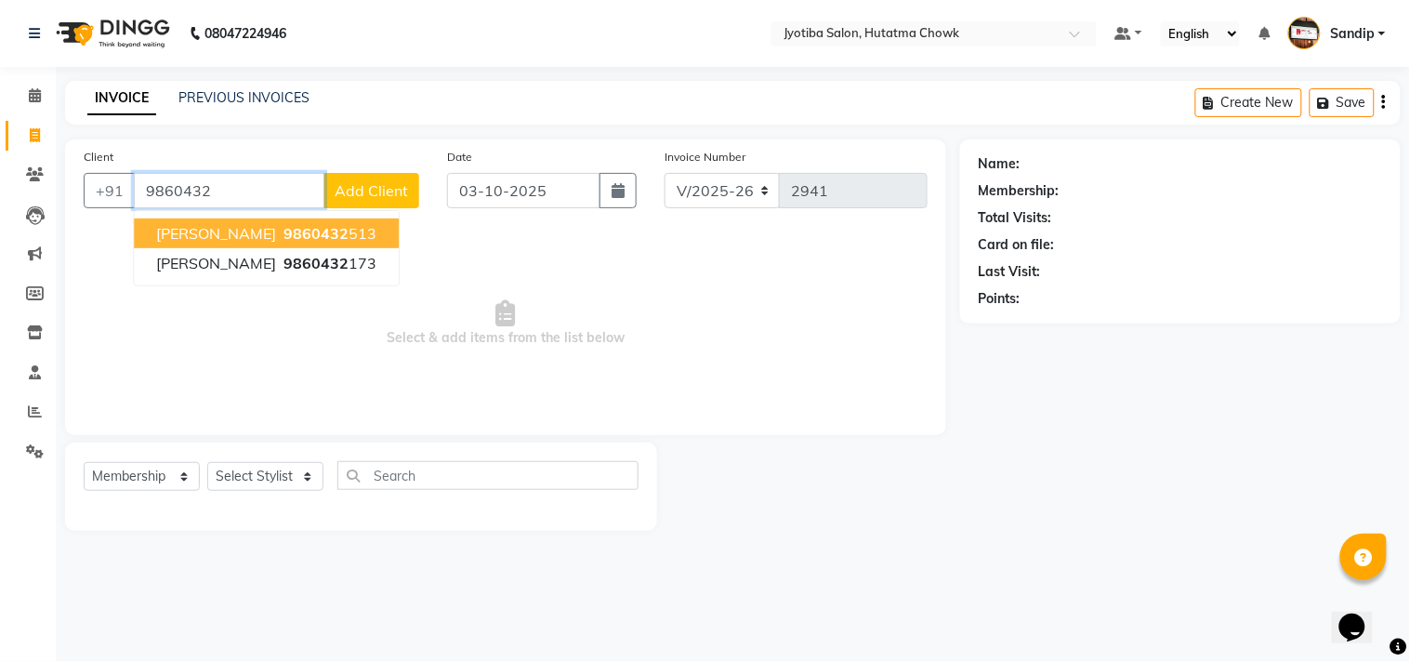
click at [283, 235] on span "9860432" at bounding box center [315, 233] width 65 height 19
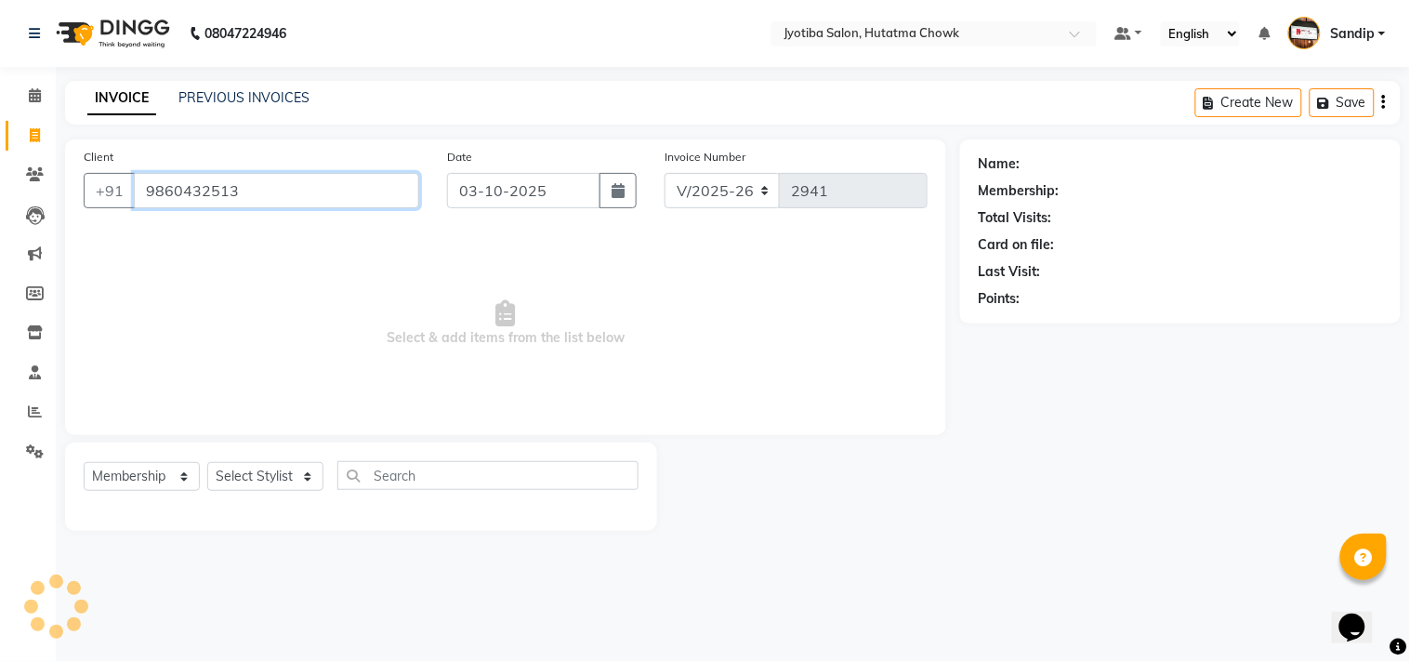
type input "9860432513"
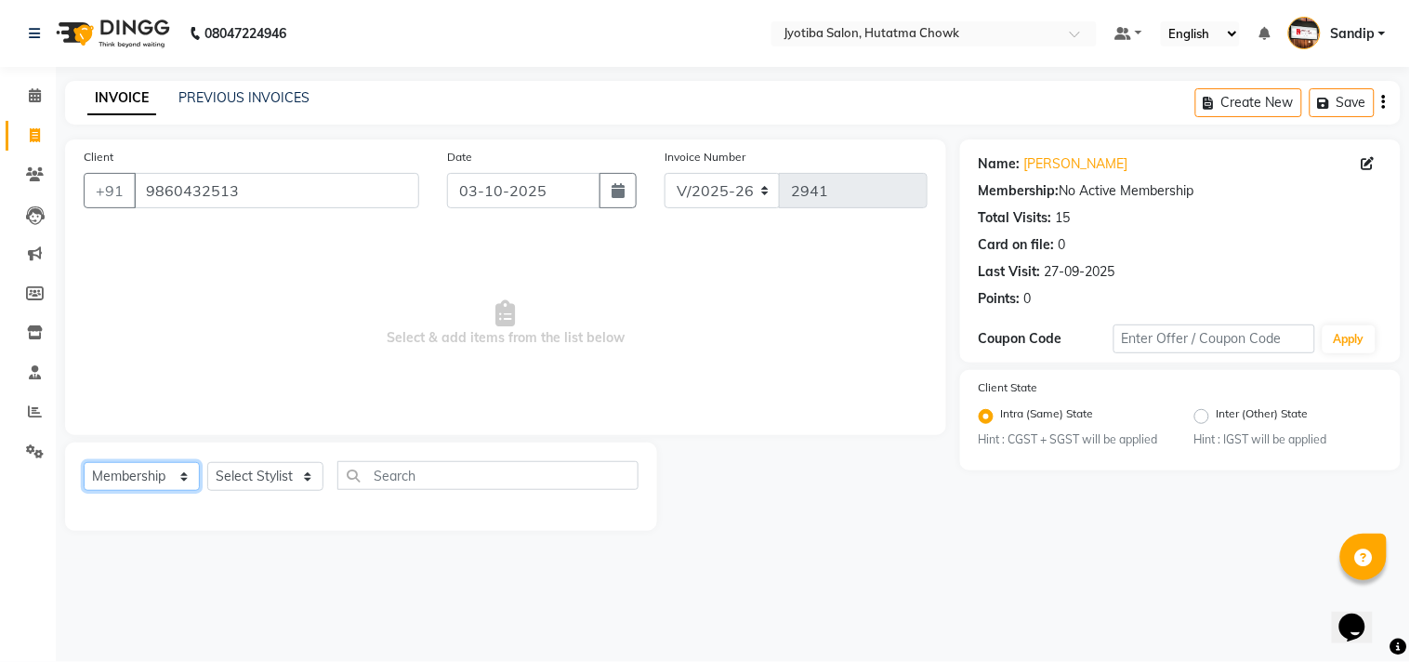
click at [137, 469] on select "Select Service Product Membership Package Voucher Prepaid Gift Card" at bounding box center [142, 476] width 116 height 29
select select "service"
click at [84, 463] on select "Select Service Product Membership Package Voucher Prepaid Gift Card" at bounding box center [142, 476] width 116 height 29
click at [235, 472] on select "Select Stylist [PERSON_NAME] [PERSON_NAME] [PERSON_NAME] prem Sandip [PERSON_NA…" at bounding box center [265, 476] width 116 height 29
select select "81229"
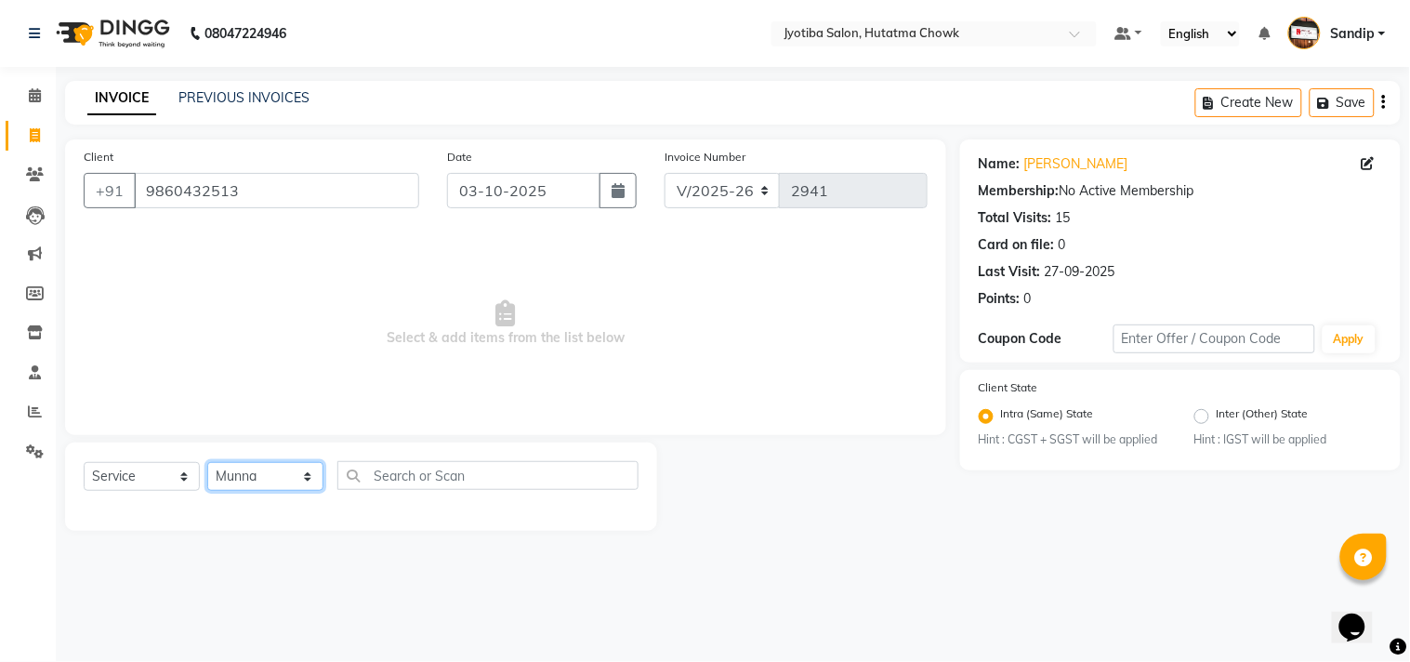
click at [207, 463] on select "Select Stylist [PERSON_NAME] [PERSON_NAME] [PERSON_NAME] prem Sandip [PERSON_NA…" at bounding box center [265, 476] width 116 height 29
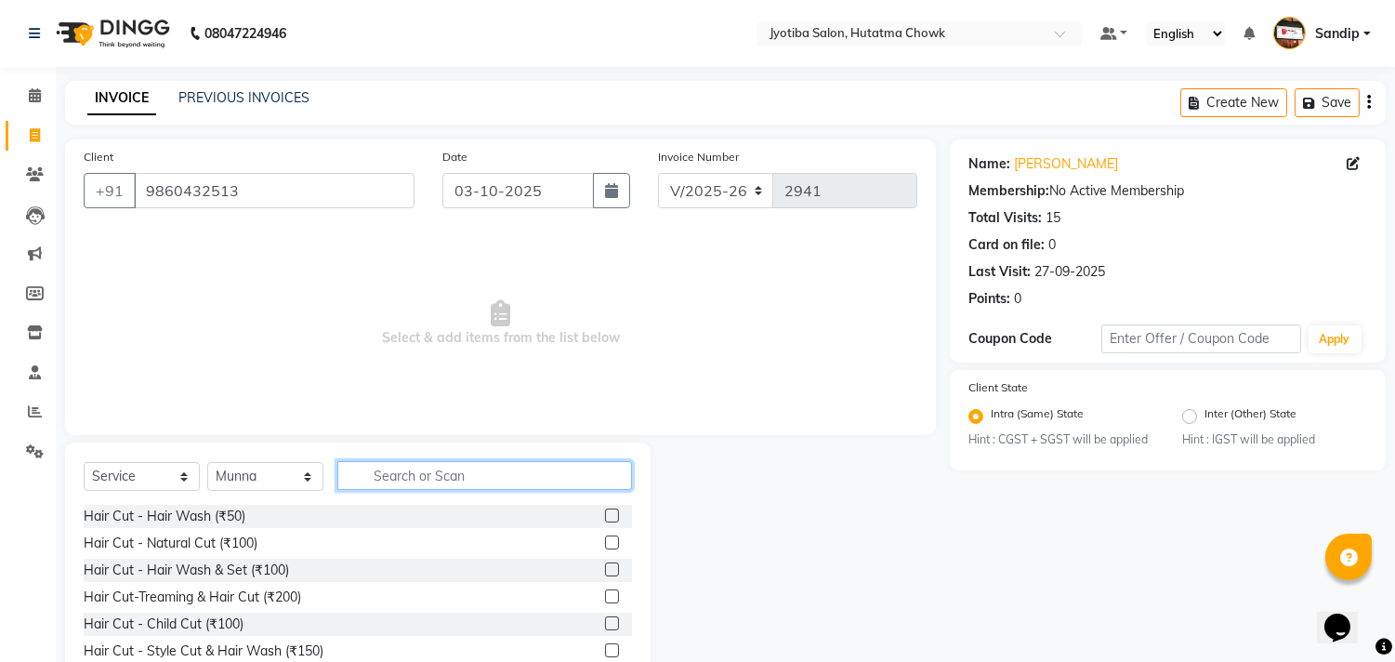
click at [377, 472] on input "text" at bounding box center [484, 475] width 295 height 29
type input "100"
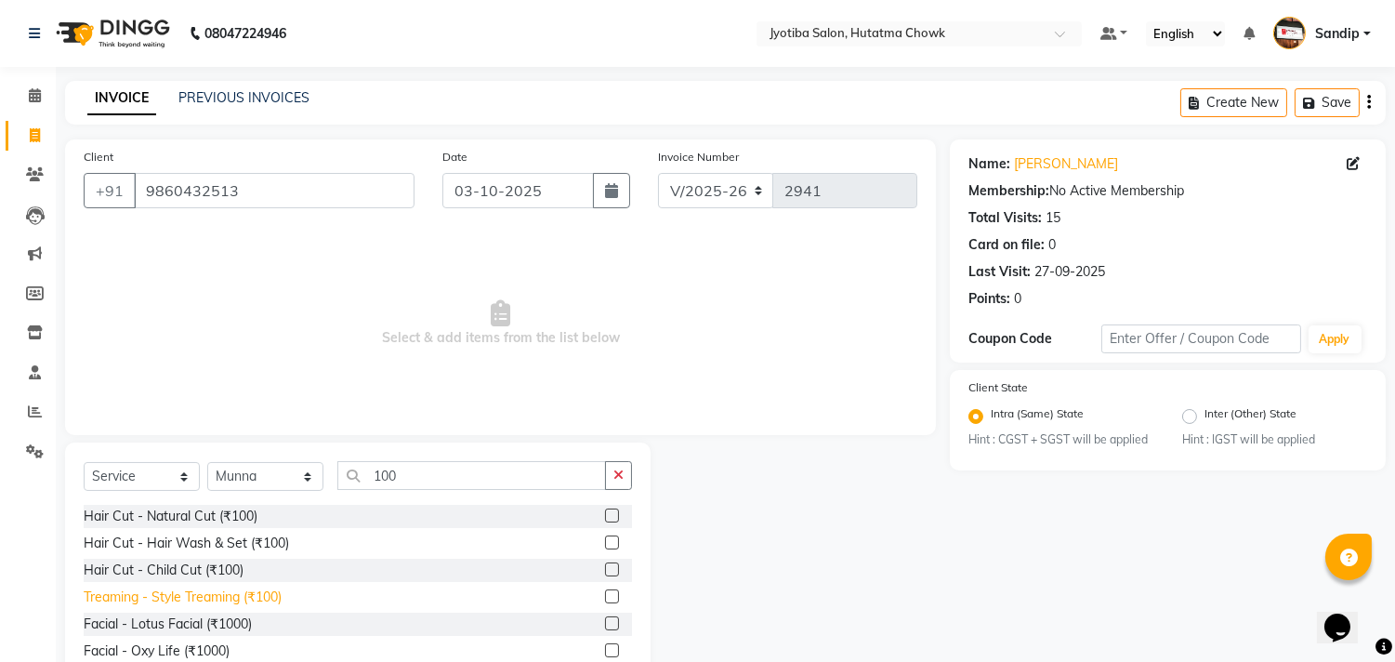
click at [182, 600] on div "Treaming - Style Treaming (₹100)" at bounding box center [183, 597] width 198 height 20
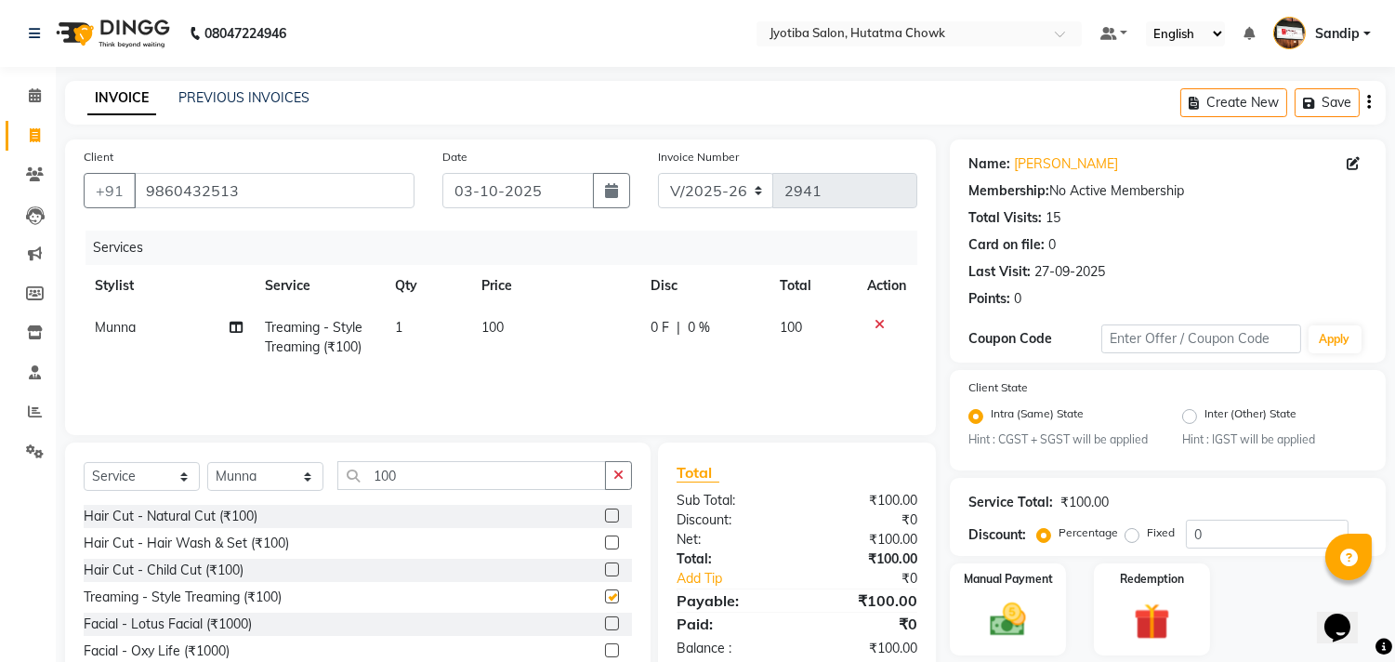
checkbox input "false"
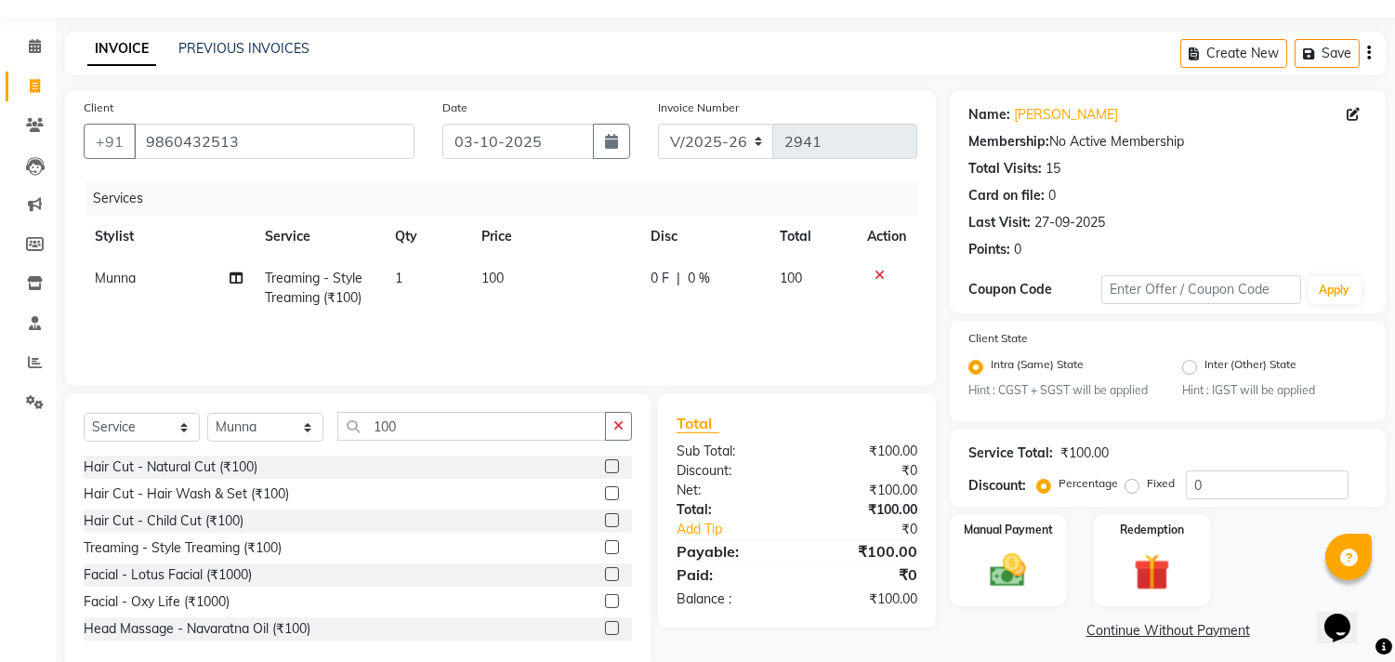
scroll to position [82, 0]
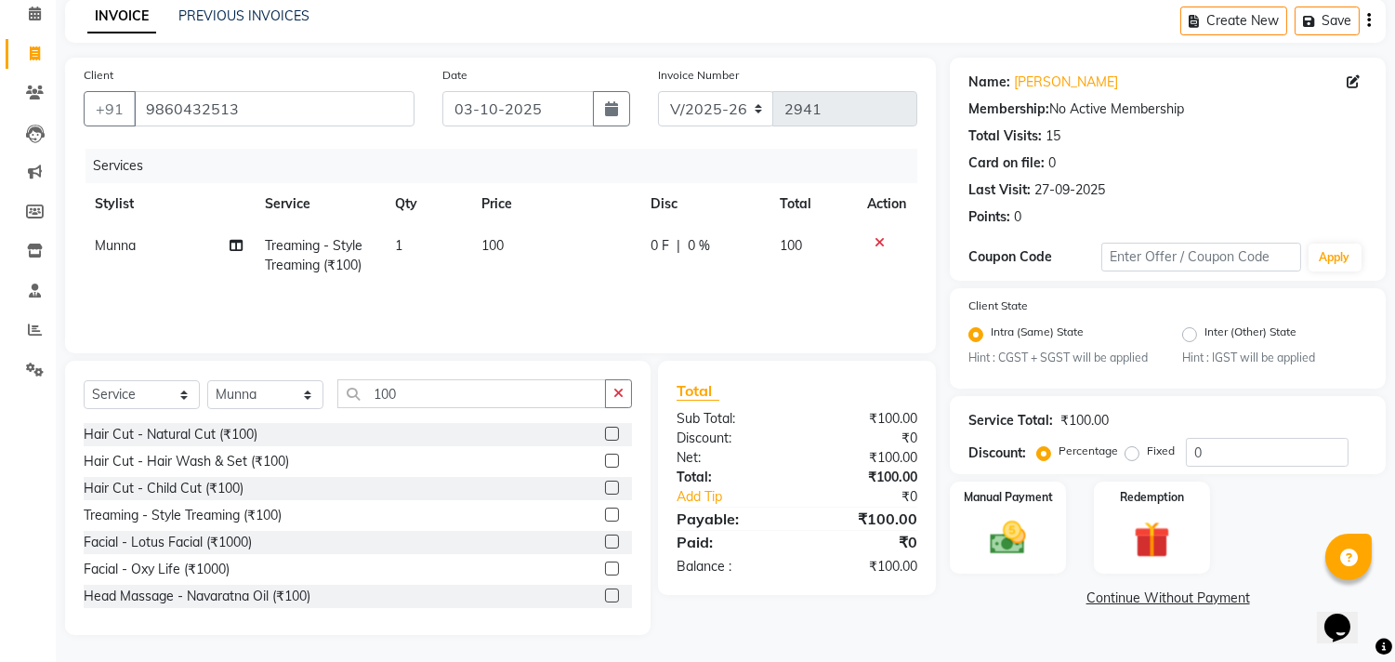
click at [1110, 601] on link "Continue Without Payment" at bounding box center [1167, 598] width 428 height 20
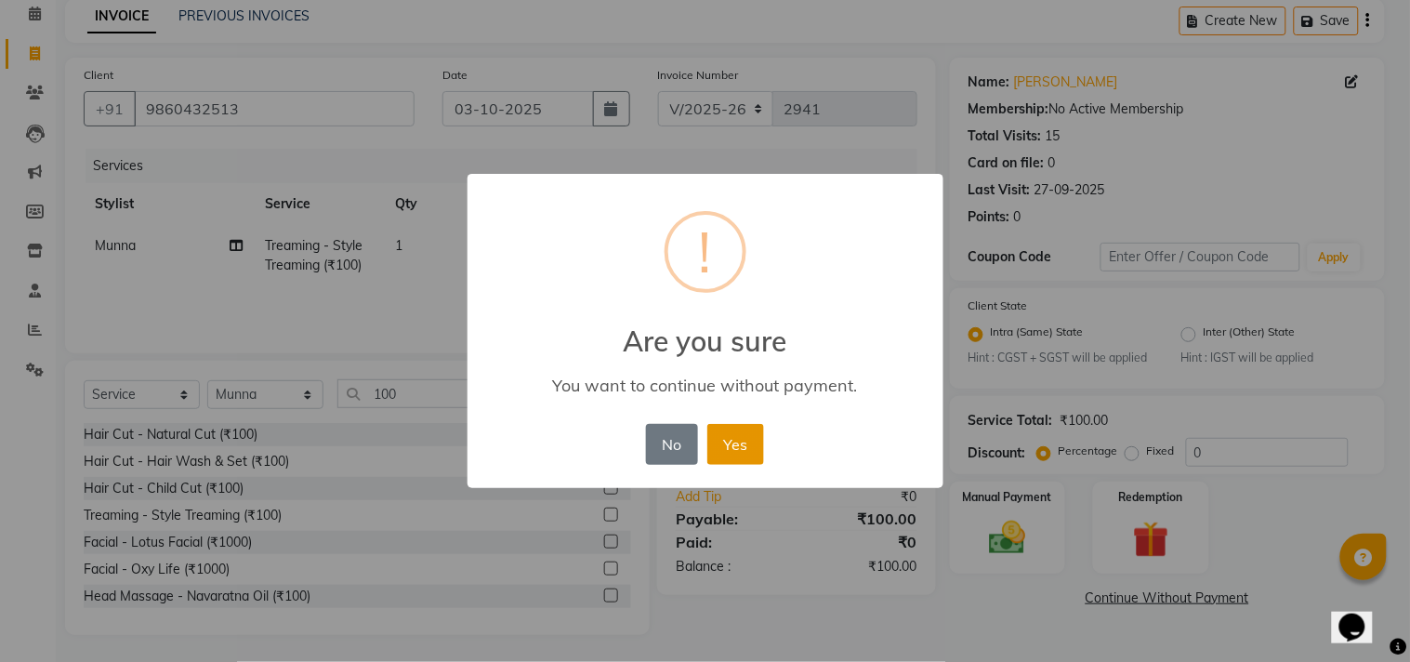
click at [722, 440] on button "Yes" at bounding box center [735, 444] width 57 height 41
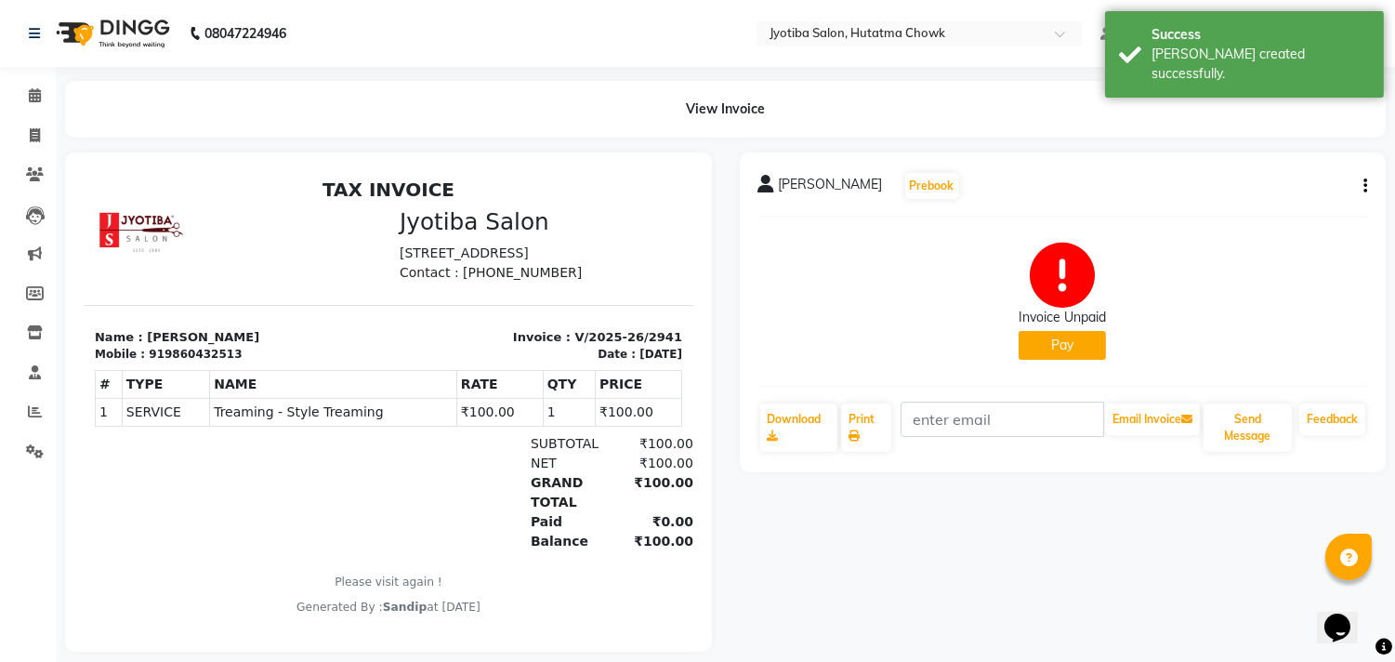
click at [1054, 345] on button "Pay" at bounding box center [1061, 345] width 87 height 29
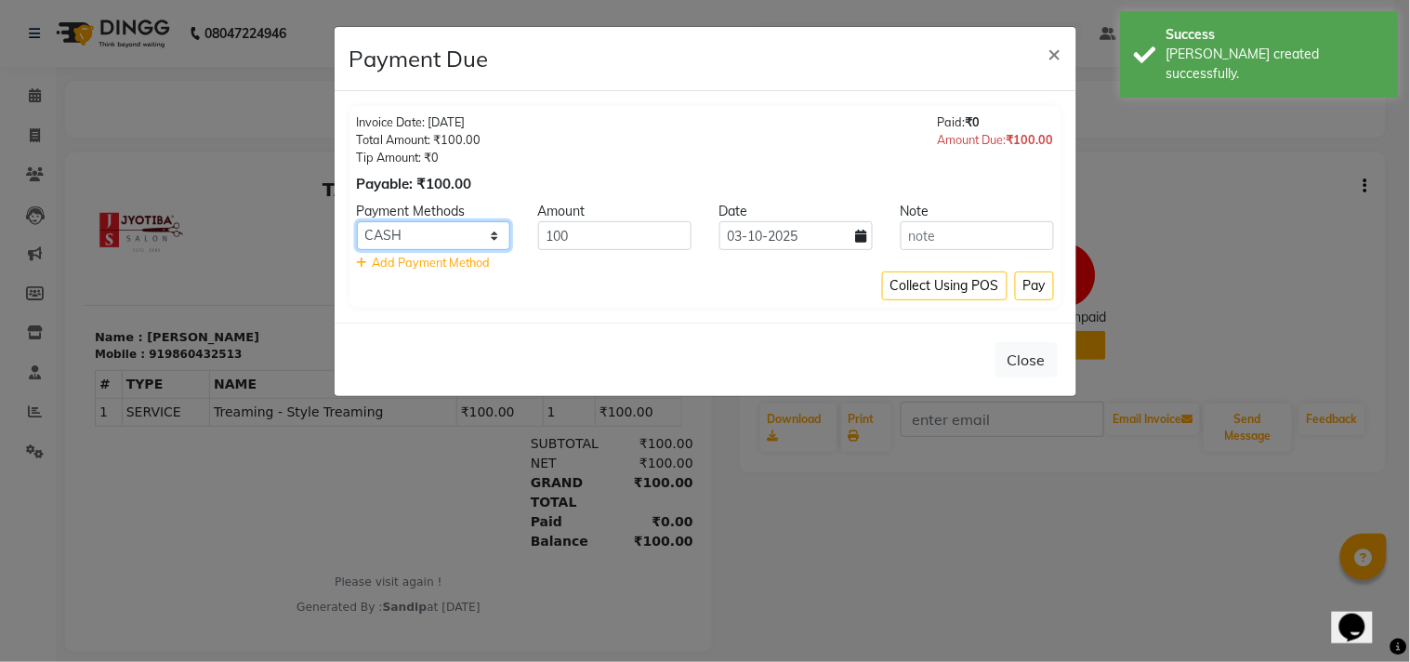
click at [407, 232] on select "CASH ONLINE CARD" at bounding box center [433, 235] width 153 height 29
select select "3"
click at [357, 221] on select "CASH ONLINE CARD" at bounding box center [433, 235] width 153 height 29
click at [1027, 282] on button "Pay" at bounding box center [1034, 285] width 39 height 29
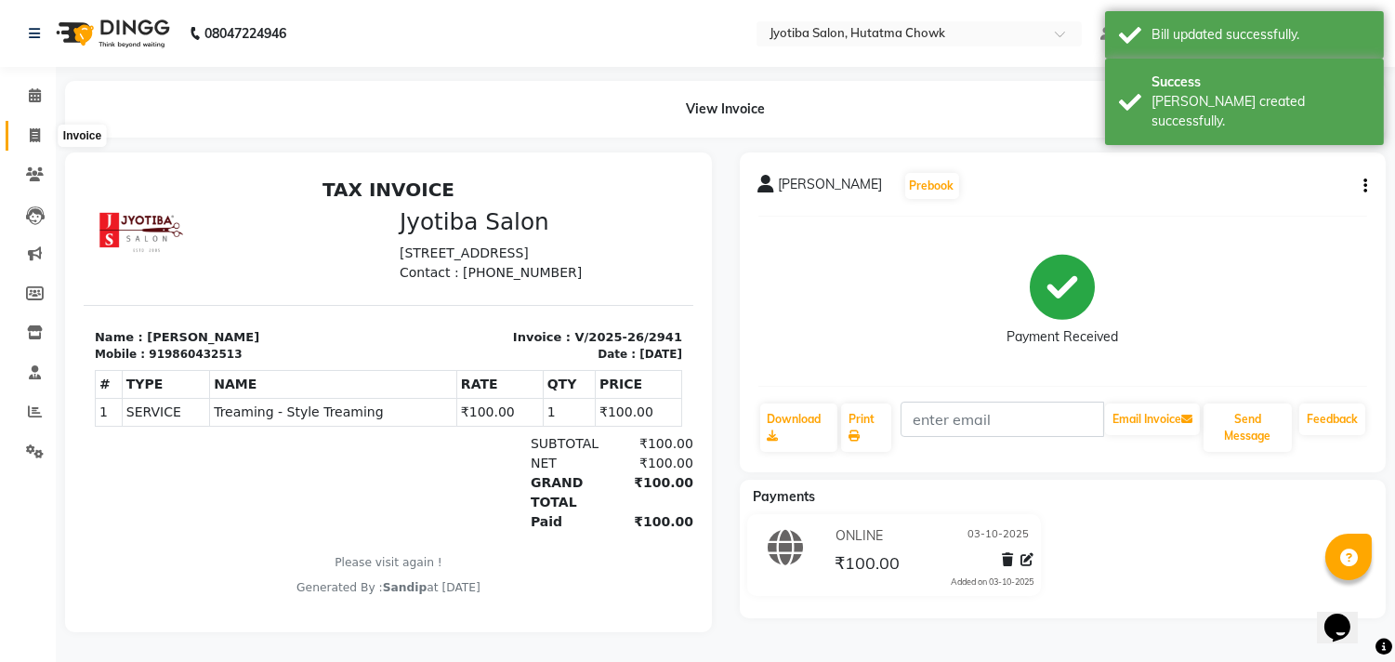
click at [30, 142] on icon at bounding box center [35, 135] width 10 height 14
select select "556"
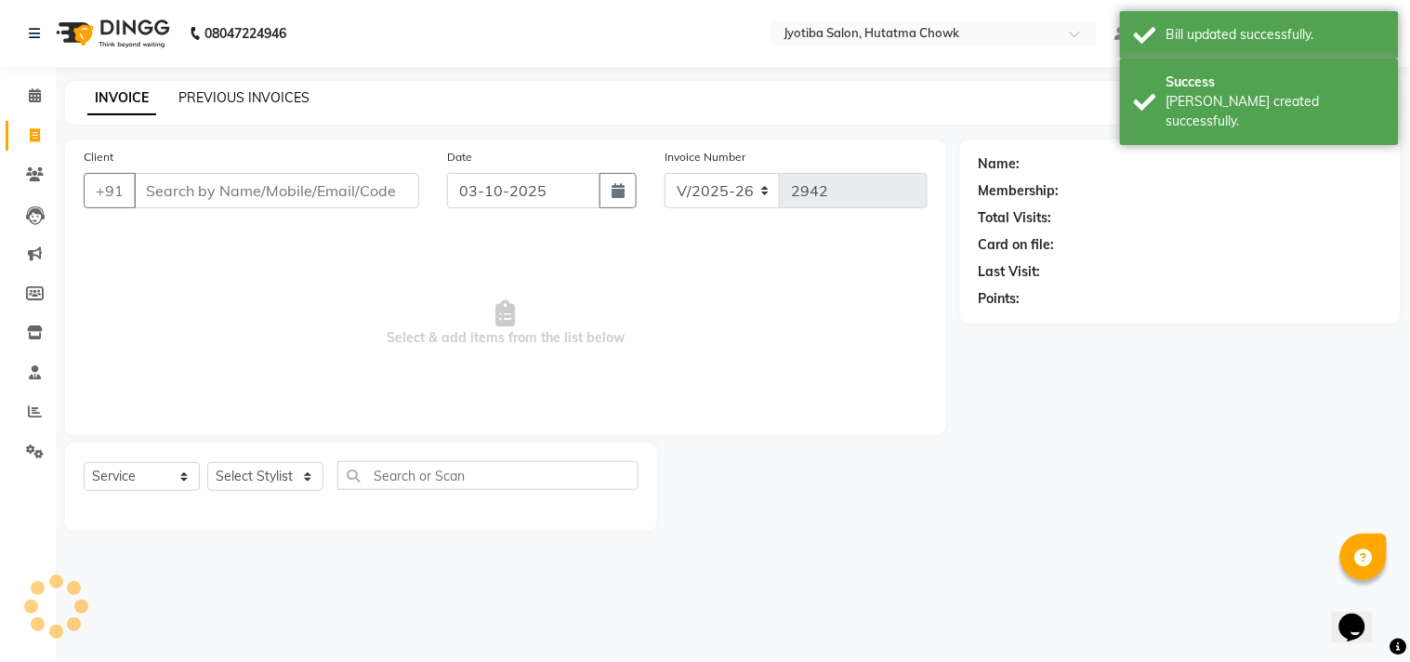
select select "membership"
click at [235, 95] on link "PREVIOUS INVOICES" at bounding box center [243, 97] width 131 height 17
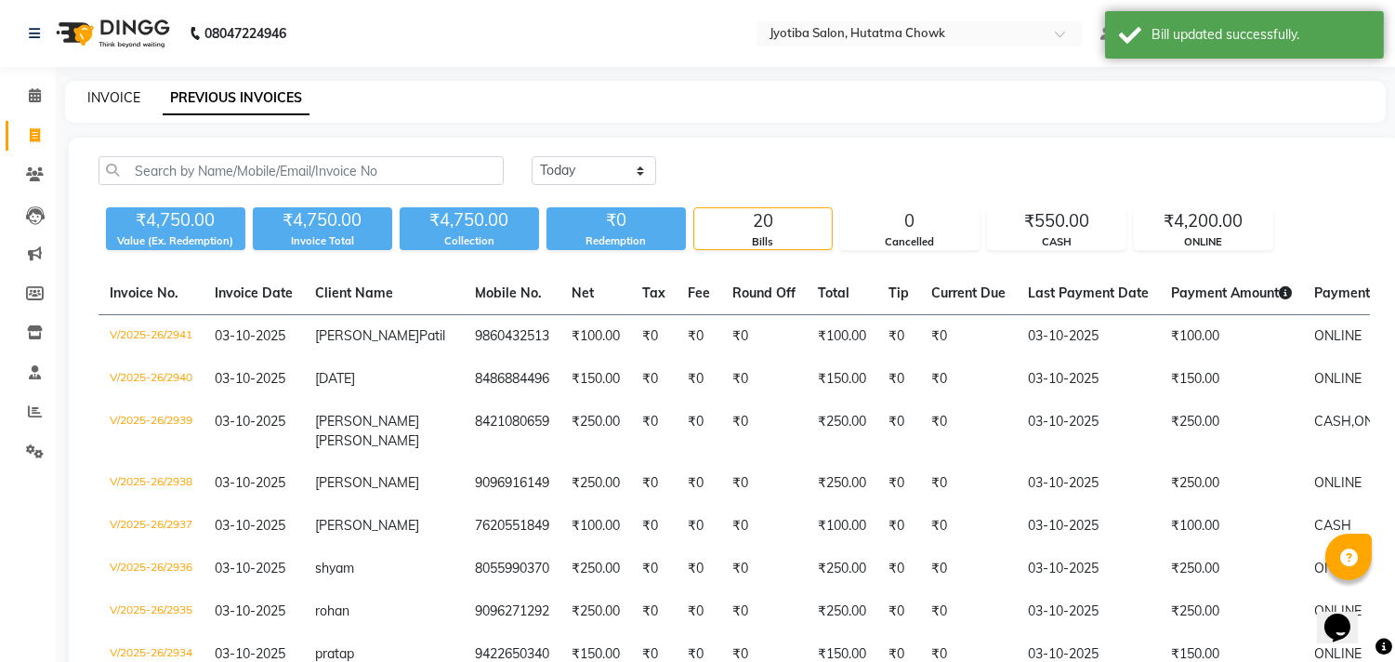
click at [114, 95] on link "INVOICE" at bounding box center [113, 97] width 53 height 17
select select "556"
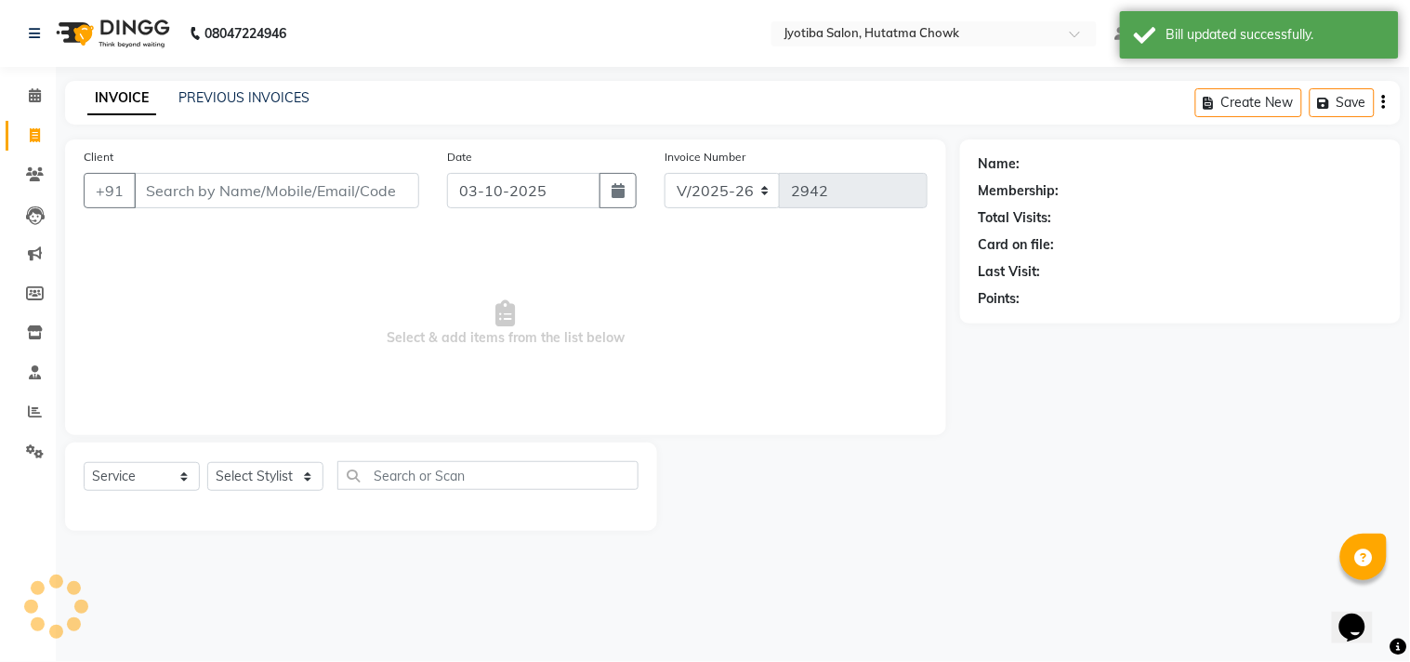
select select "membership"
click at [226, 97] on link "PREVIOUS INVOICES" at bounding box center [243, 97] width 131 height 17
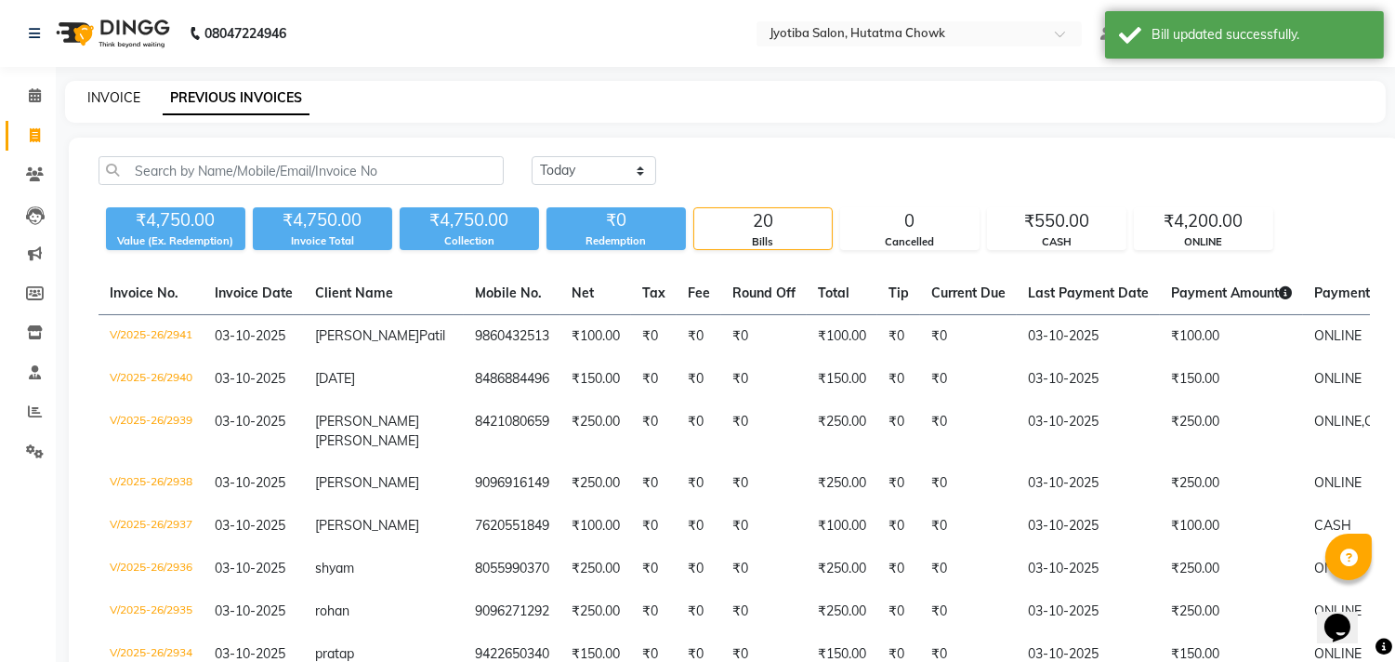
click at [115, 96] on link "INVOICE" at bounding box center [113, 97] width 53 height 17
select select "556"
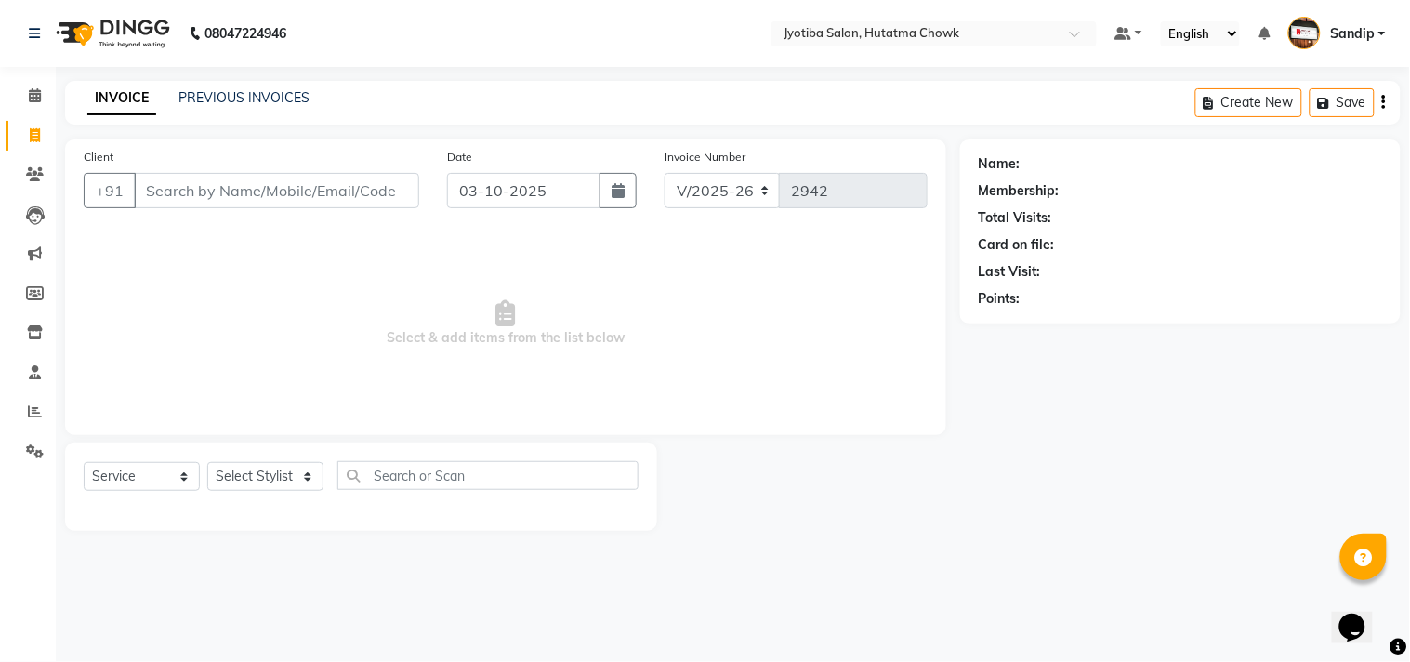
select select "membership"
